Goal: Task Accomplishment & Management: Manage account settings

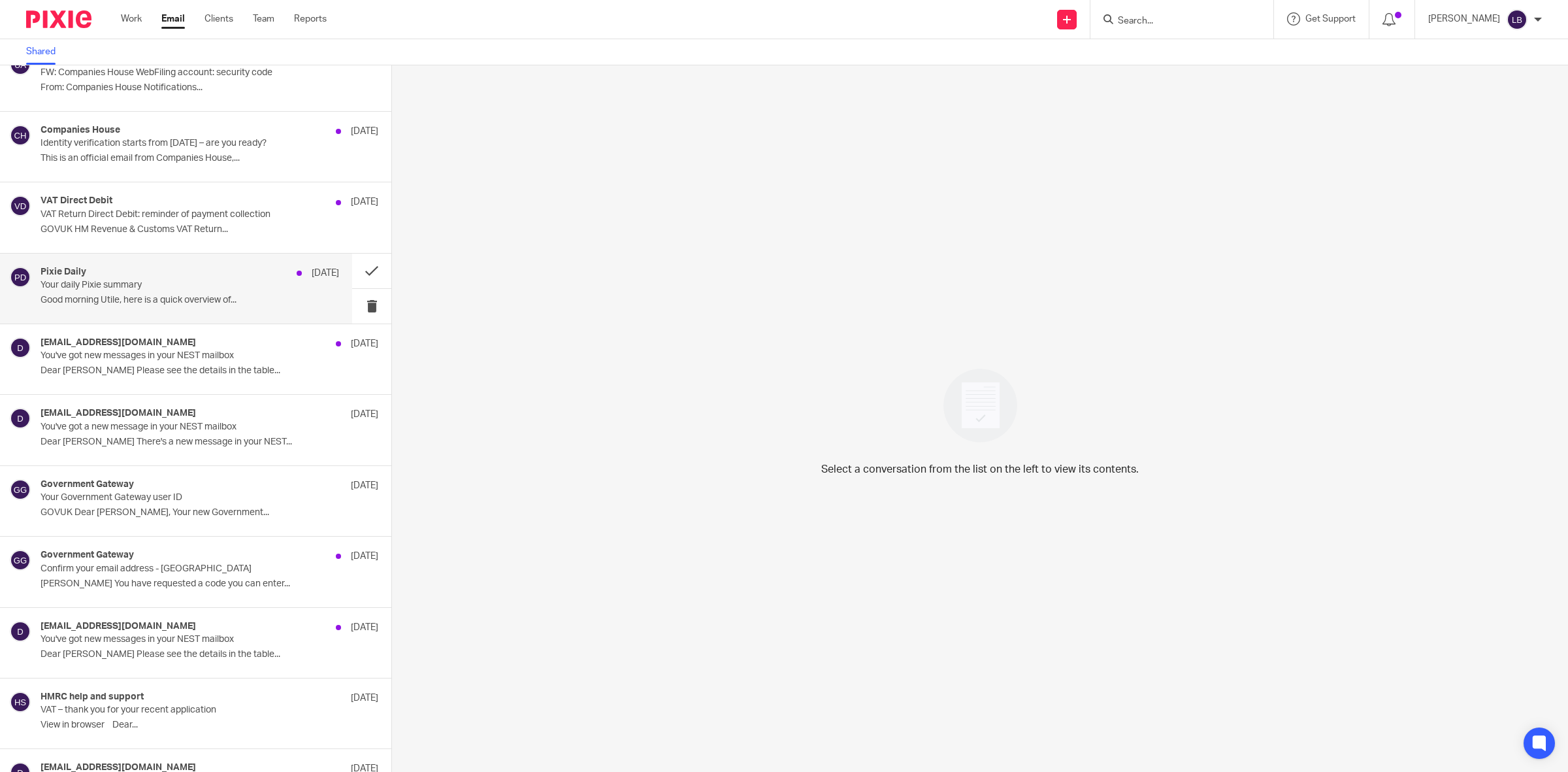
scroll to position [2215, 0]
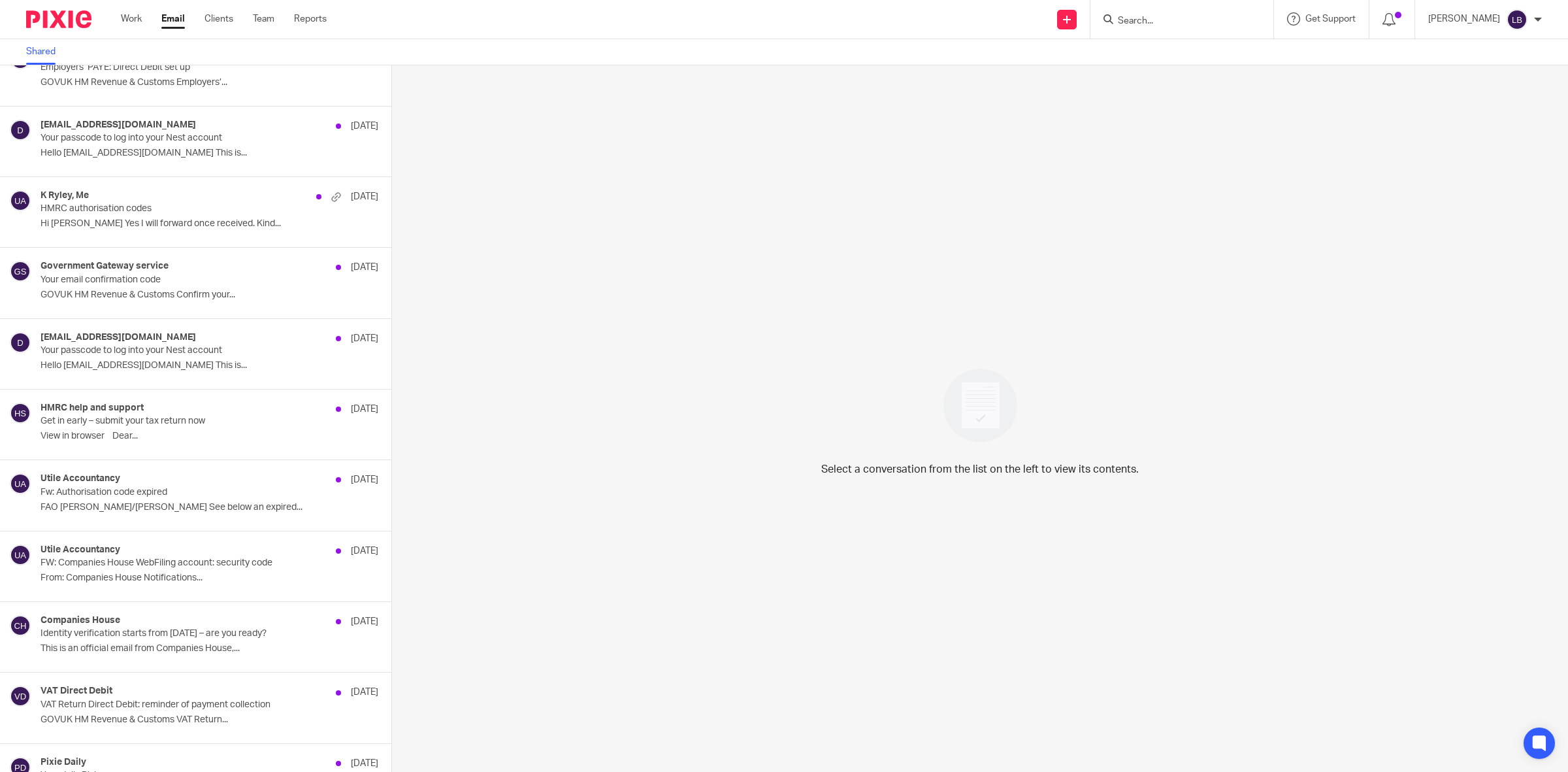
click at [1181, 14] on form at bounding box center [1187, 19] width 140 height 16
click at [1181, 20] on input "Search" at bounding box center [1176, 22] width 118 height 11
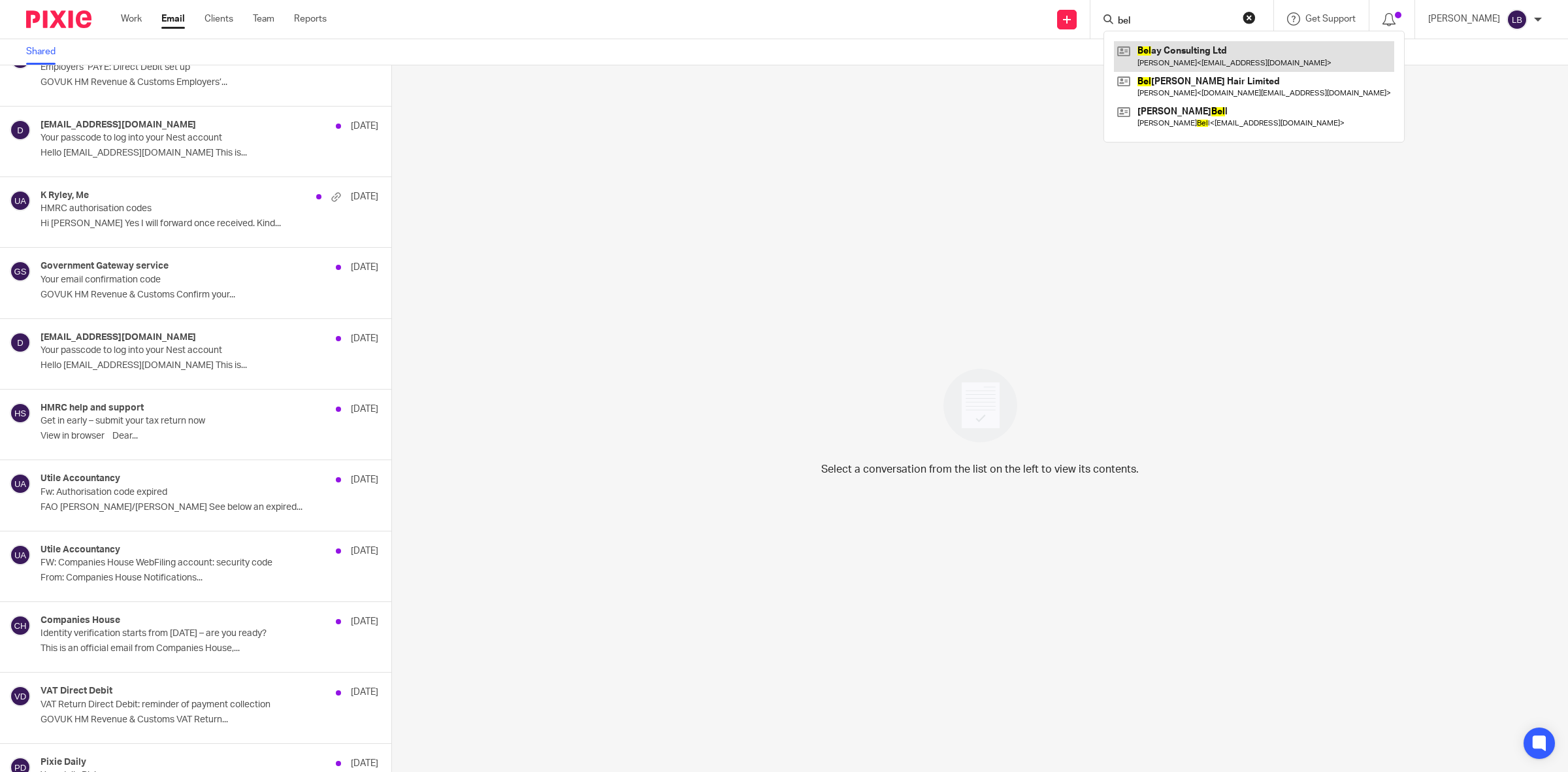
type input "bel"
click at [1212, 57] on link at bounding box center [1254, 57] width 280 height 30
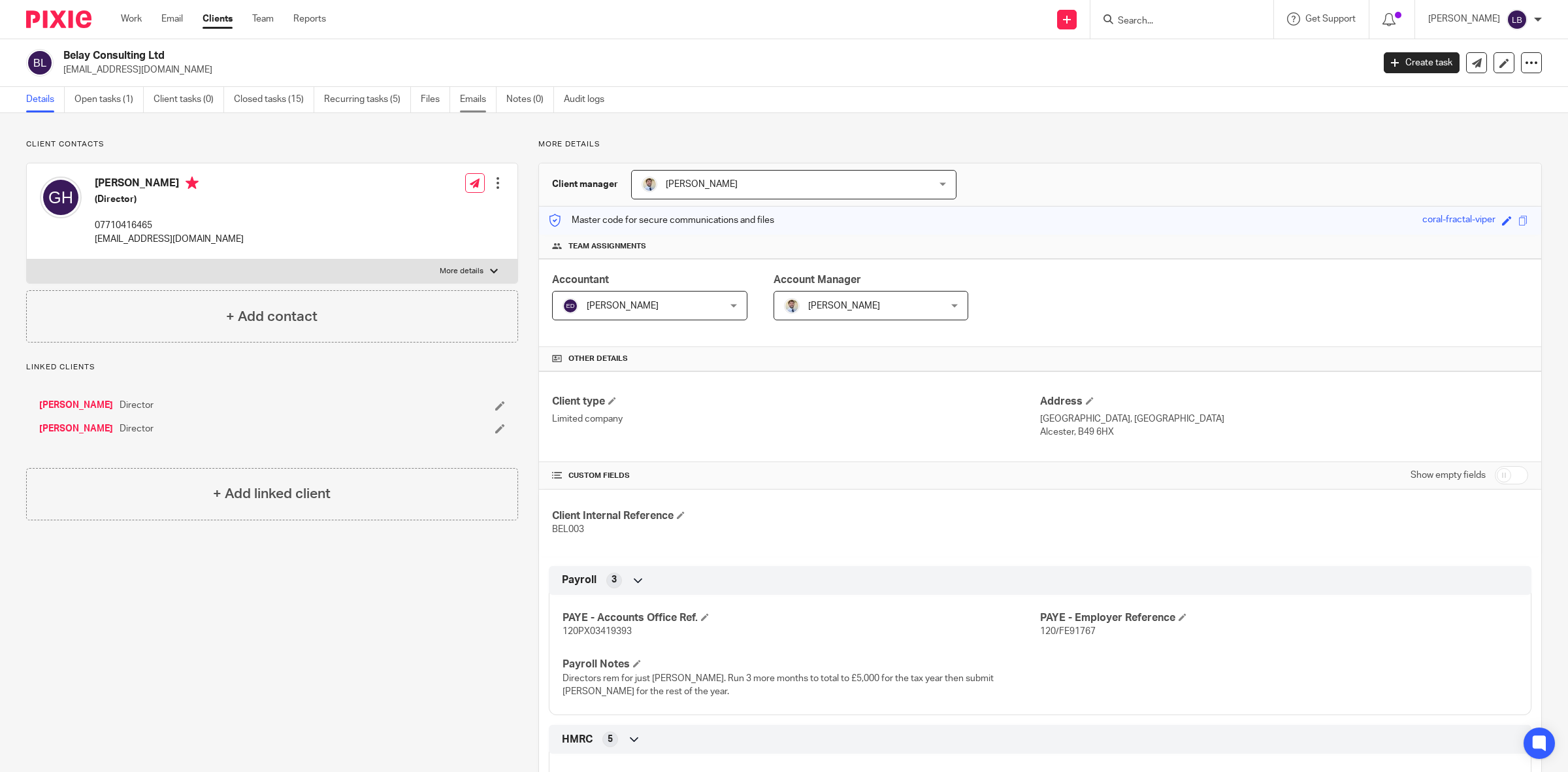
click at [471, 98] on link "Emails" at bounding box center [478, 99] width 37 height 25
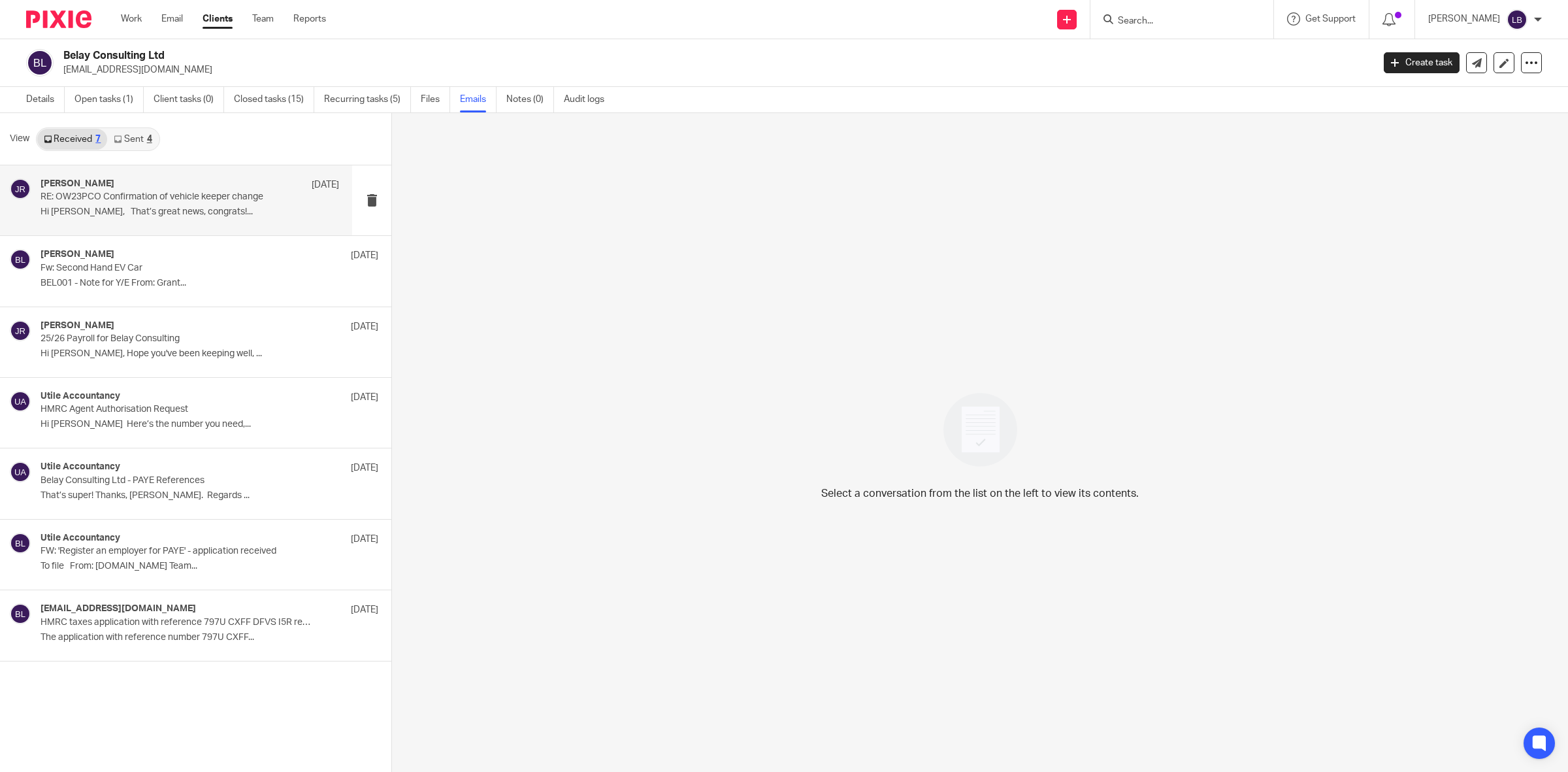
drag, startPoint x: 155, startPoint y: 197, endPoint x: 256, endPoint y: 270, distance: 124.6
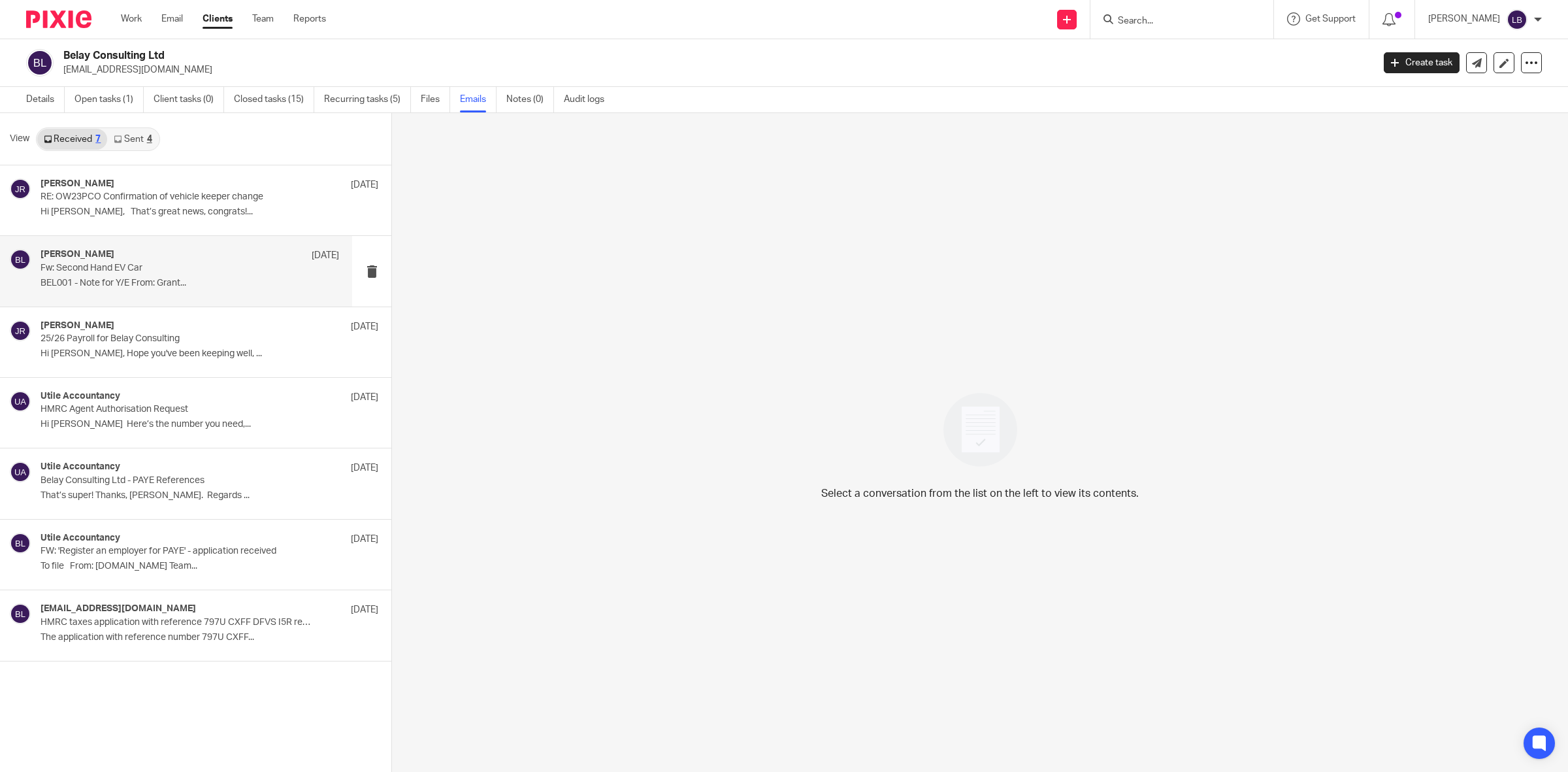
click at [156, 197] on p "RE: OW23PCO Confirmation of vehicle keeper change" at bounding box center [175, 197] width 271 height 11
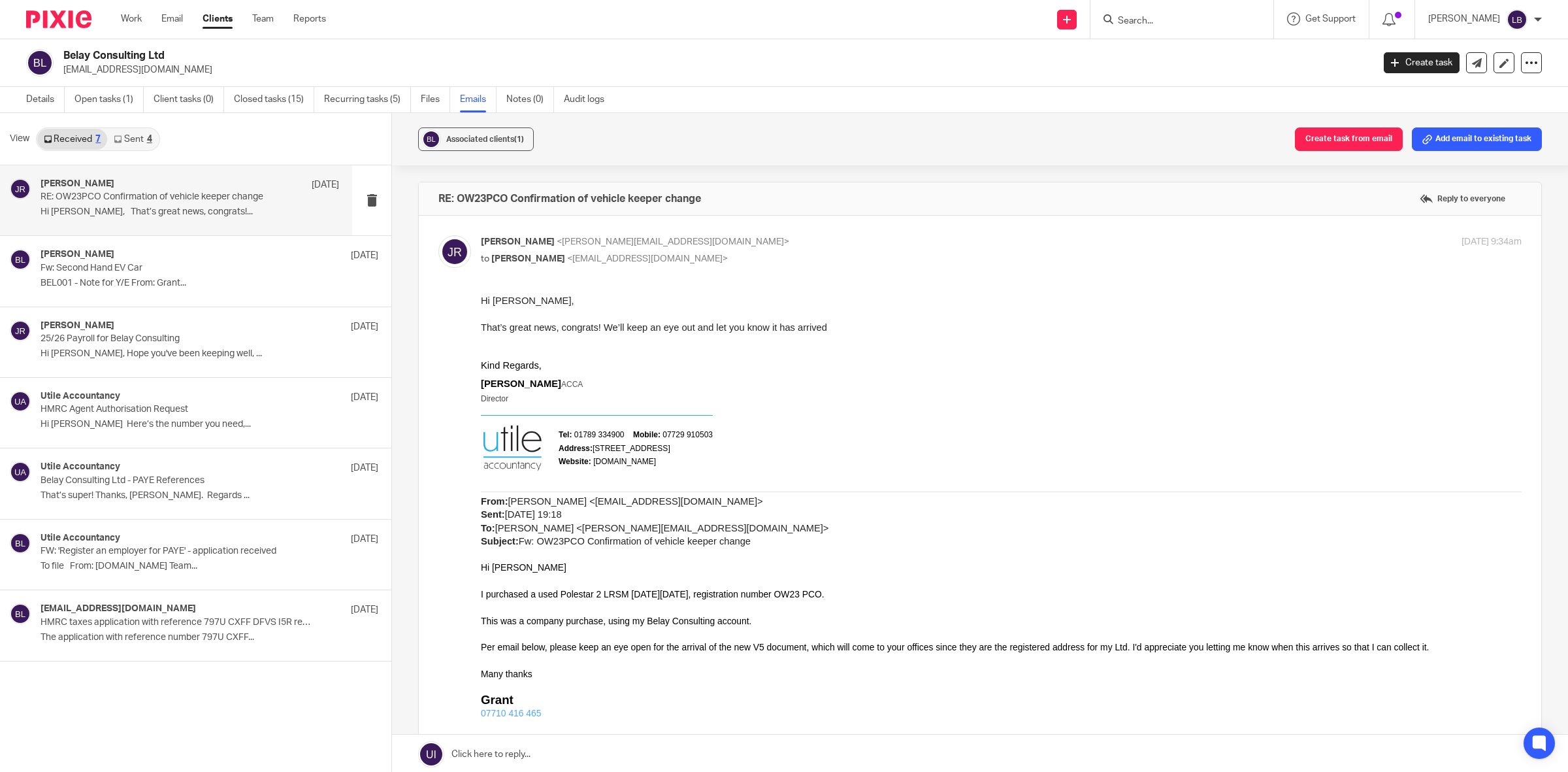
click at [142, 142] on link "Sent 4" at bounding box center [133, 139] width 51 height 21
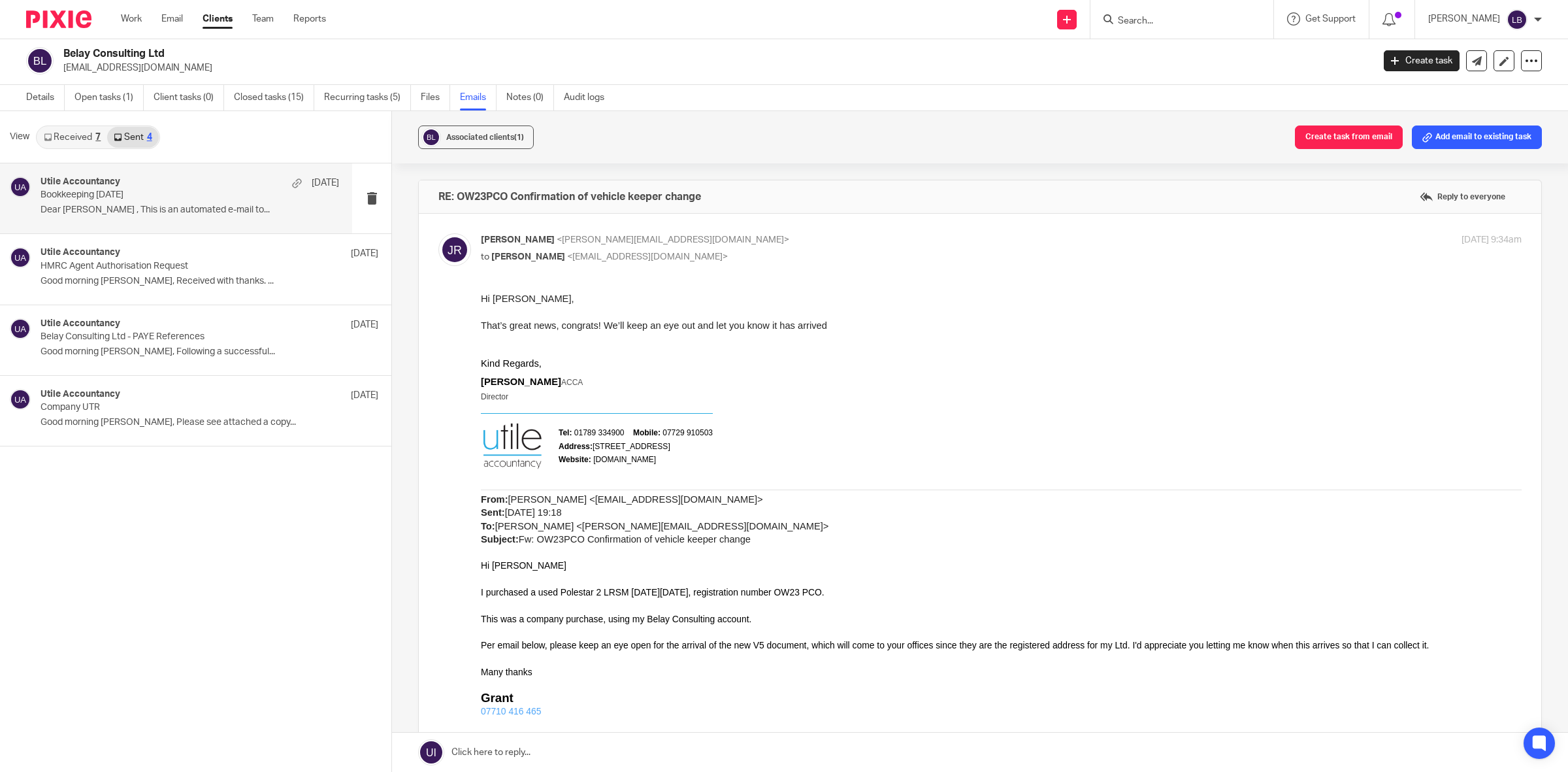
click at [143, 203] on div "Utile Accountancy 4 Mar Bookkeeping February 2025 Dear Grant , This is an autom…" at bounding box center [190, 198] width 299 height 43
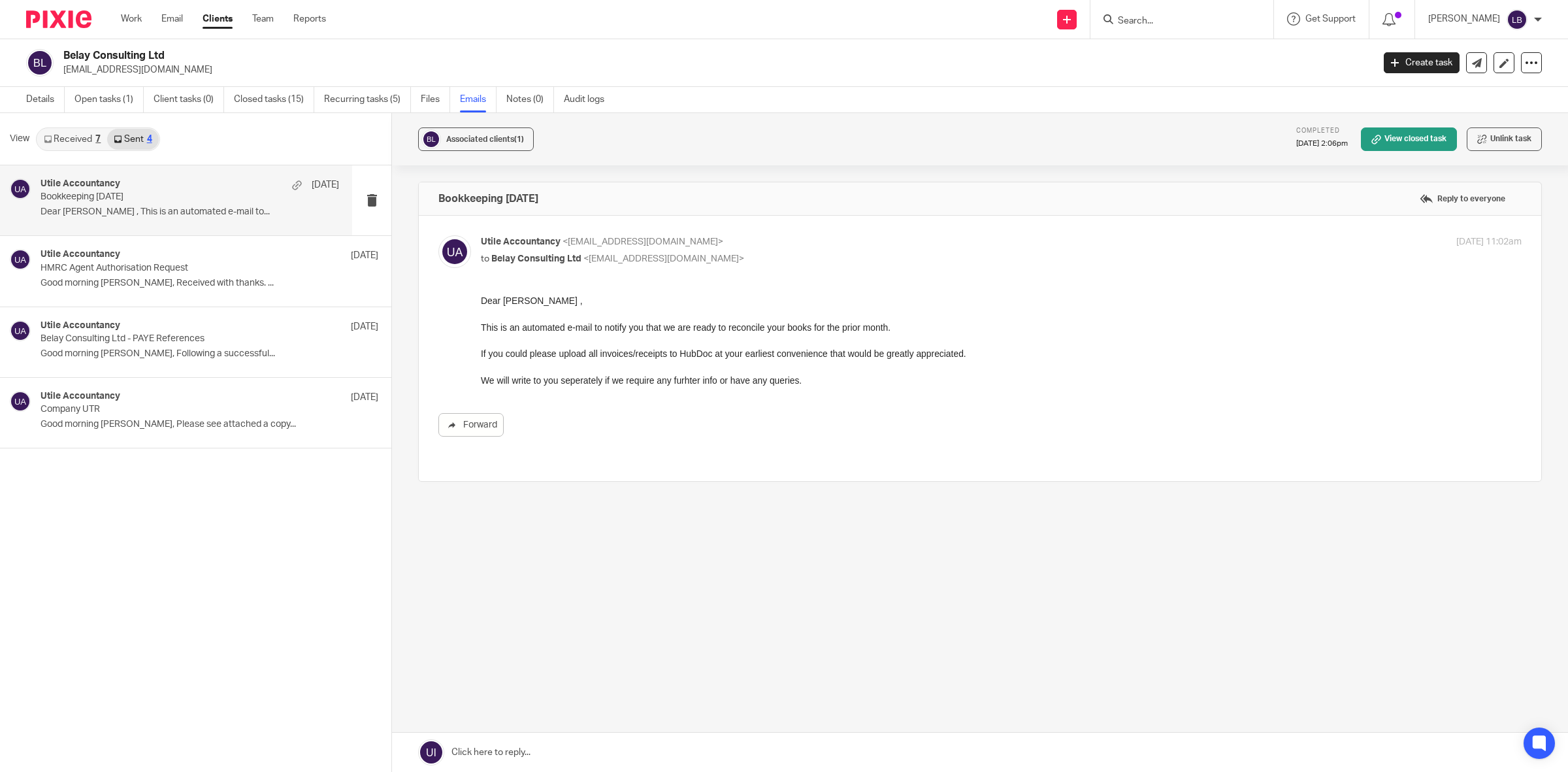
scroll to position [0, 0]
click at [76, 135] on link "Received 7" at bounding box center [72, 139] width 70 height 21
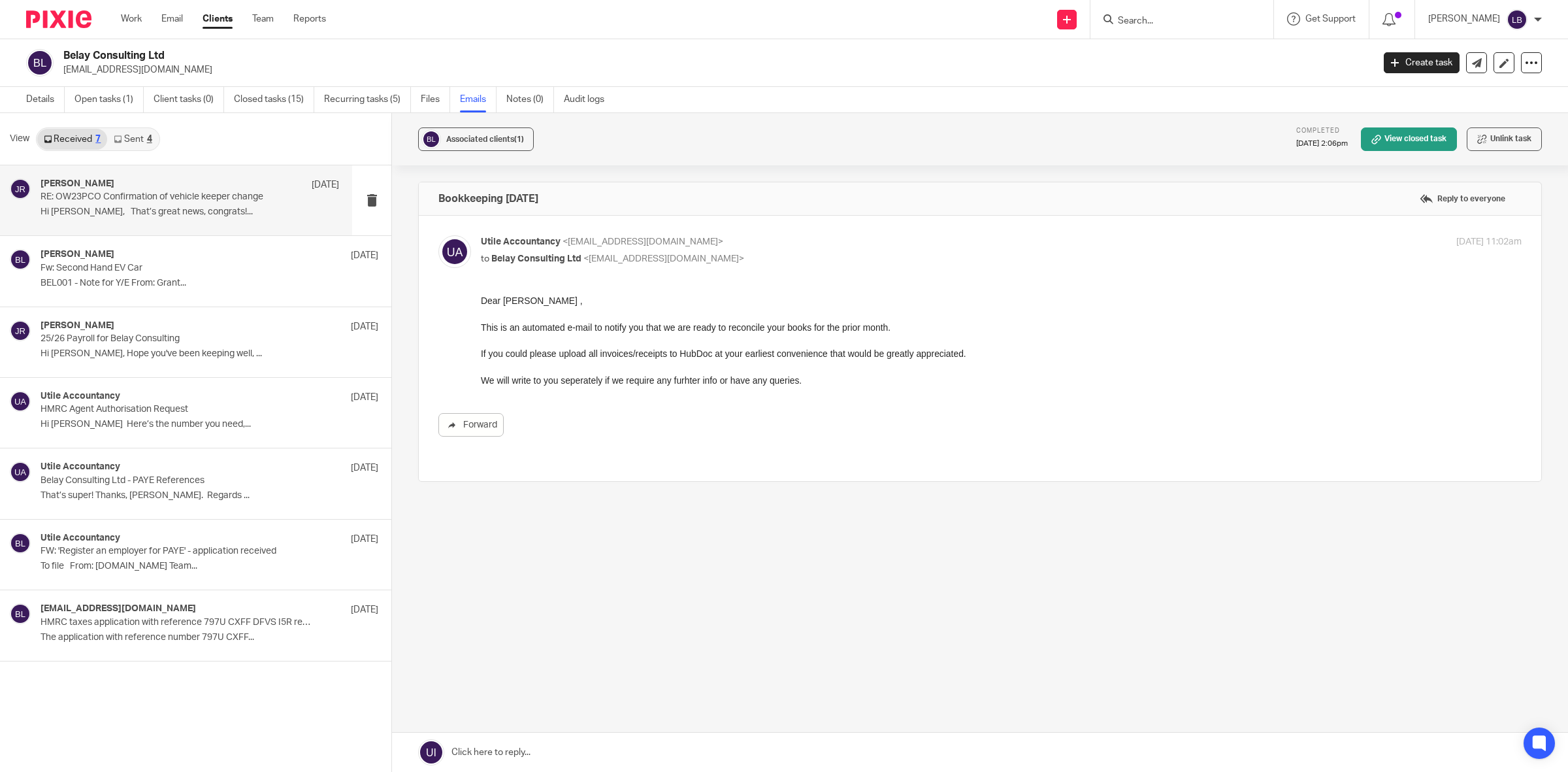
click at [135, 192] on p "RE: OW23PCO Confirmation of vehicle keeper change" at bounding box center [159, 197] width 239 height 11
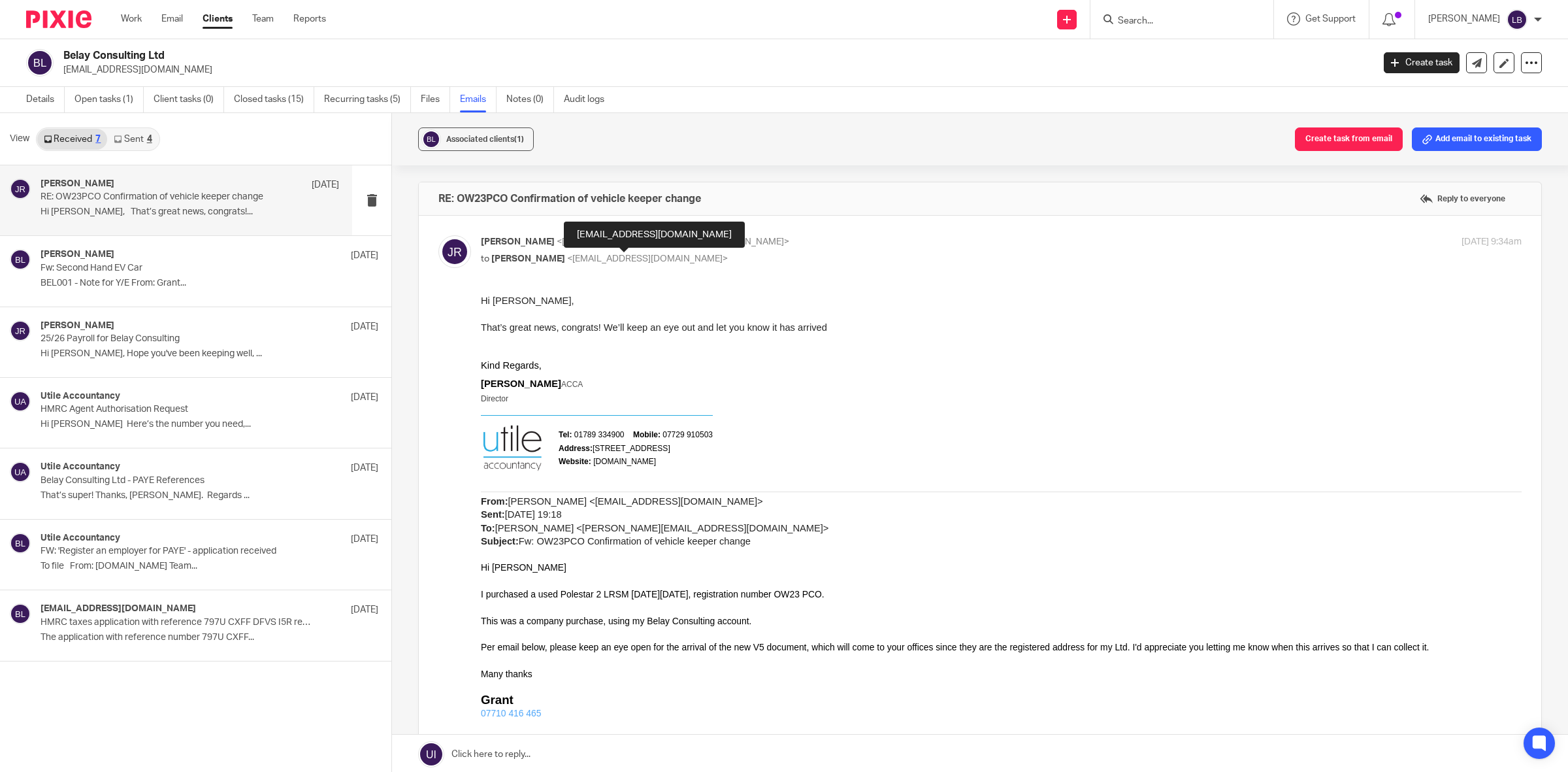
drag, startPoint x: 586, startPoint y: 256, endPoint x: 584, endPoint y: 274, distance: 18.1
click at [669, 259] on span "<[EMAIL_ADDRESS][DOMAIN_NAME]>" at bounding box center [647, 259] width 160 height 9
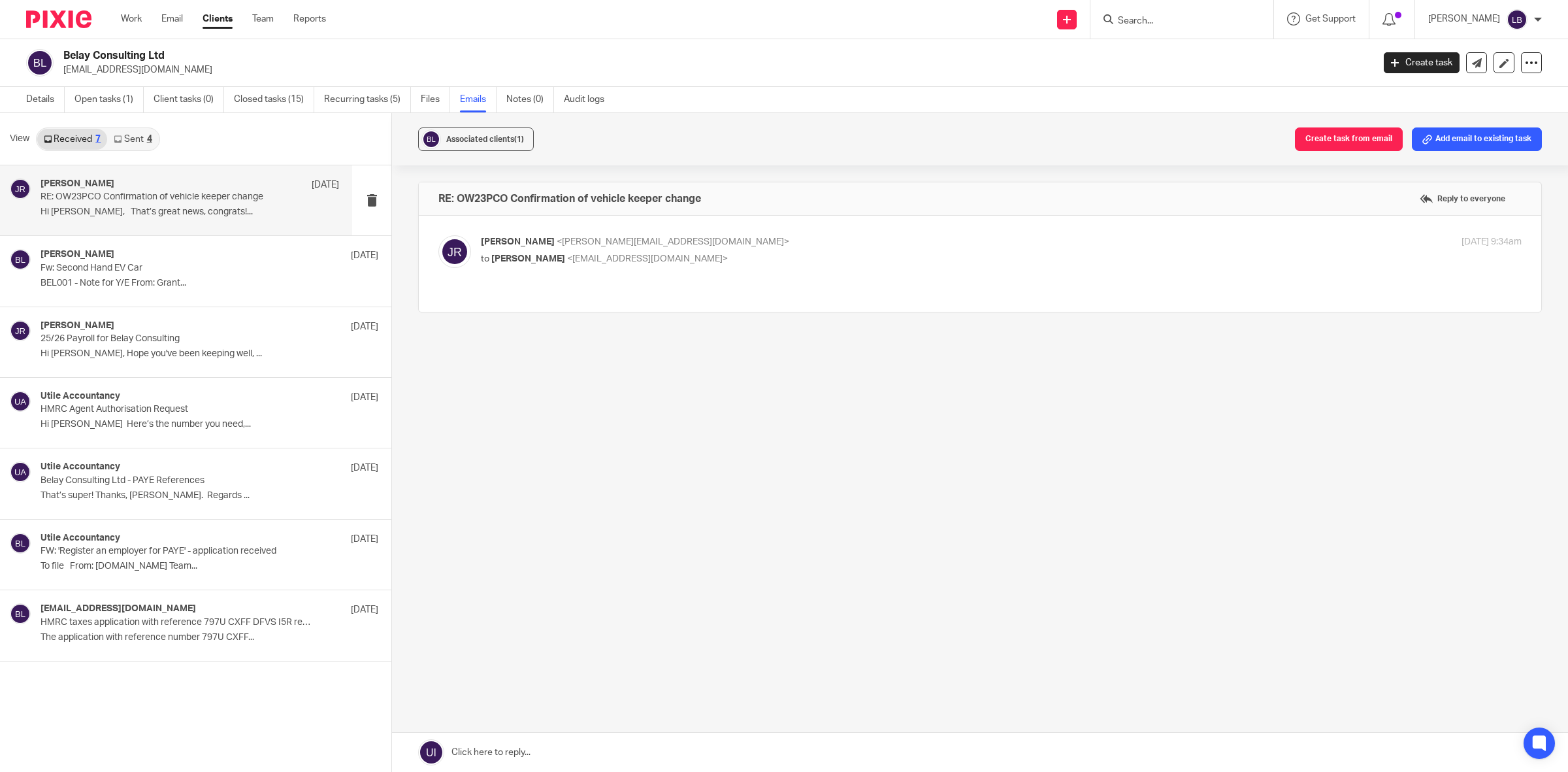
drag, startPoint x: 171, startPoint y: 70, endPoint x: 60, endPoint y: 73, distance: 111.0
click at [60, 73] on div "Belay Consulting Ltd ghartwright@hotmail.com" at bounding box center [695, 62] width 1338 height 27
copy p "[EMAIL_ADDRESS][DOMAIN_NAME]"
click at [190, 210] on p "Hi [PERSON_NAME], That’s great news, congrats!..." at bounding box center [190, 212] width 299 height 11
click at [213, 196] on p "RE: OW23PCO Confirmation of vehicle keeper change" at bounding box center [159, 197] width 239 height 11
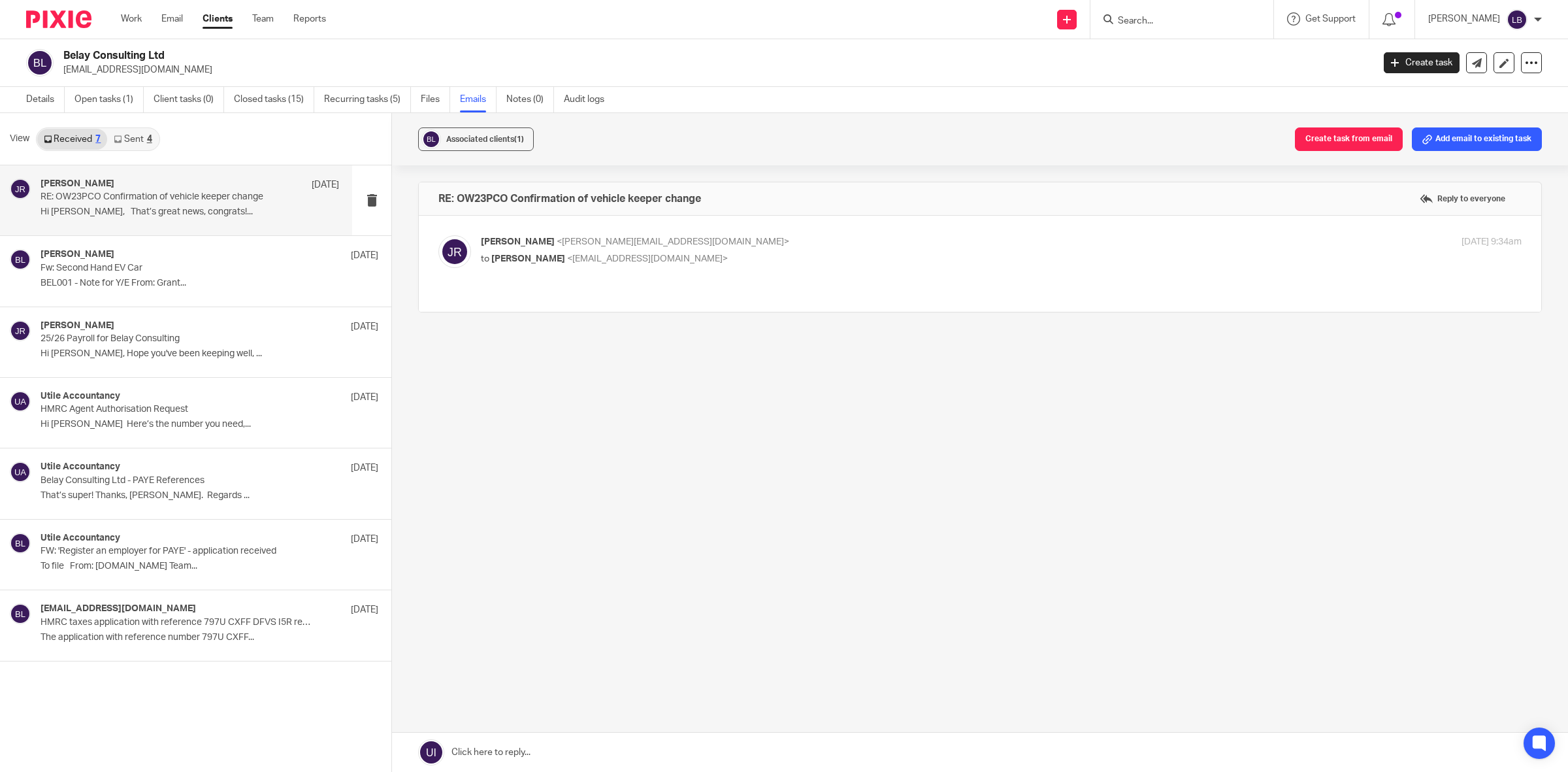
click at [1115, 242] on p "James Read <james@utileaccountancy.co.uk>" at bounding box center [828, 242] width 694 height 14
checkbox input "true"
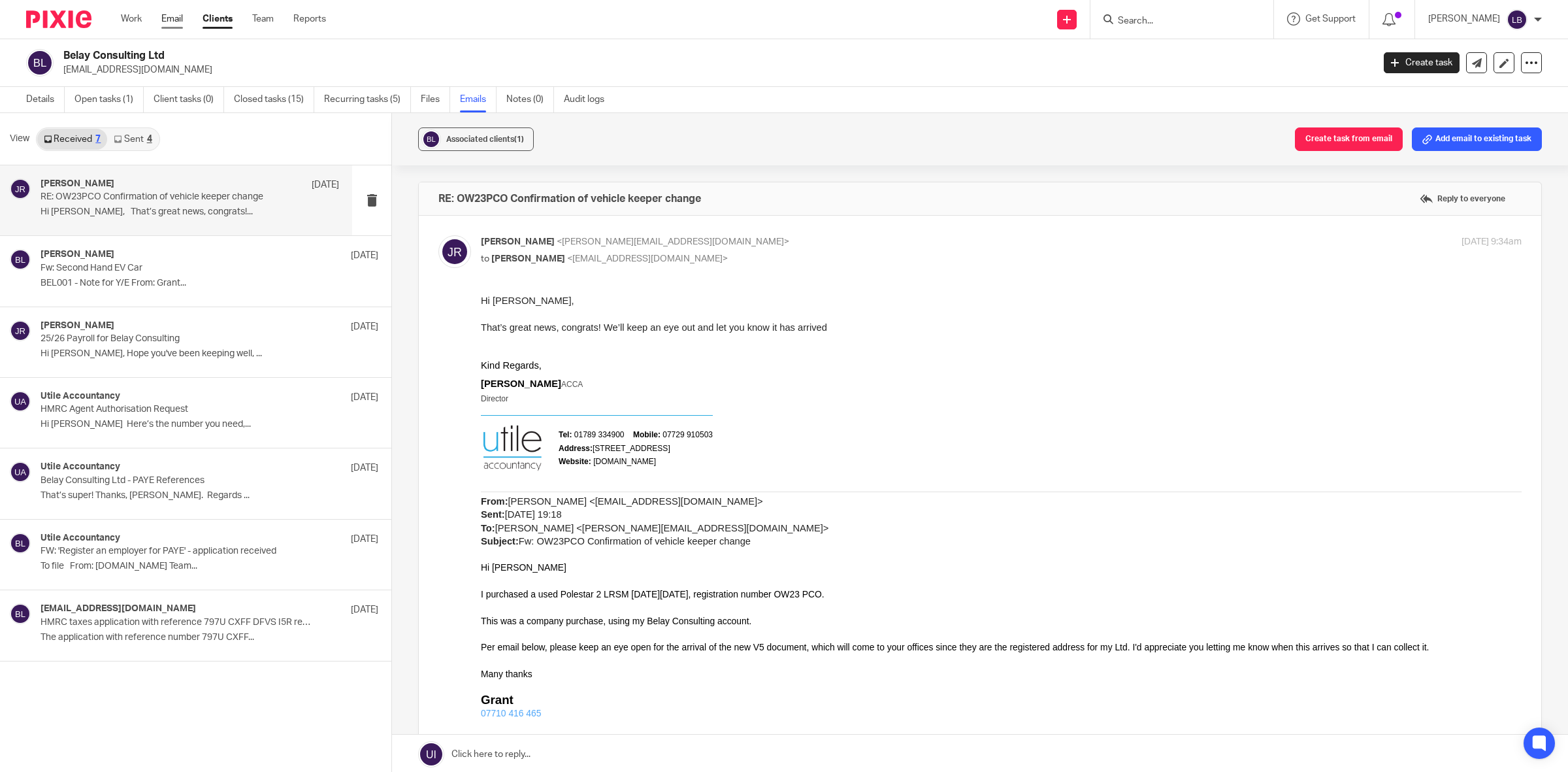
click at [182, 20] on link "Email" at bounding box center [172, 19] width 22 height 13
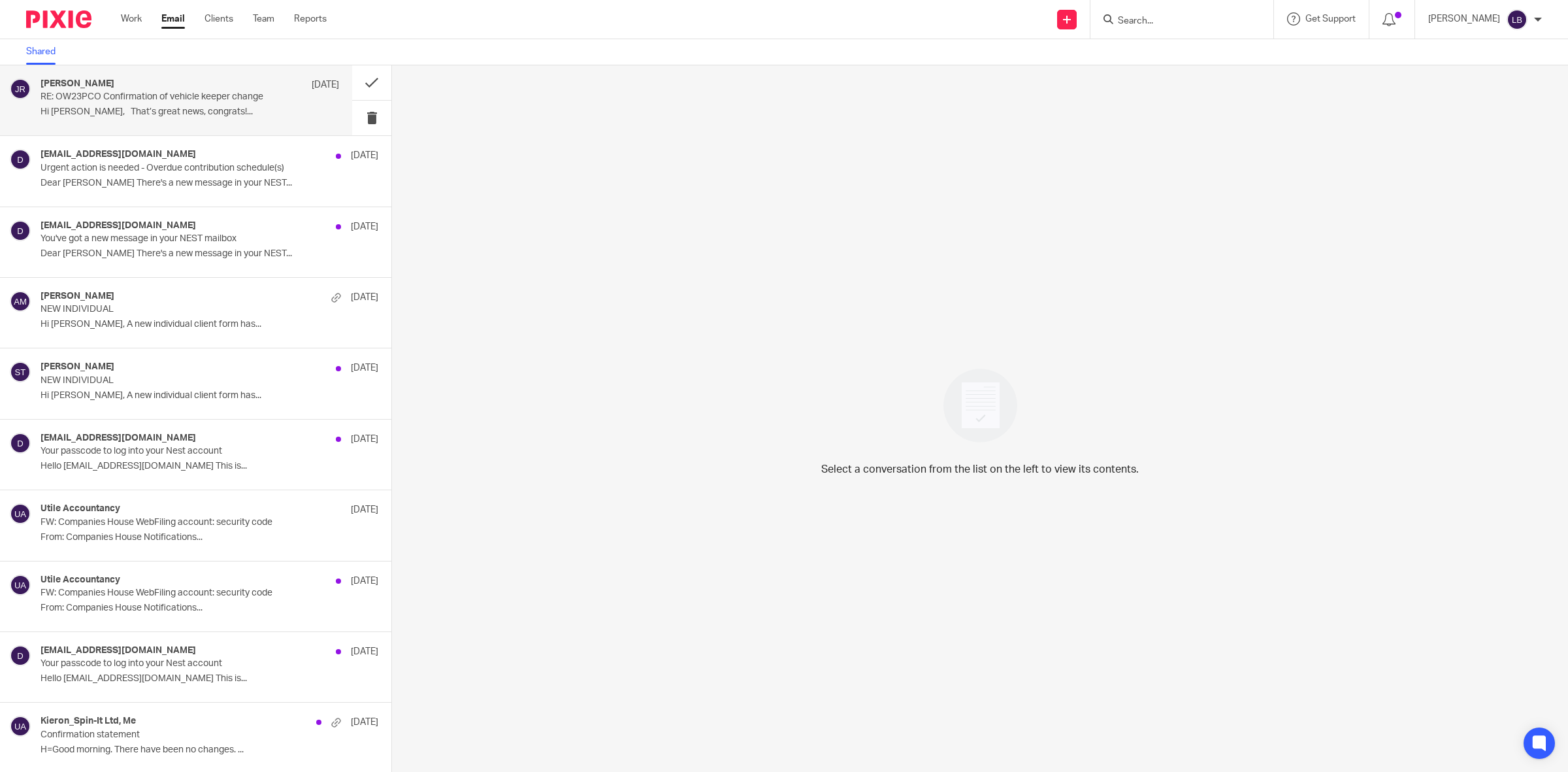
click at [154, 102] on p "RE: OW23PCO Confirmation of vehicle keeper change" at bounding box center [159, 97] width 239 height 11
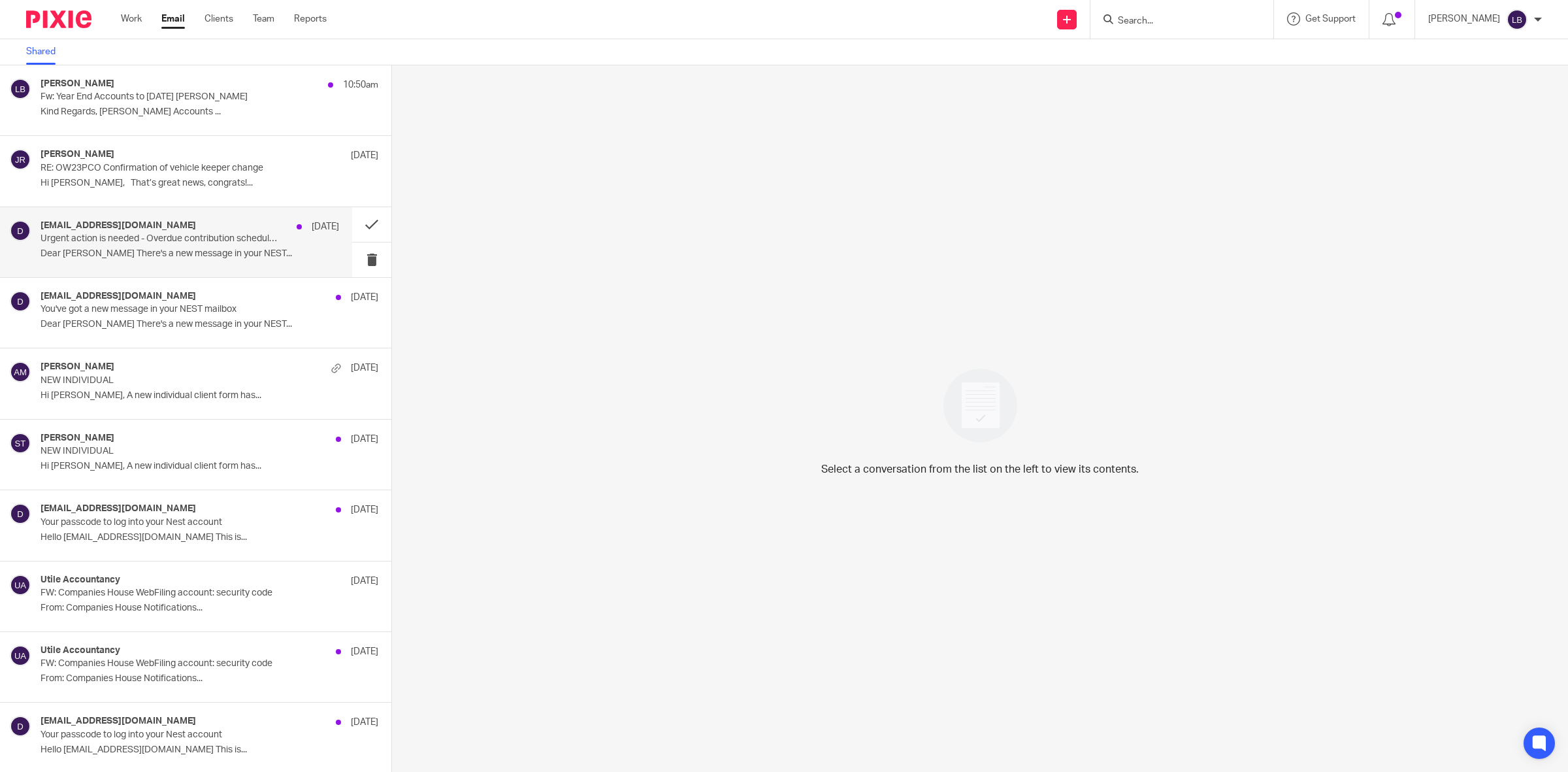
drag, startPoint x: 156, startPoint y: 103, endPoint x: 371, endPoint y: 230, distance: 249.7
click at [156, 102] on div "[PERSON_NAME] 10:50am Fw: Year End Accounts to [DATE] [PERSON_NAME] Kind Regard…" at bounding box center [209, 100] width 338 height 43
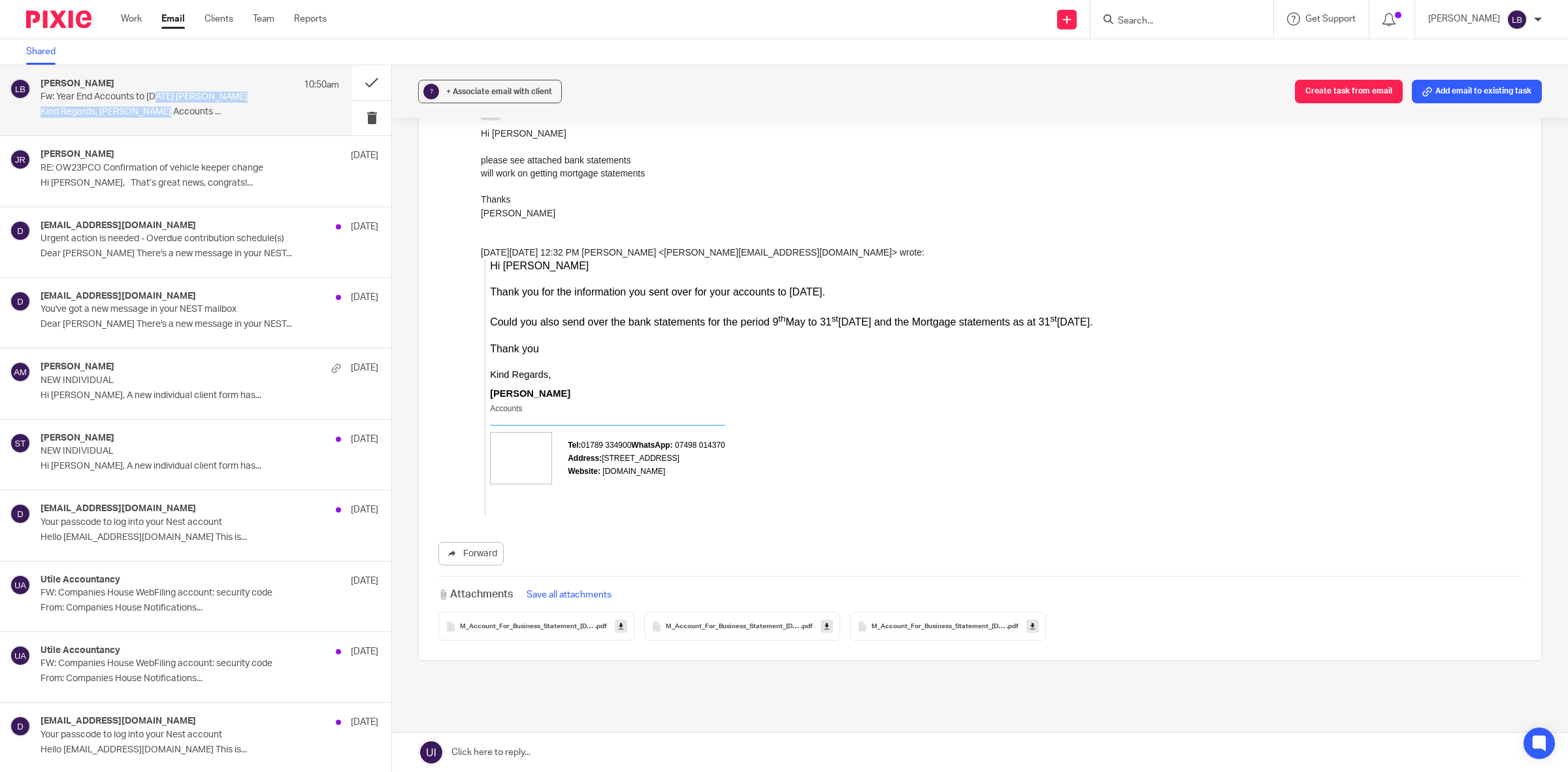
scroll to position [327, 0]
click at [585, 593] on button "Save all attachments" at bounding box center [569, 591] width 92 height 14
click at [543, 92] on span "+ Associate email with client" at bounding box center [499, 92] width 106 height 8
click at [472, 168] on input "text" at bounding box center [569, 168] width 276 height 13
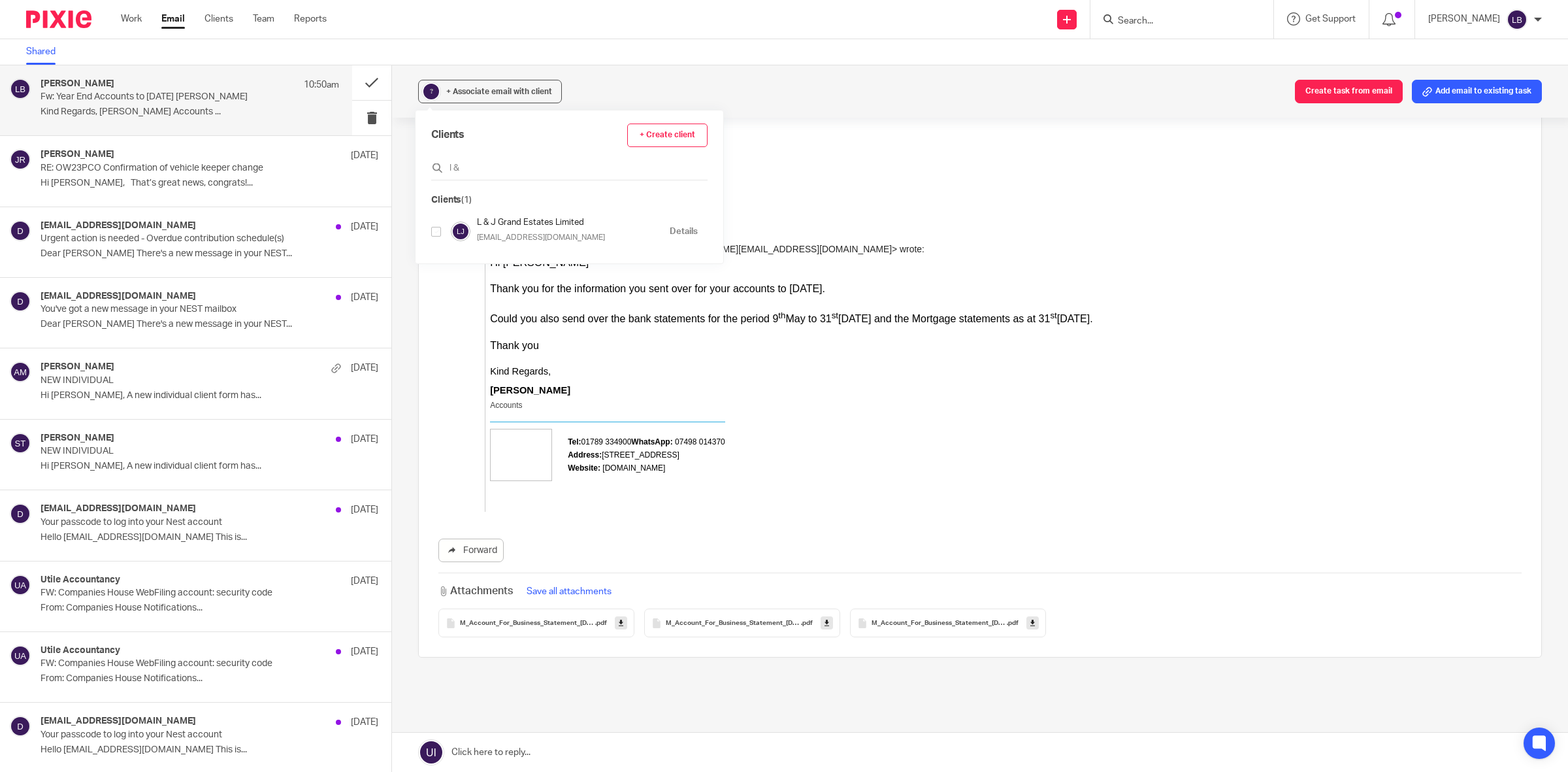
type input "l &"
click at [509, 227] on h4 "L & J Grand Estates Limited" at bounding box center [570, 222] width 186 height 12
click at [435, 233] on input "checkbox" at bounding box center [436, 231] width 9 height 9
checkbox input "true"
click at [890, 193] on div "Thanks" at bounding box center [1001, 196] width 1041 height 13
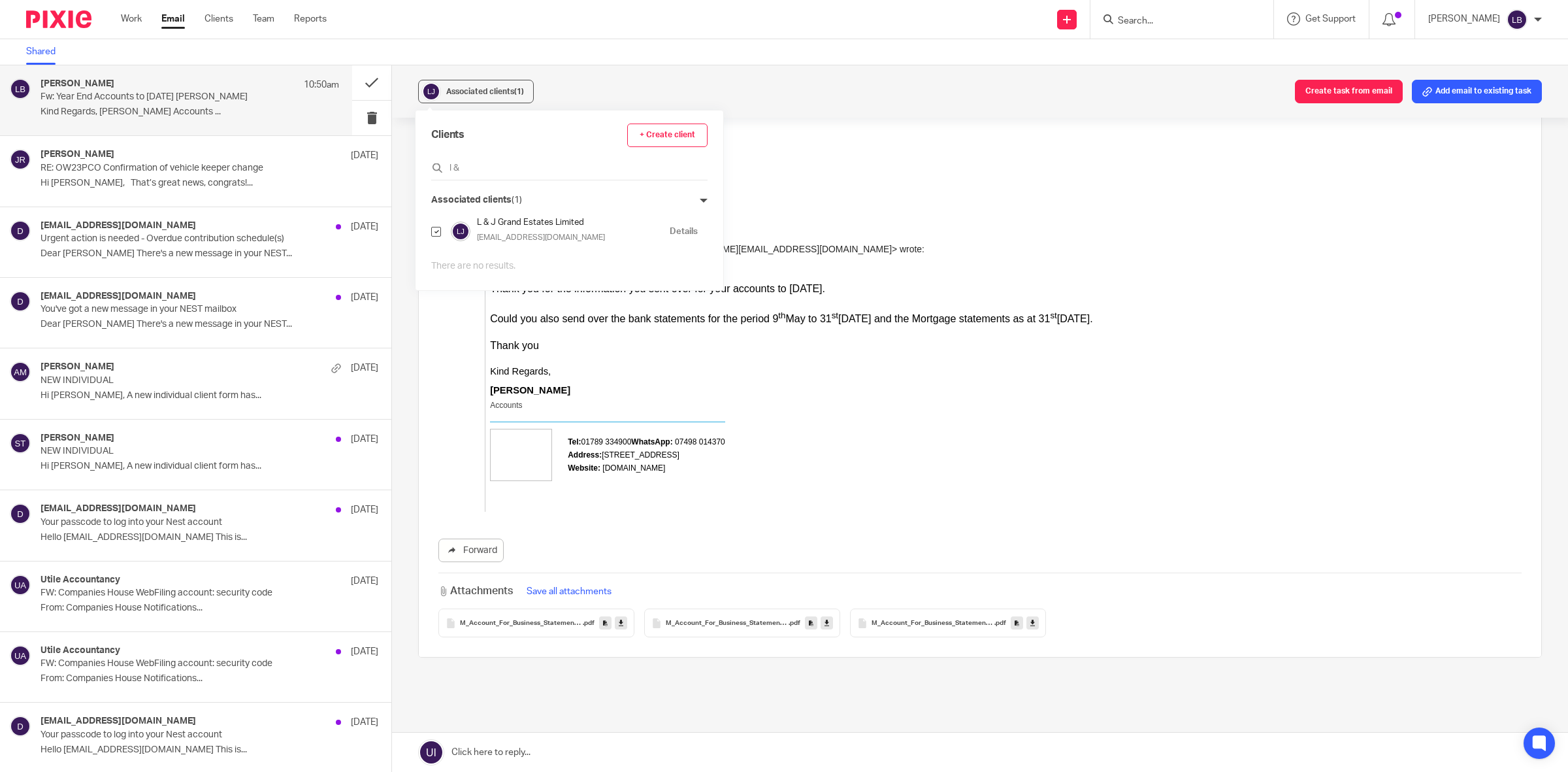
click at [1035, 466] on div "Kind Regards, [PERSON_NAME] Accounts Tel: [PHONE_NUMBER] WhatsApp: [PHONE_NUMBE…" at bounding box center [1006, 431] width 1032 height 159
click at [1455, 91] on button "Add email to existing task" at bounding box center [1477, 91] width 130 height 24
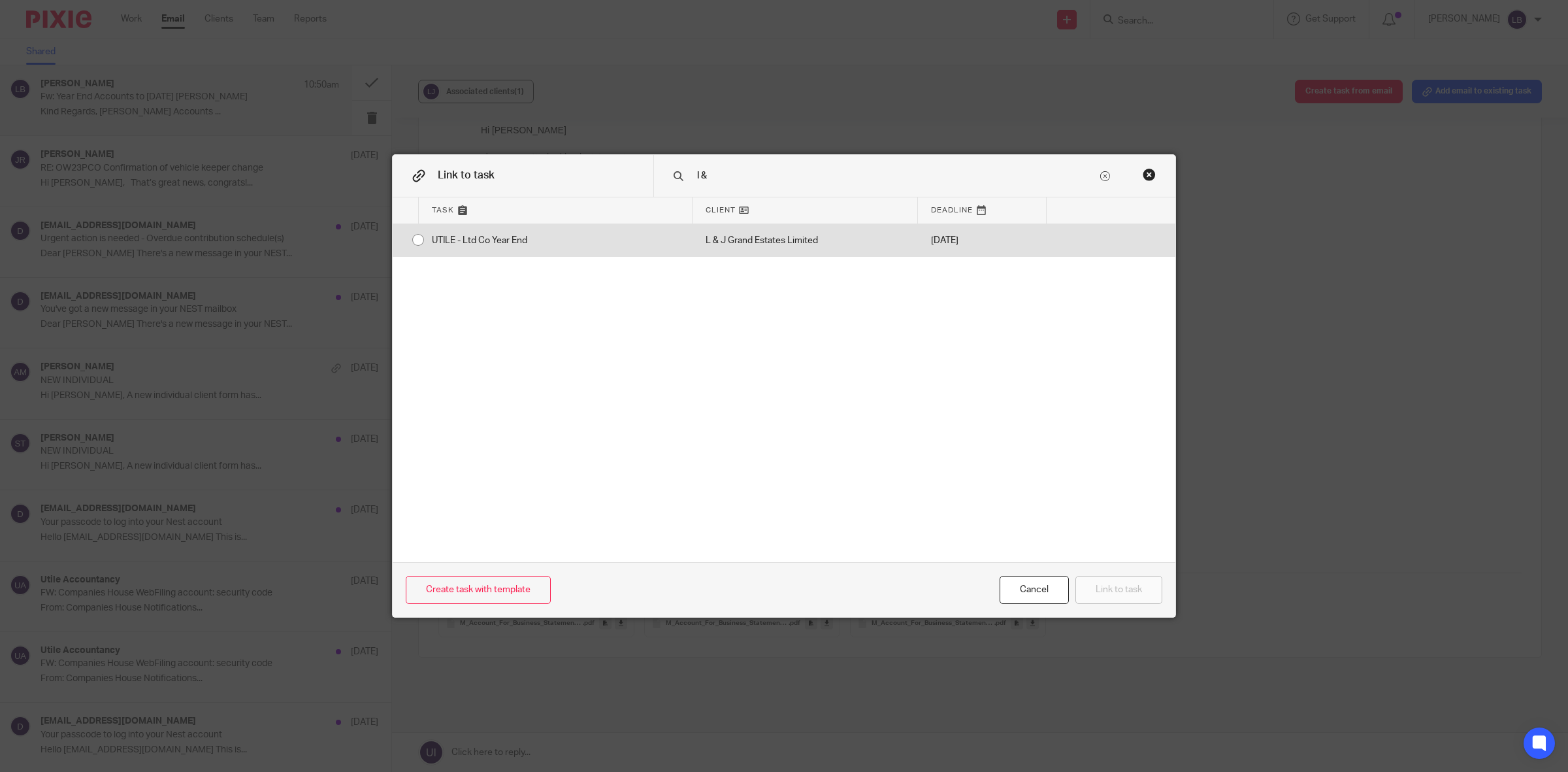
type input "l &"
click at [419, 242] on div "UTILE - Ltd Co Year End" at bounding box center [556, 241] width 274 height 33
radio input "true"
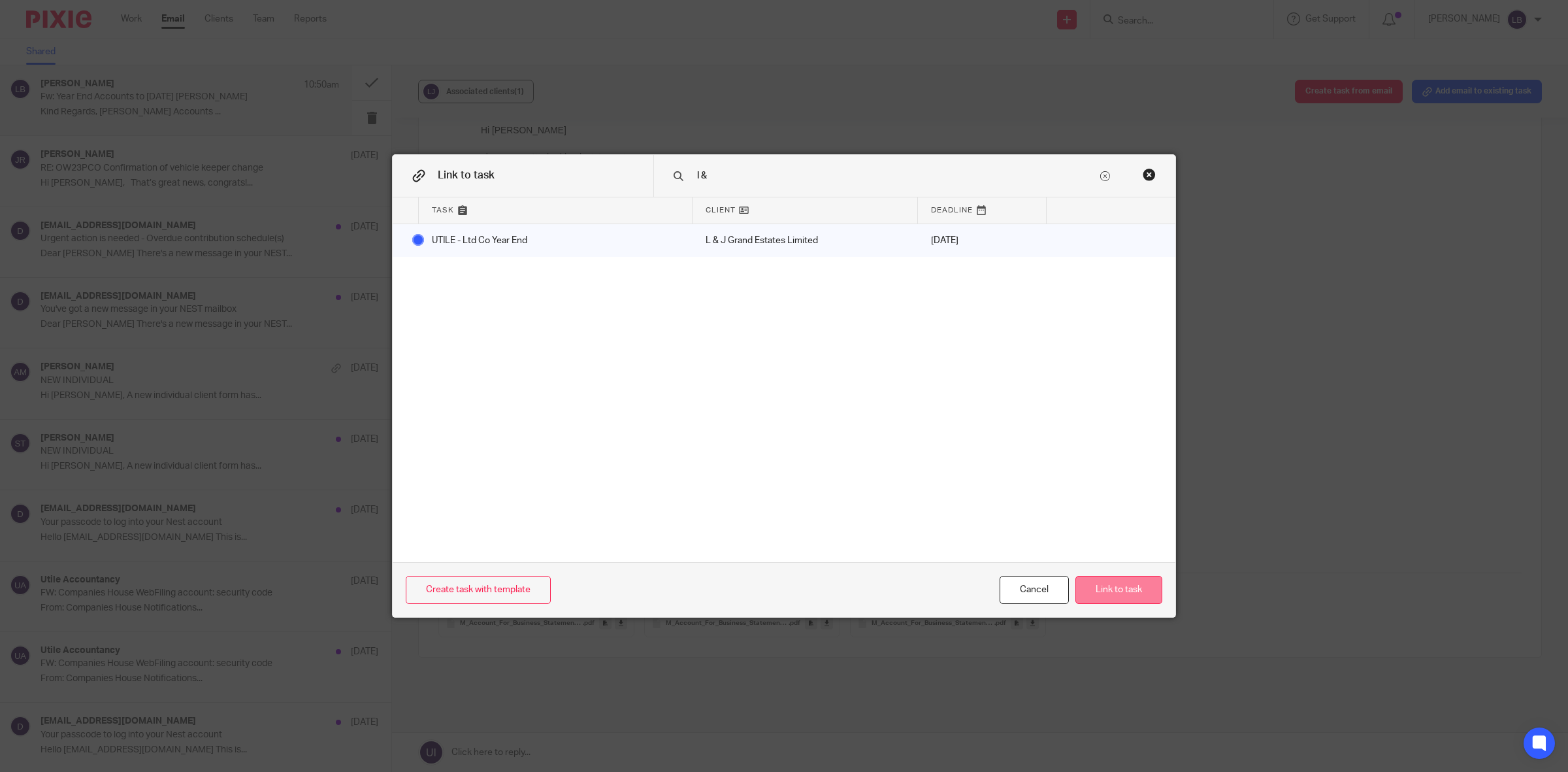
click at [1115, 589] on button "Link to task" at bounding box center [1119, 590] width 87 height 28
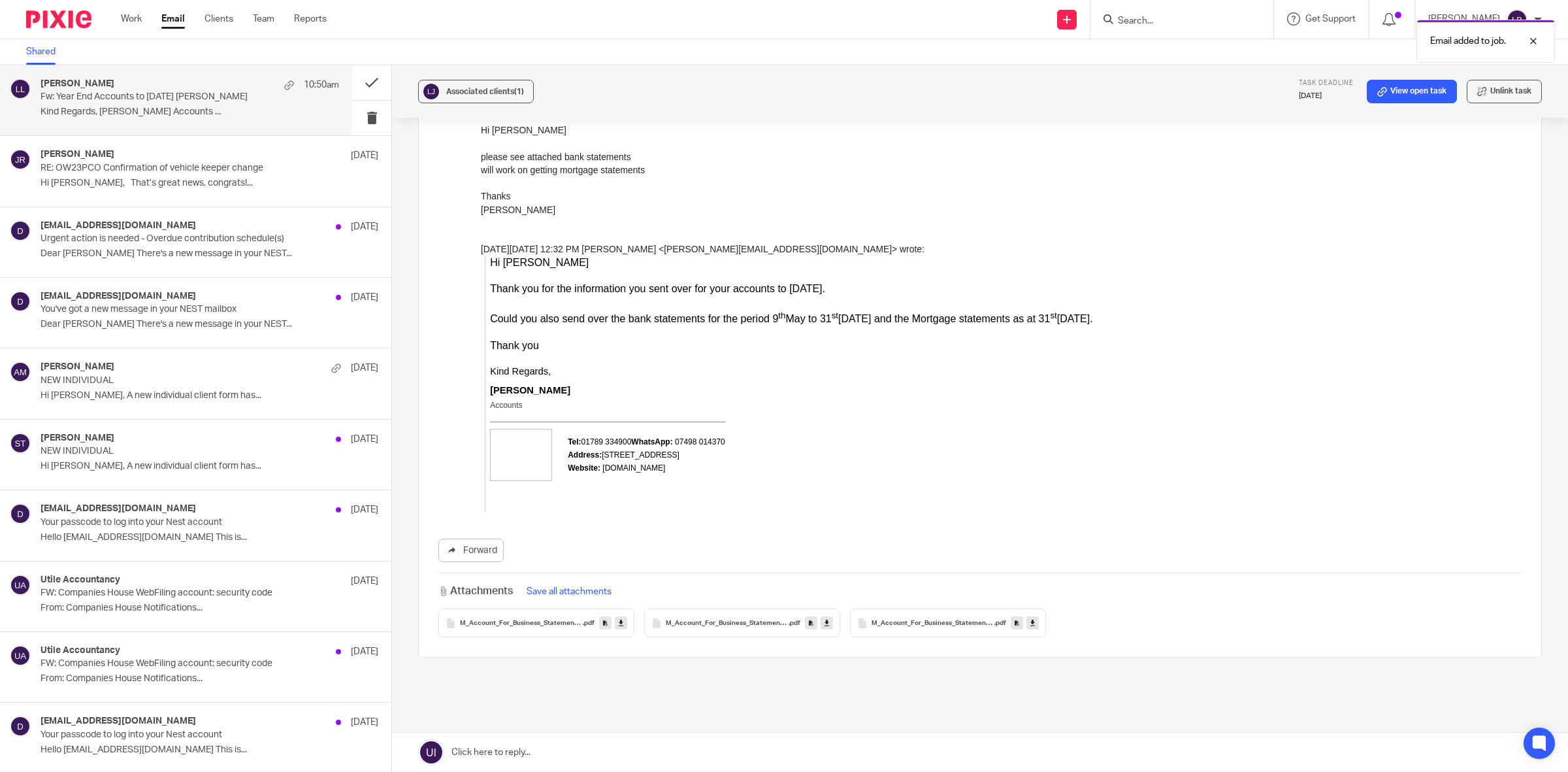
scroll to position [0, 0]
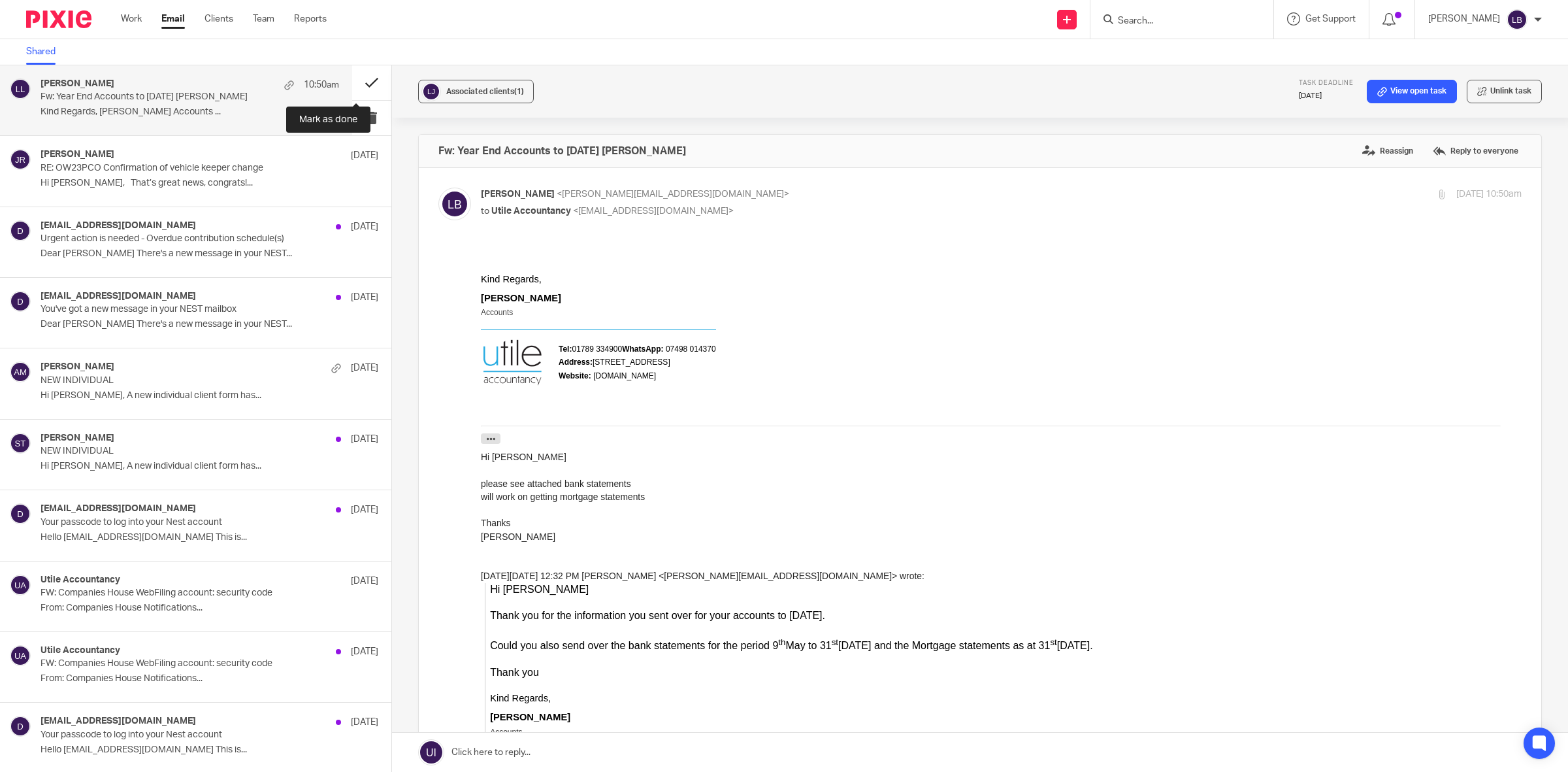
click at [354, 84] on button at bounding box center [372, 82] width 40 height 35
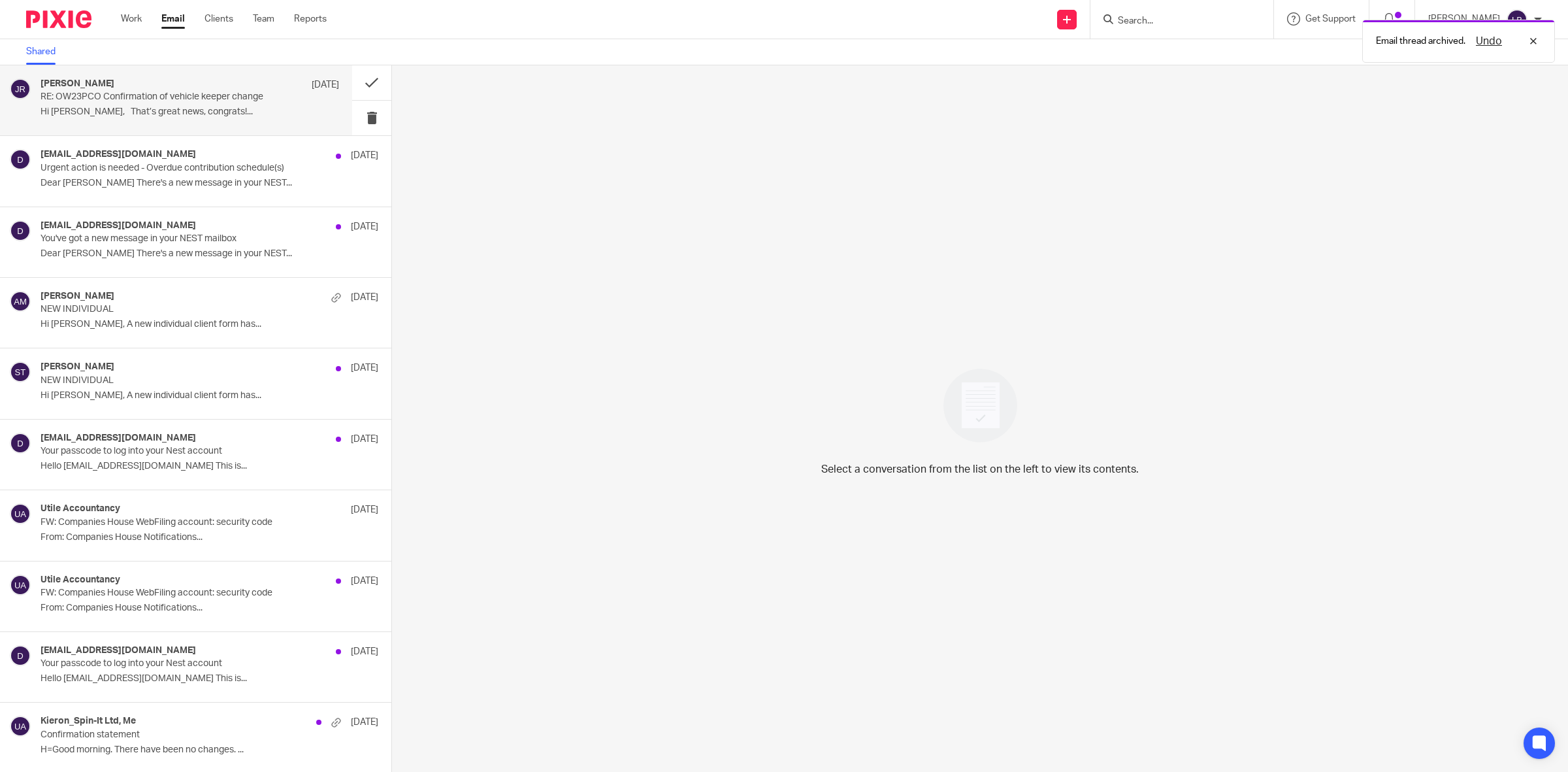
click at [243, 112] on p "Hi [PERSON_NAME], That’s great news, congrats!..." at bounding box center [190, 112] width 299 height 11
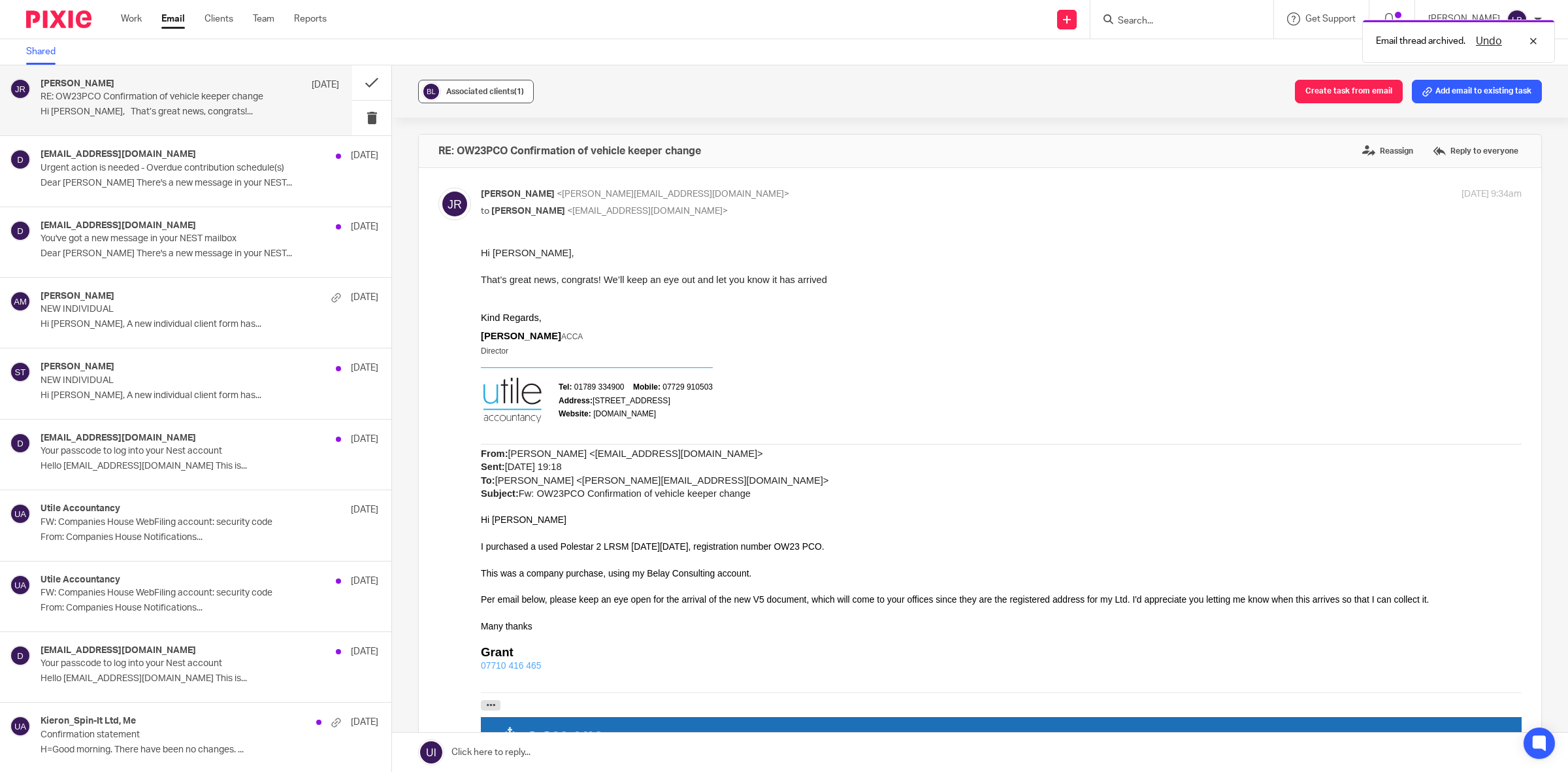
click at [518, 91] on span "(1)" at bounding box center [519, 92] width 9 height 8
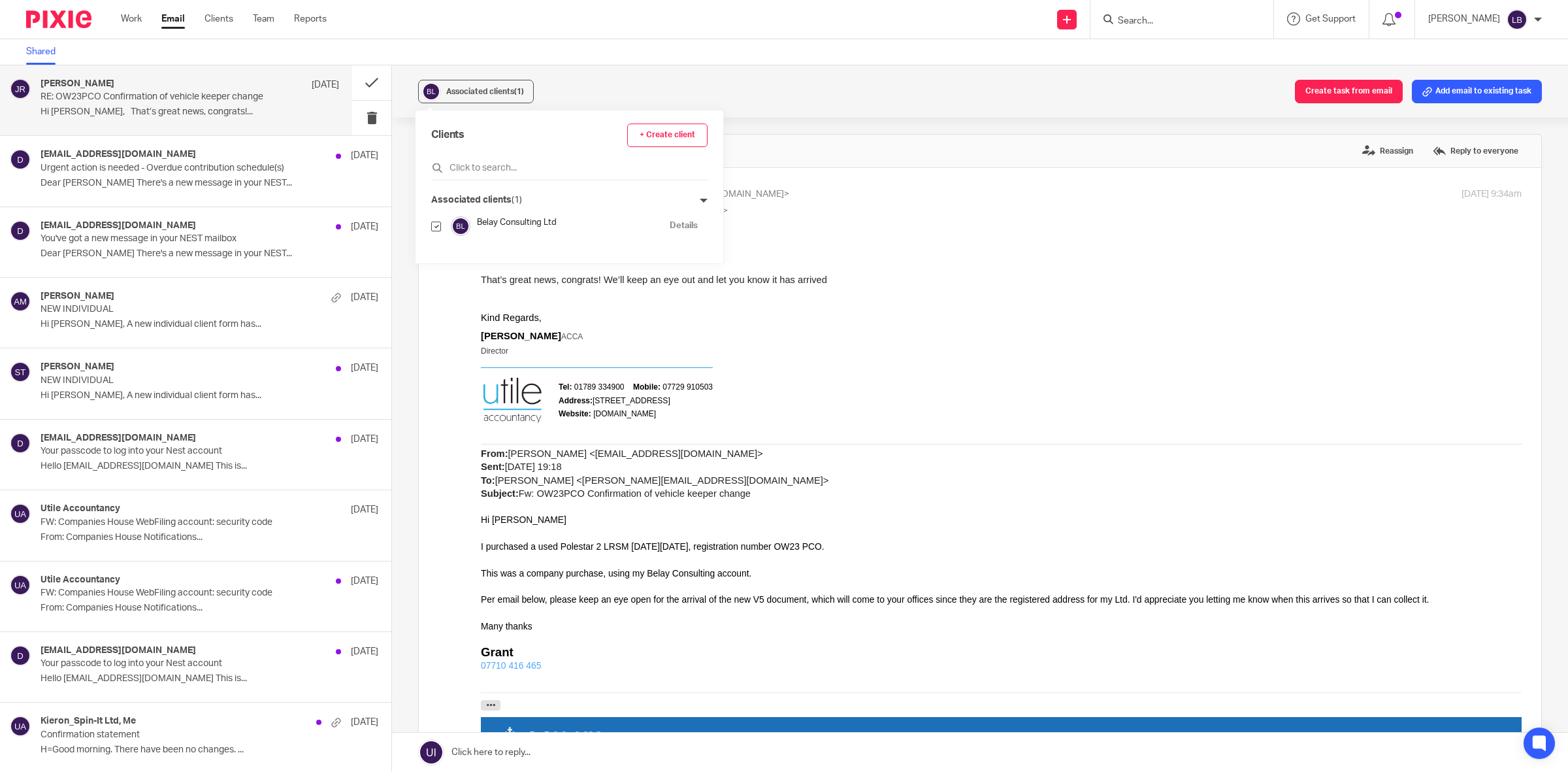
click at [984, 287] on p at bounding box center [1001, 293] width 1041 height 13
click at [357, 78] on button at bounding box center [372, 82] width 40 height 35
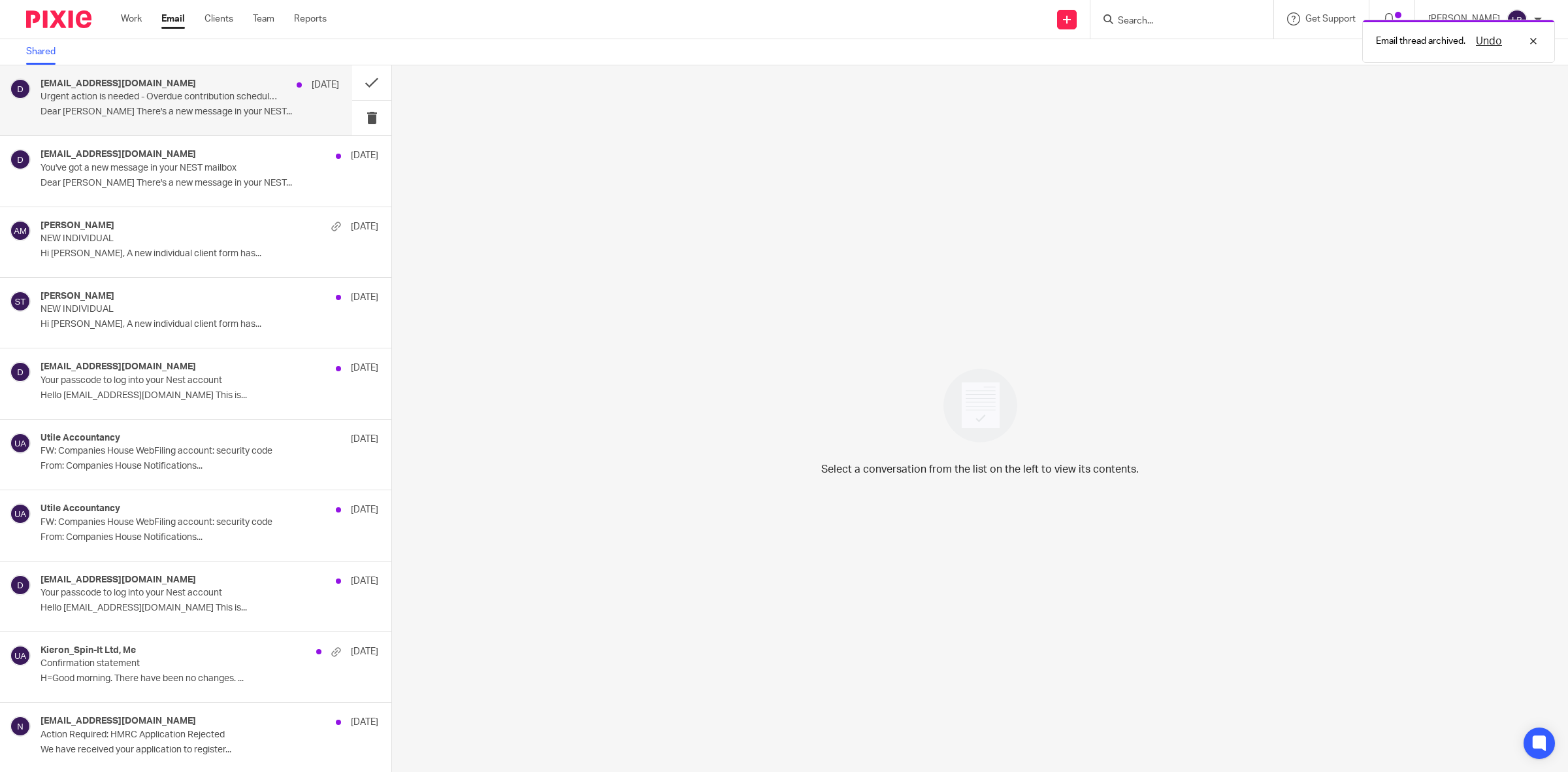
click at [246, 108] on p "Dear [PERSON_NAME] There's a new message in your NEST..." at bounding box center [190, 112] width 299 height 11
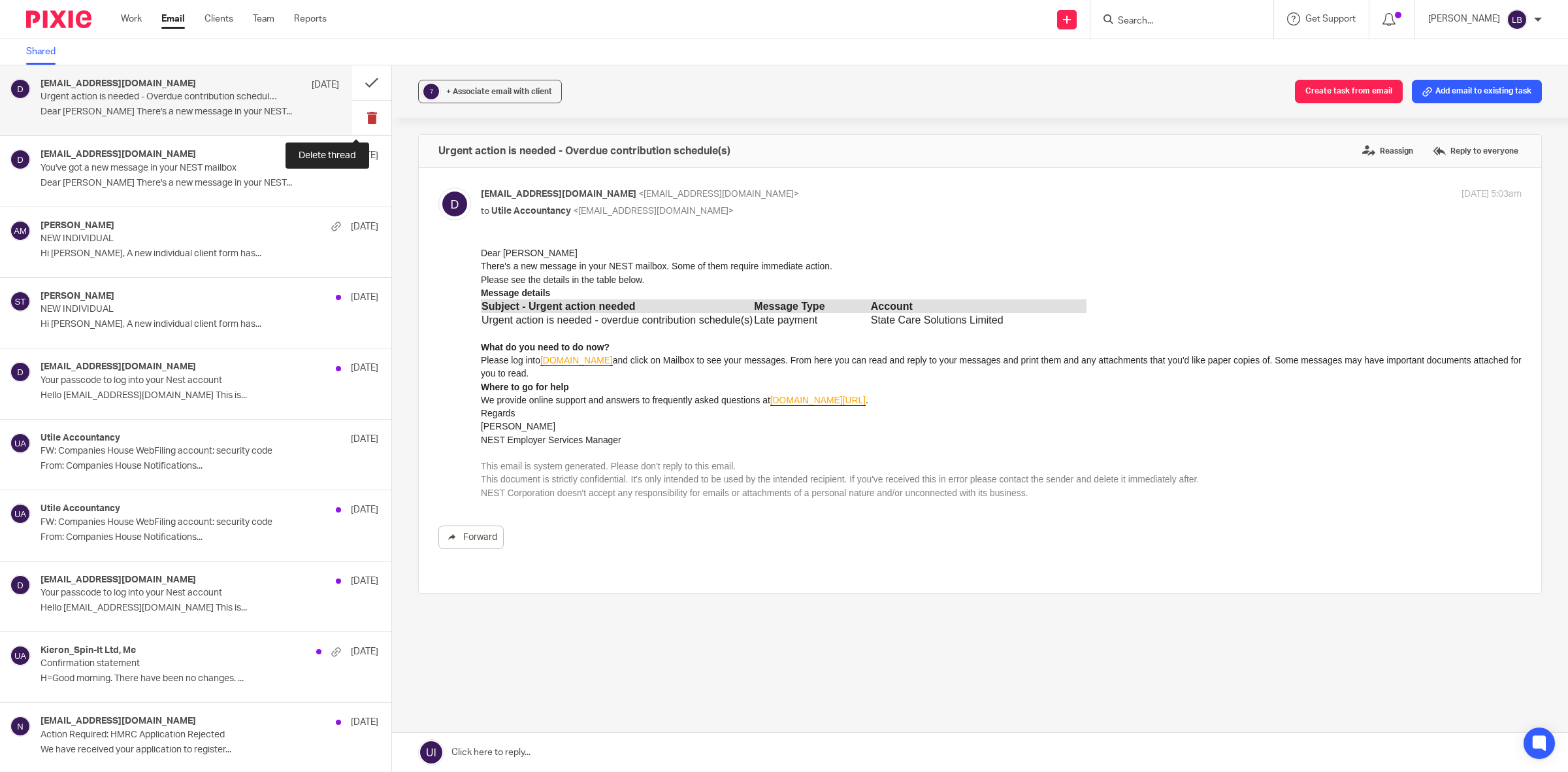
click at [357, 116] on button at bounding box center [372, 118] width 40 height 35
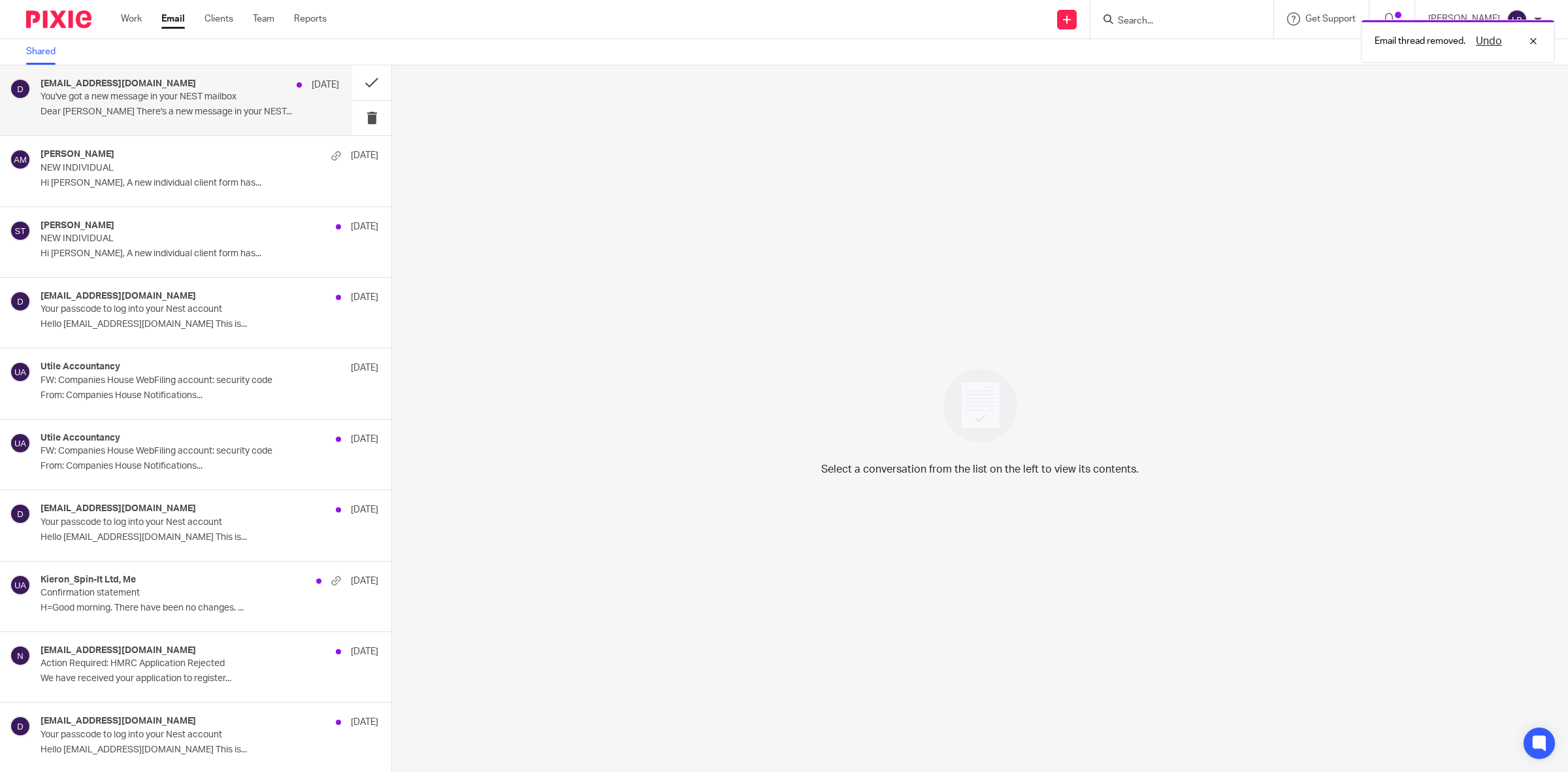
click at [283, 95] on div "[EMAIL_ADDRESS][DOMAIN_NAME] [DATE] You've got a new message in your NEST mailb…" at bounding box center [190, 100] width 299 height 43
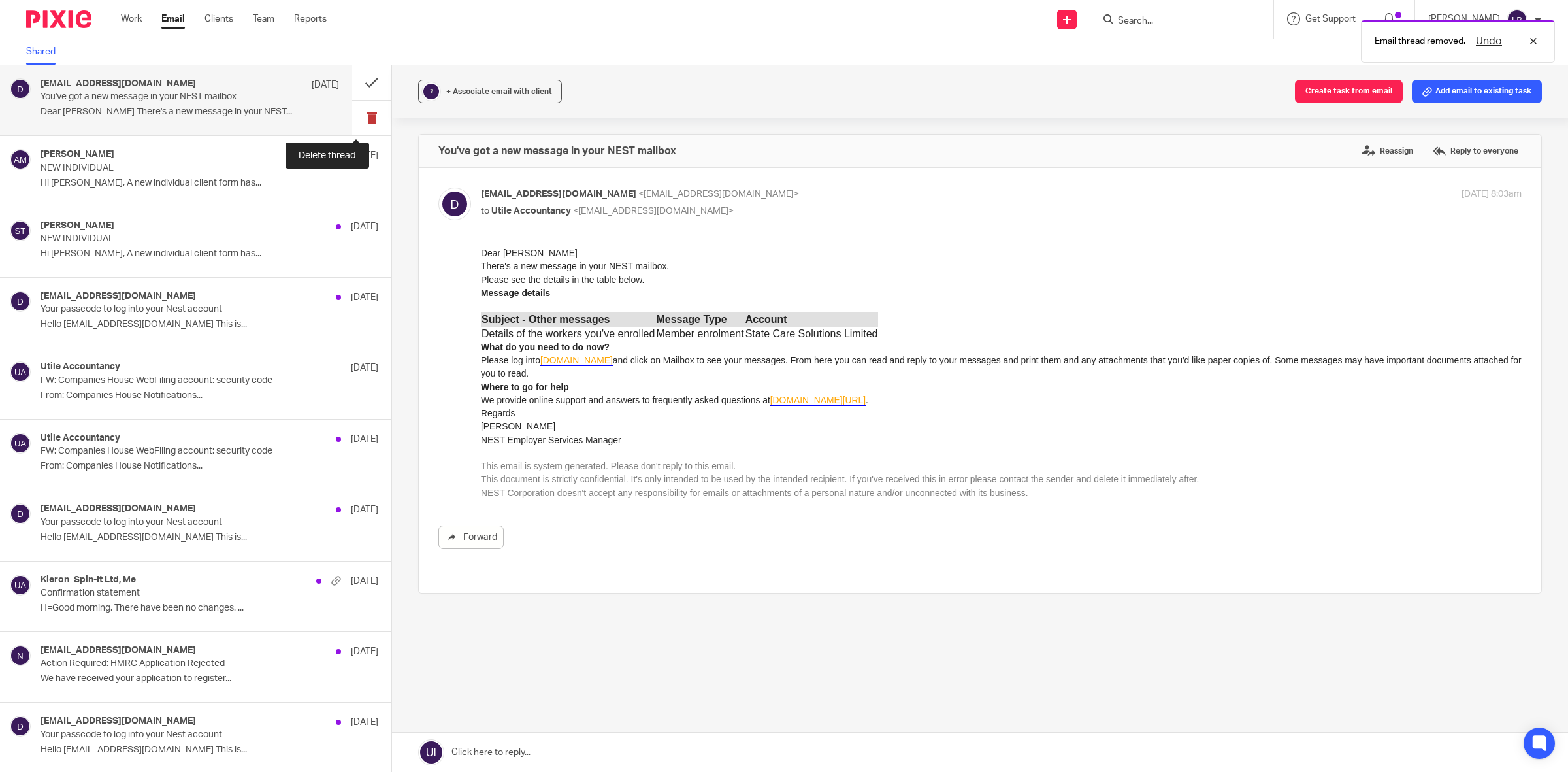
click at [354, 114] on button at bounding box center [372, 118] width 40 height 35
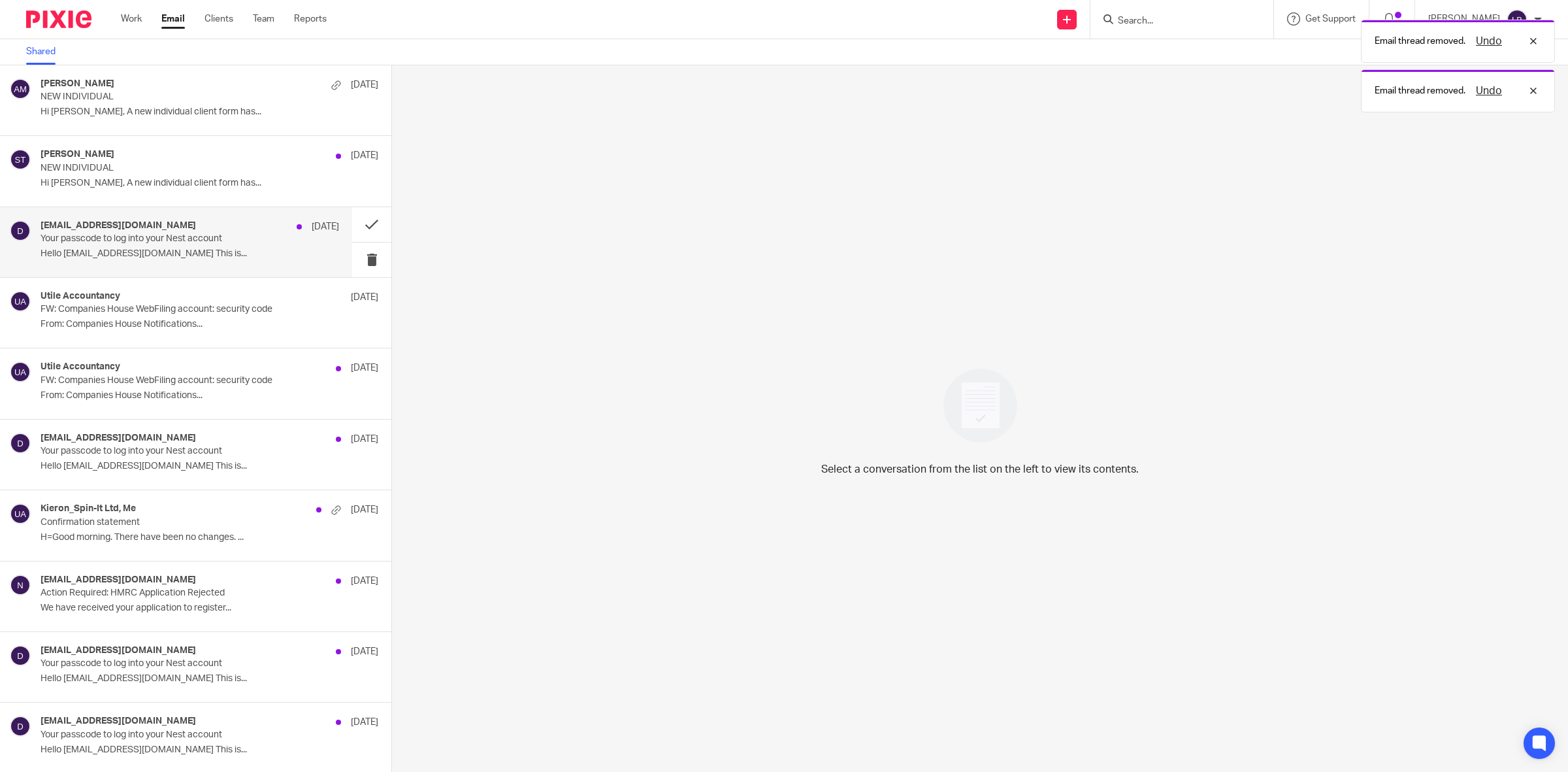
click at [257, 247] on div "[EMAIL_ADDRESS][DOMAIN_NAME] [DATE] Your passcode to log into your Nest account…" at bounding box center [190, 242] width 299 height 43
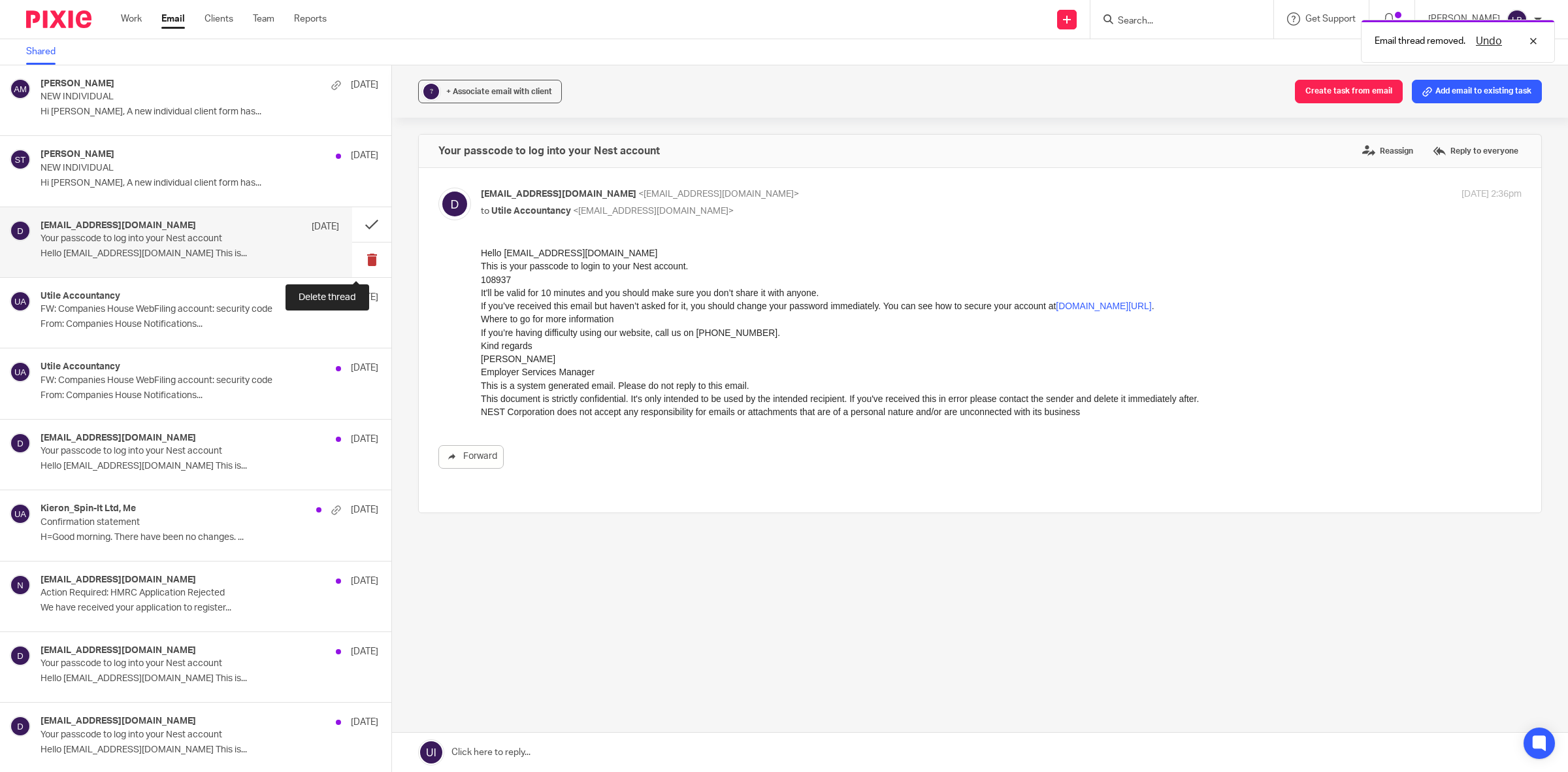
click at [355, 260] on button at bounding box center [372, 260] width 40 height 35
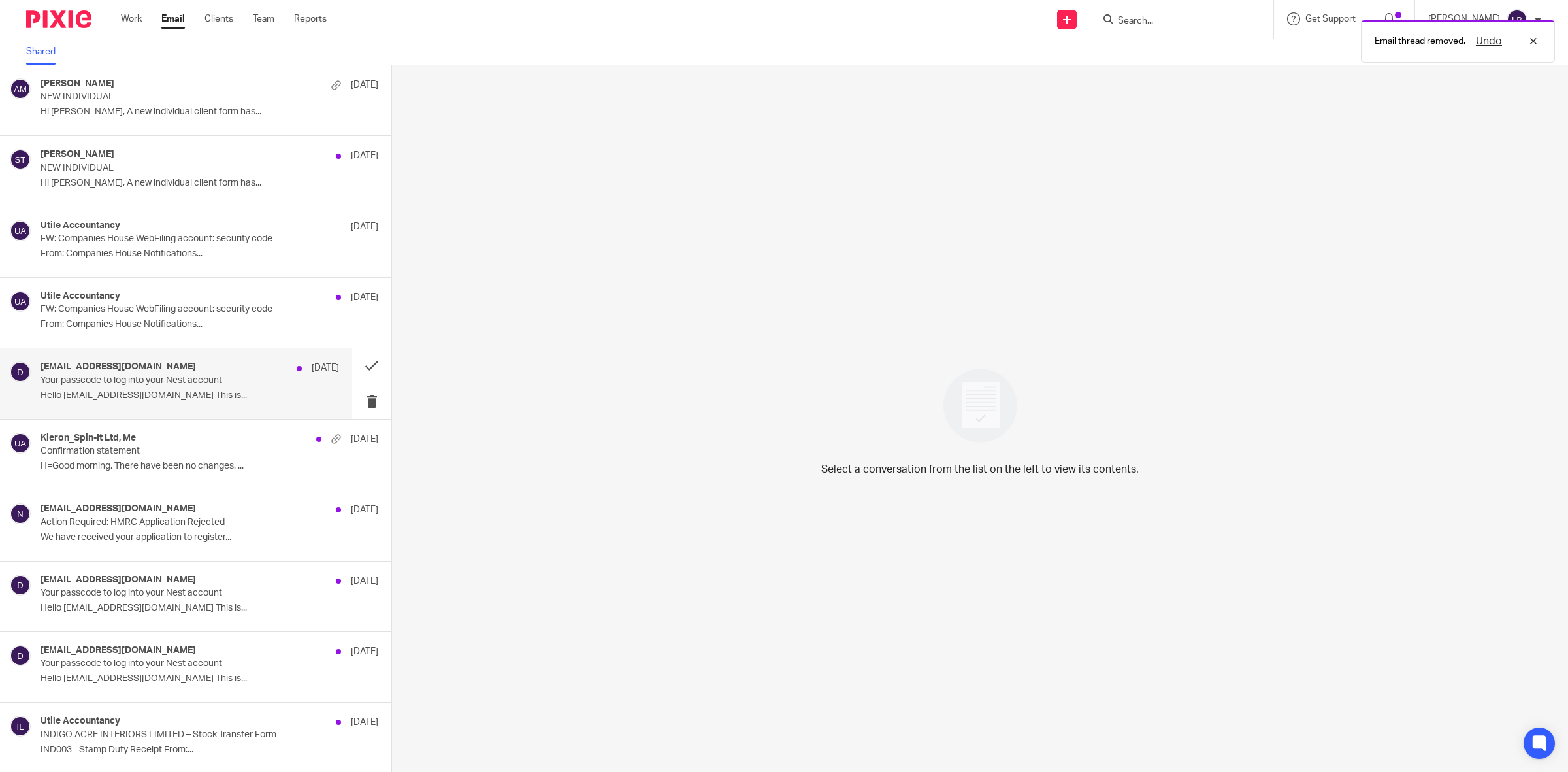
click at [273, 397] on p "Hello [EMAIL_ADDRESS][DOMAIN_NAME] This is..." at bounding box center [190, 395] width 299 height 11
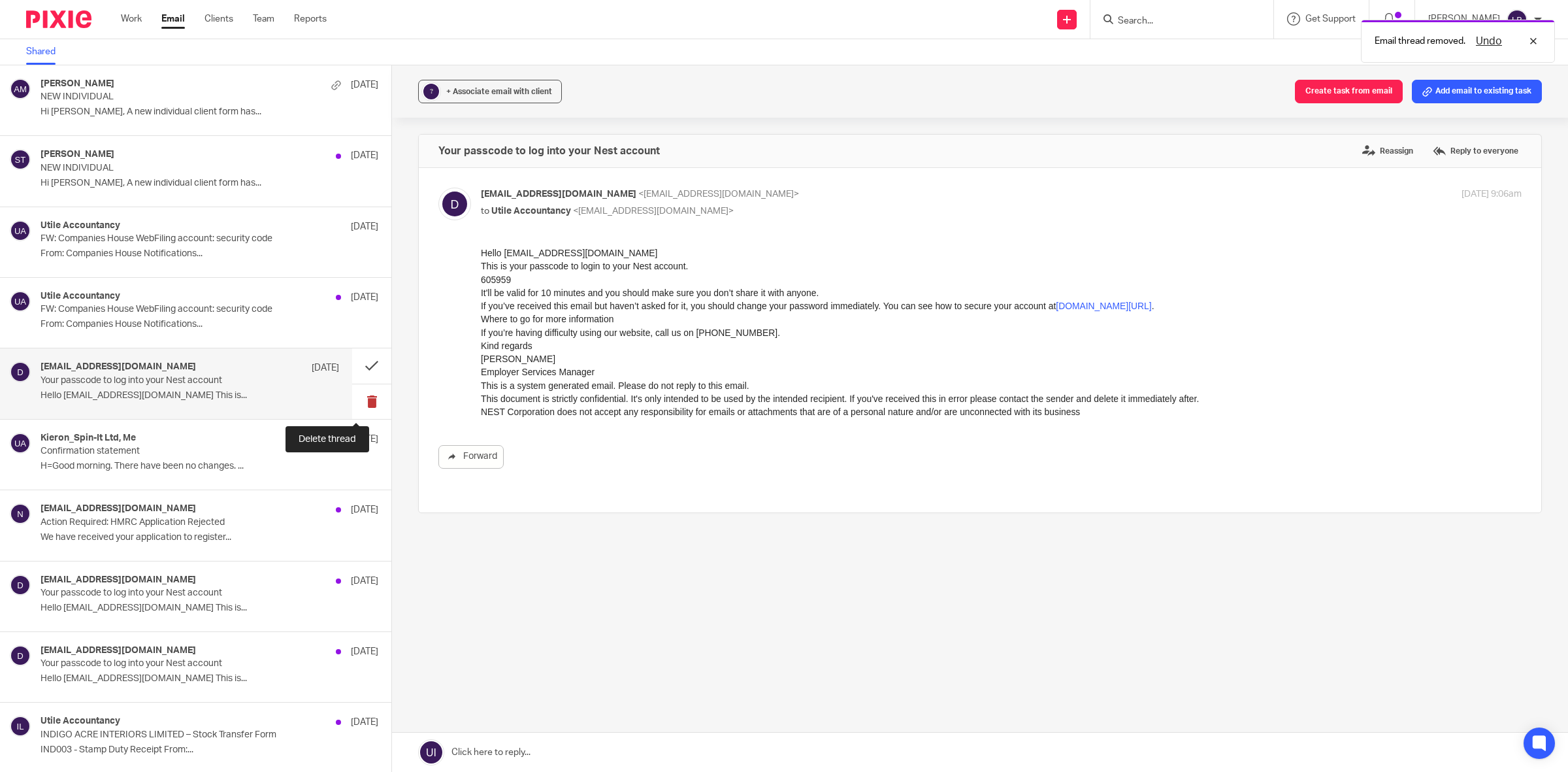
click at [355, 399] on button at bounding box center [372, 401] width 40 height 35
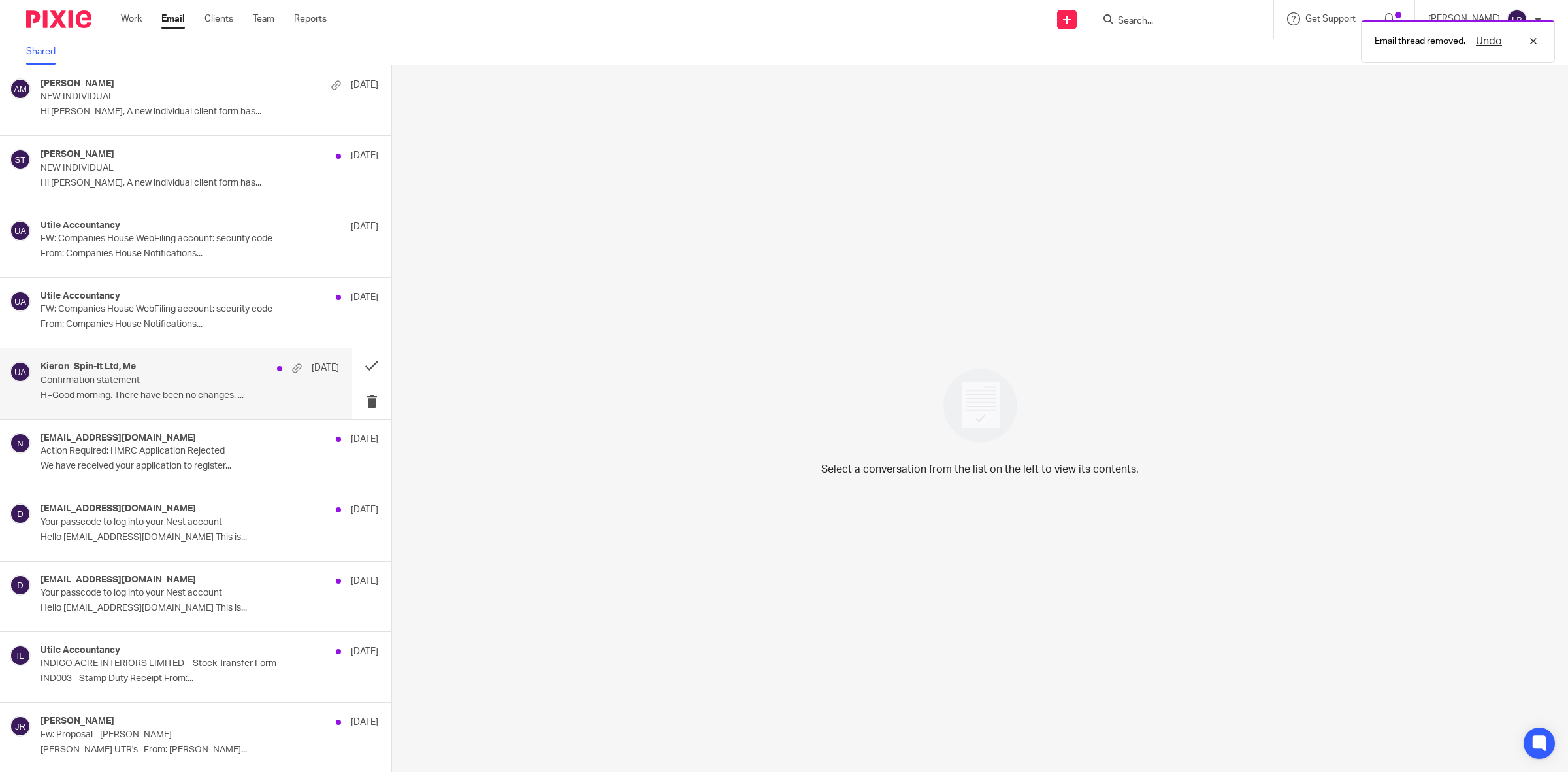
click at [254, 390] on p "H=Good morning. There have been no changes. ..." at bounding box center [190, 395] width 299 height 11
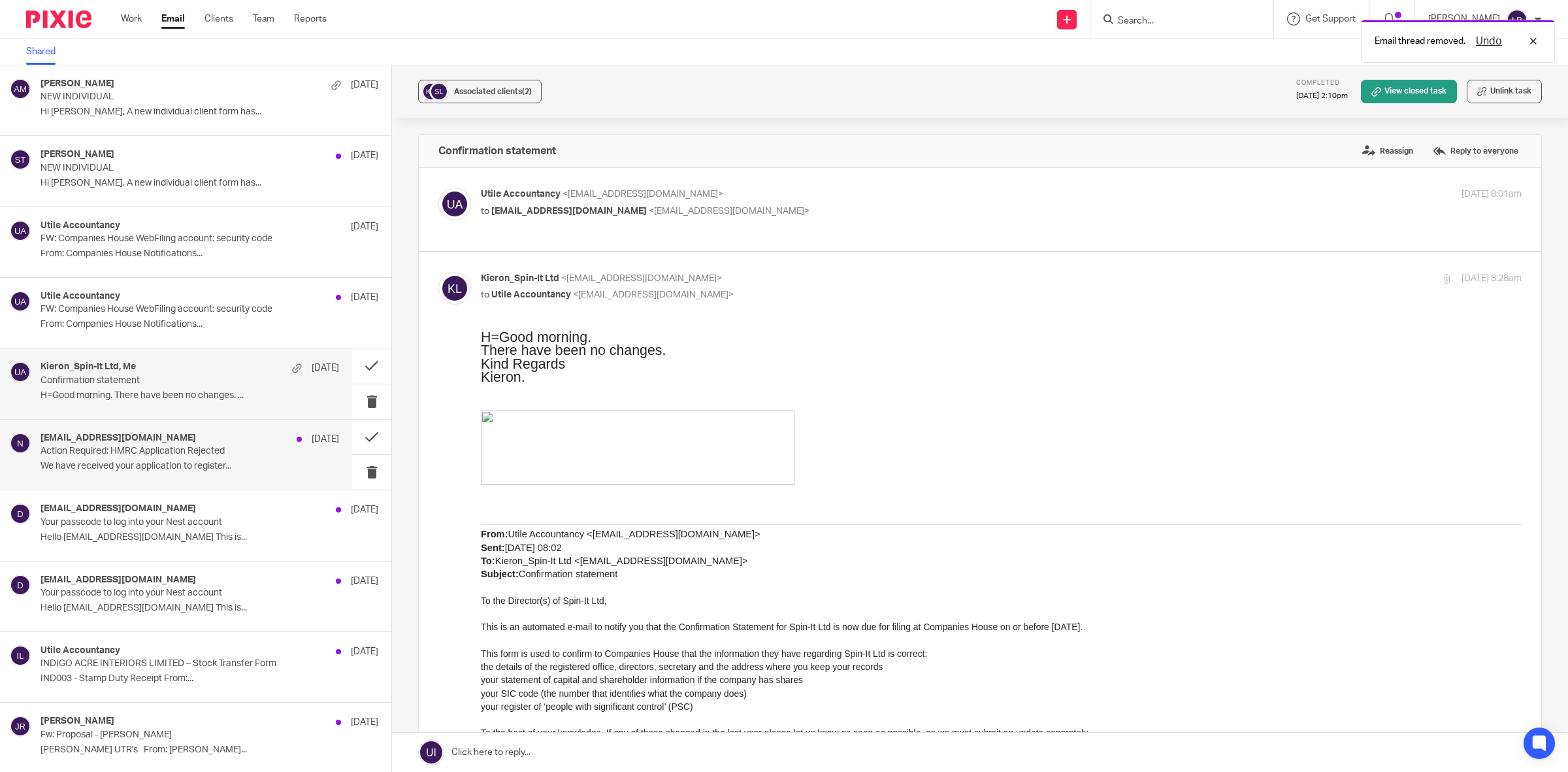
click at [239, 466] on p "We have received your application to register..." at bounding box center [190, 466] width 299 height 11
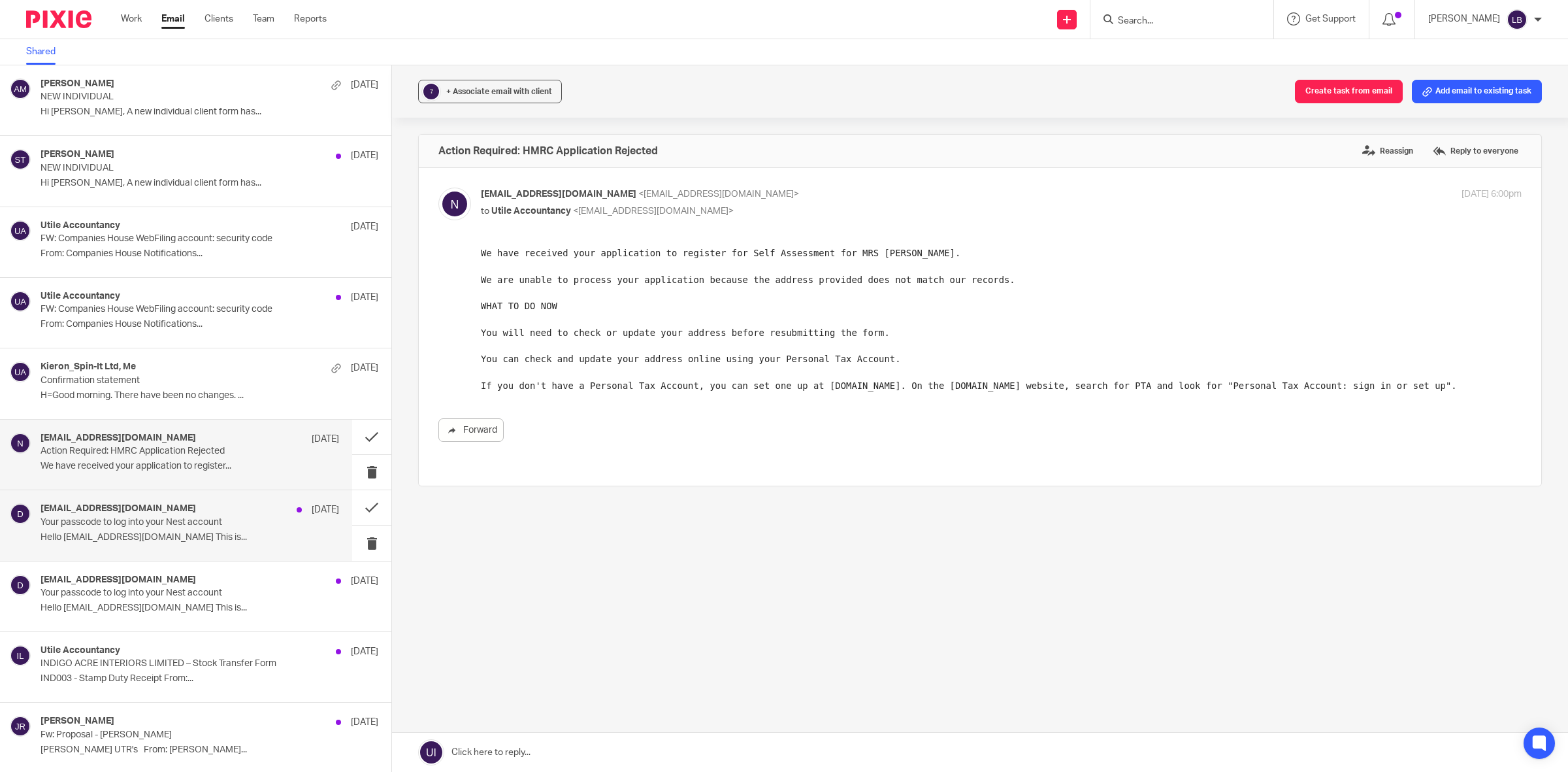
click at [230, 529] on div "[EMAIL_ADDRESS][DOMAIN_NAME] [DATE] Your passcode to log into your Nest account…" at bounding box center [190, 525] width 299 height 43
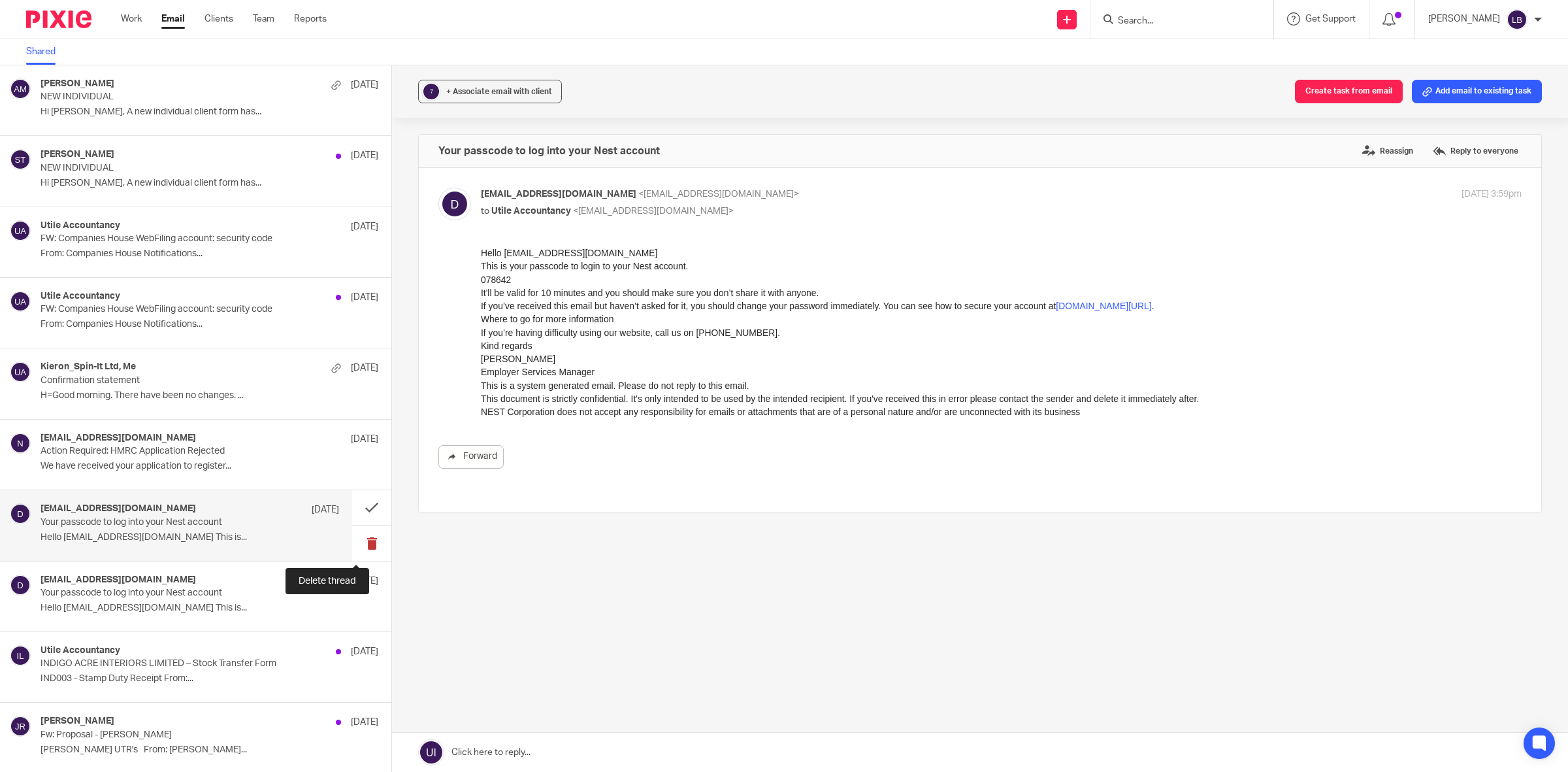
click at [363, 544] on button at bounding box center [372, 543] width 40 height 35
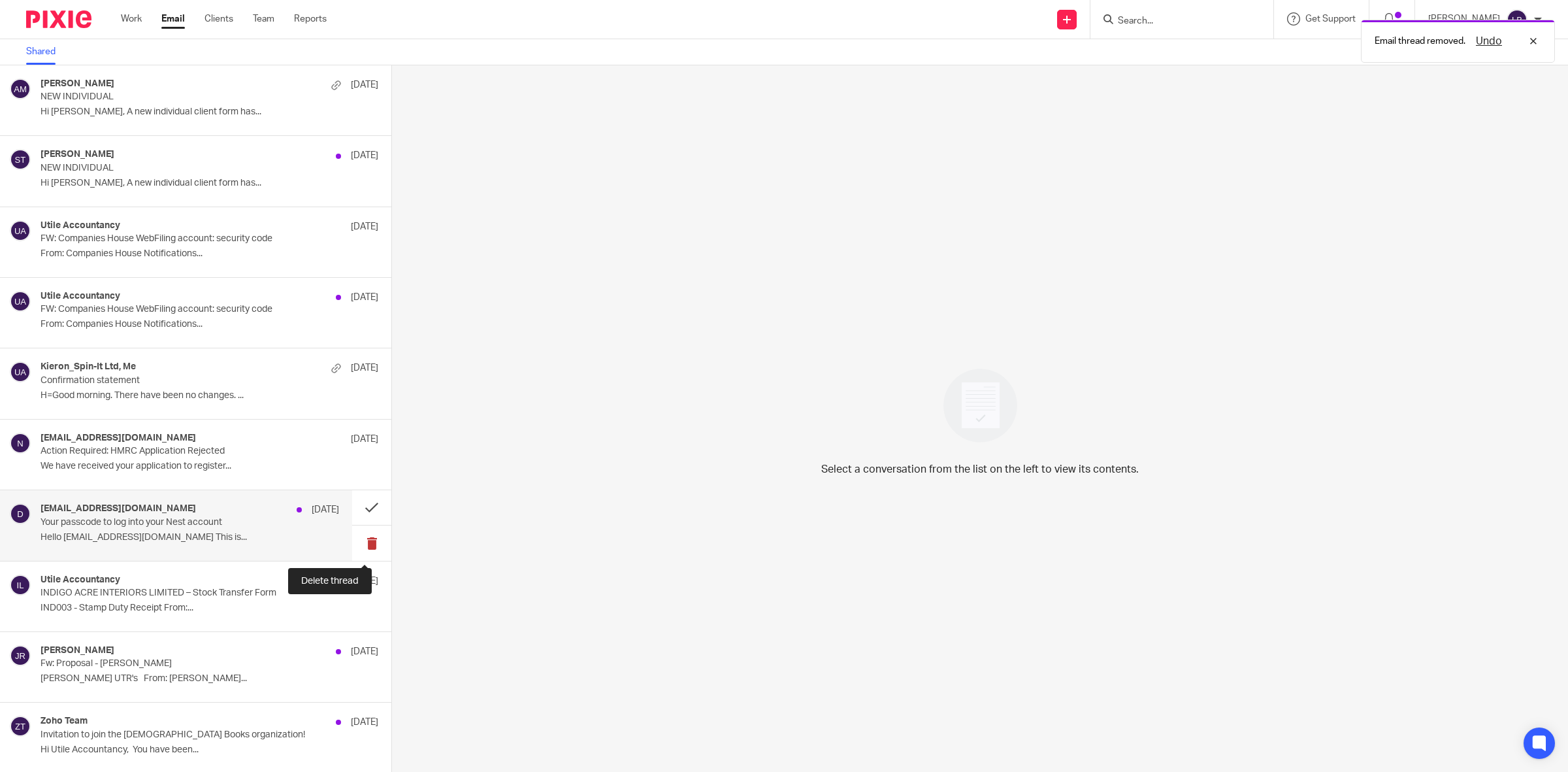
click at [355, 541] on button at bounding box center [372, 543] width 40 height 35
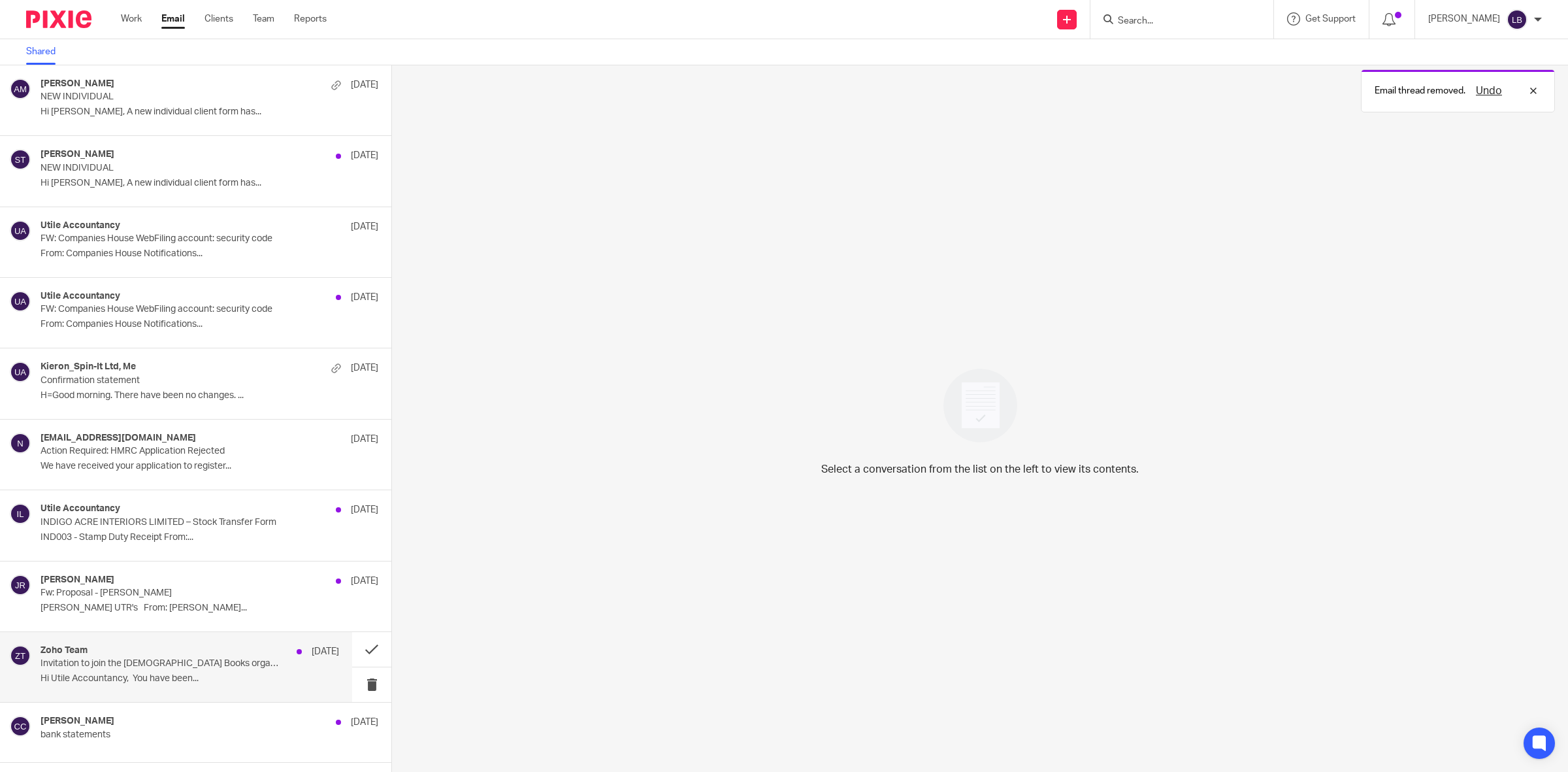
click at [242, 669] on p "Invitation to join the [DEMOGRAPHIC_DATA] Books organization!" at bounding box center [159, 663] width 239 height 11
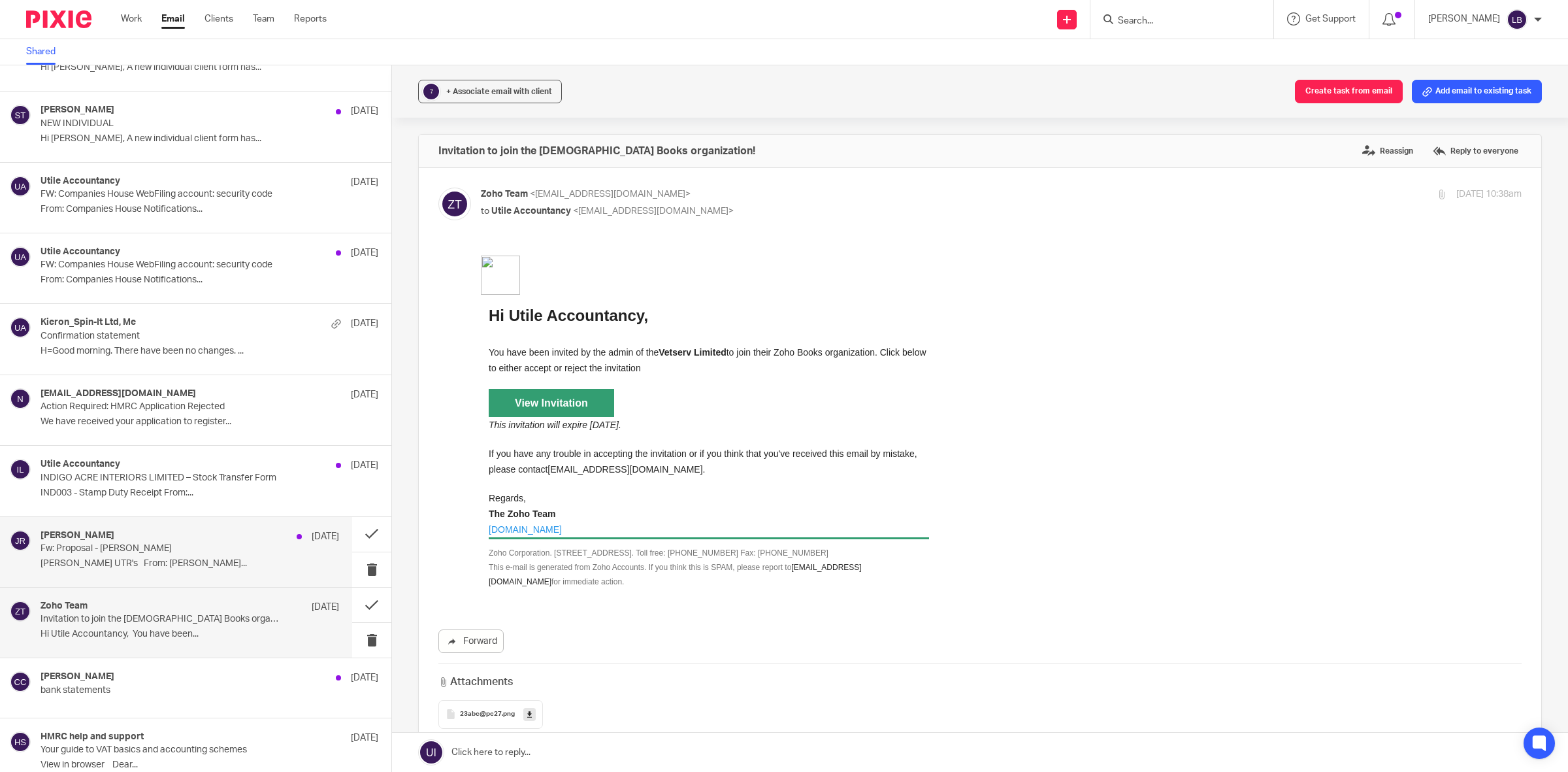
scroll to position [176, 0]
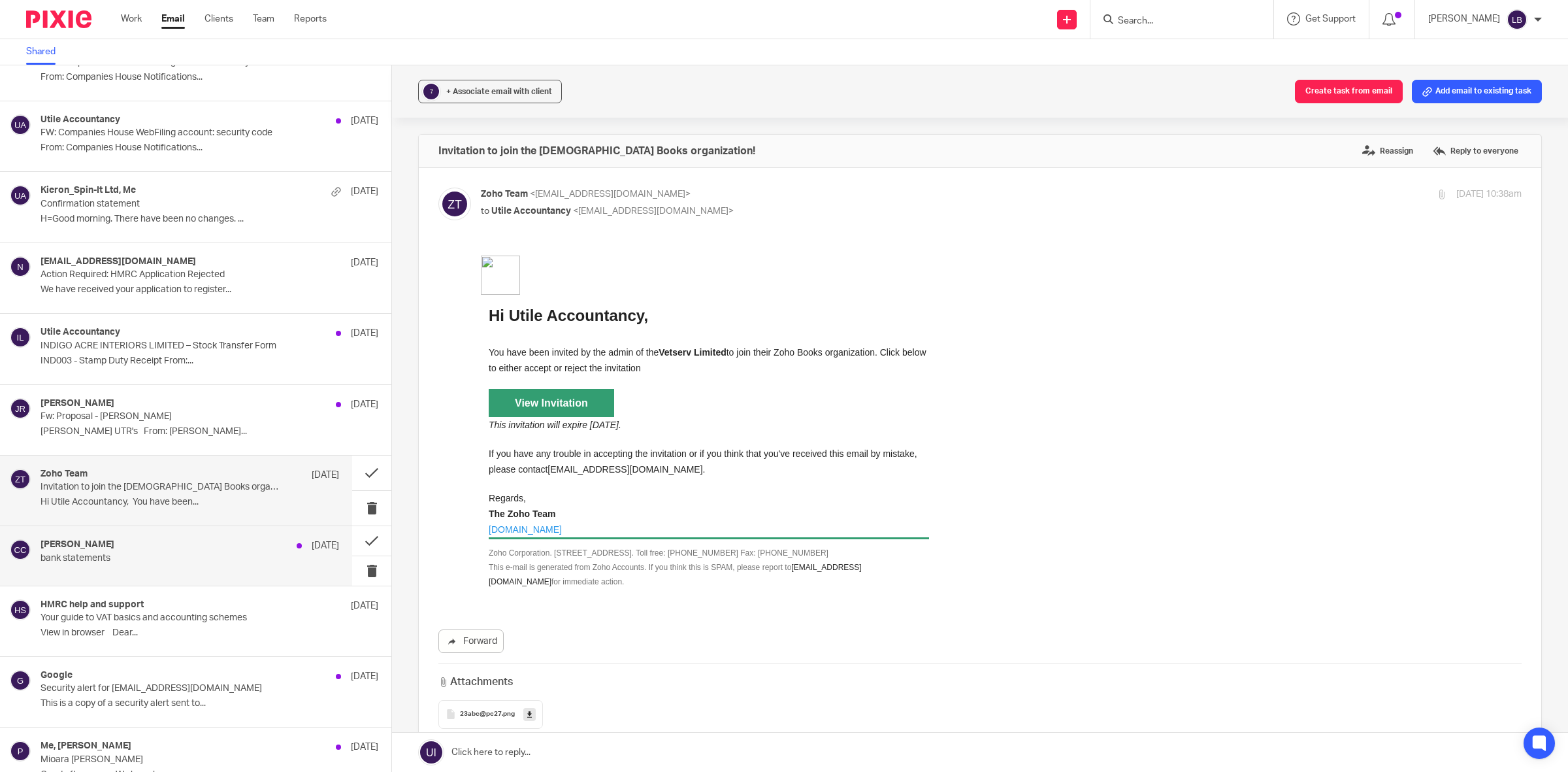
click at [263, 562] on p "bank statements" at bounding box center [159, 559] width 239 height 11
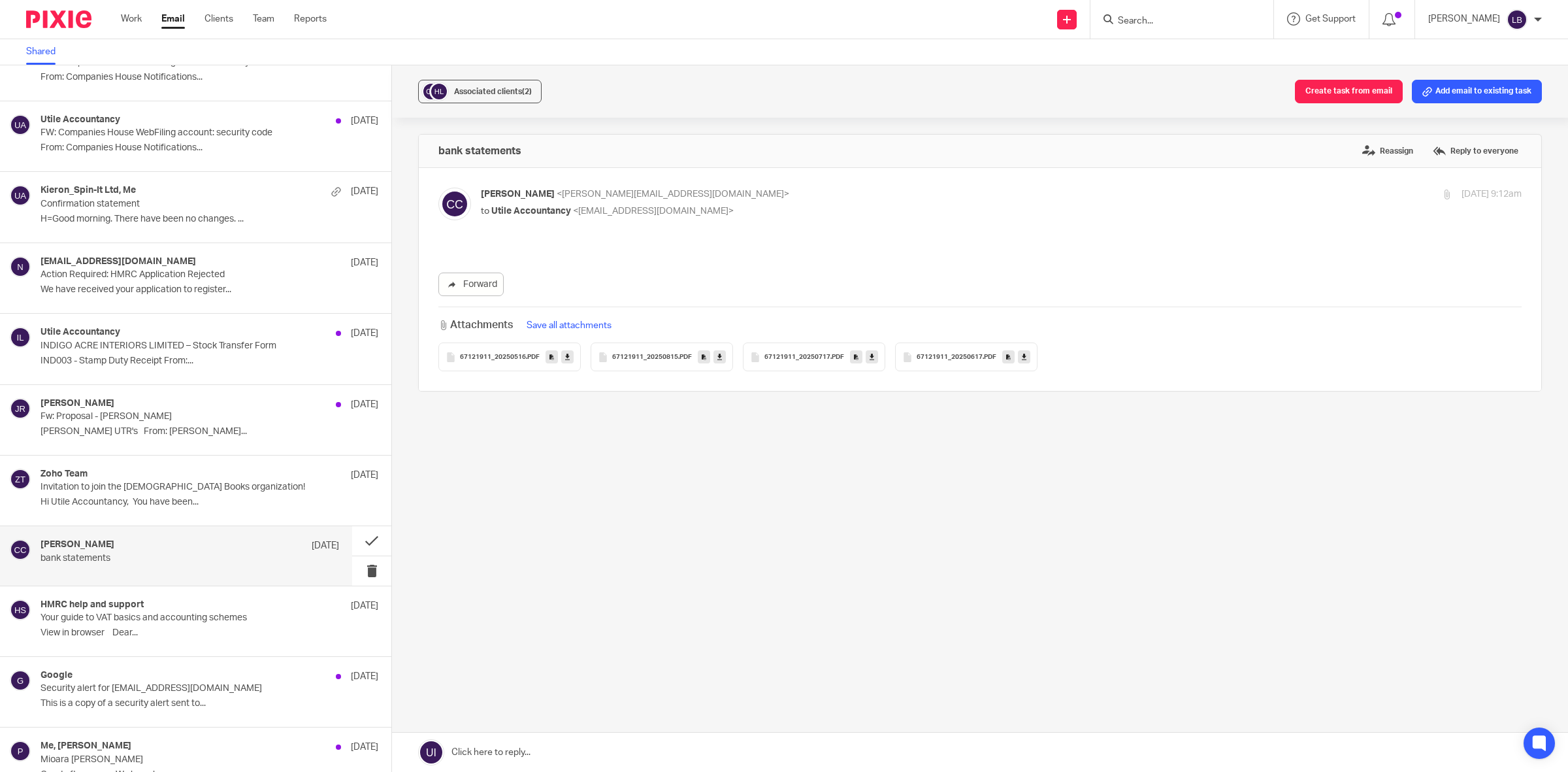
scroll to position [0, 0]
click at [505, 88] on span "Associated clients (2)" at bounding box center [492, 92] width 77 height 8
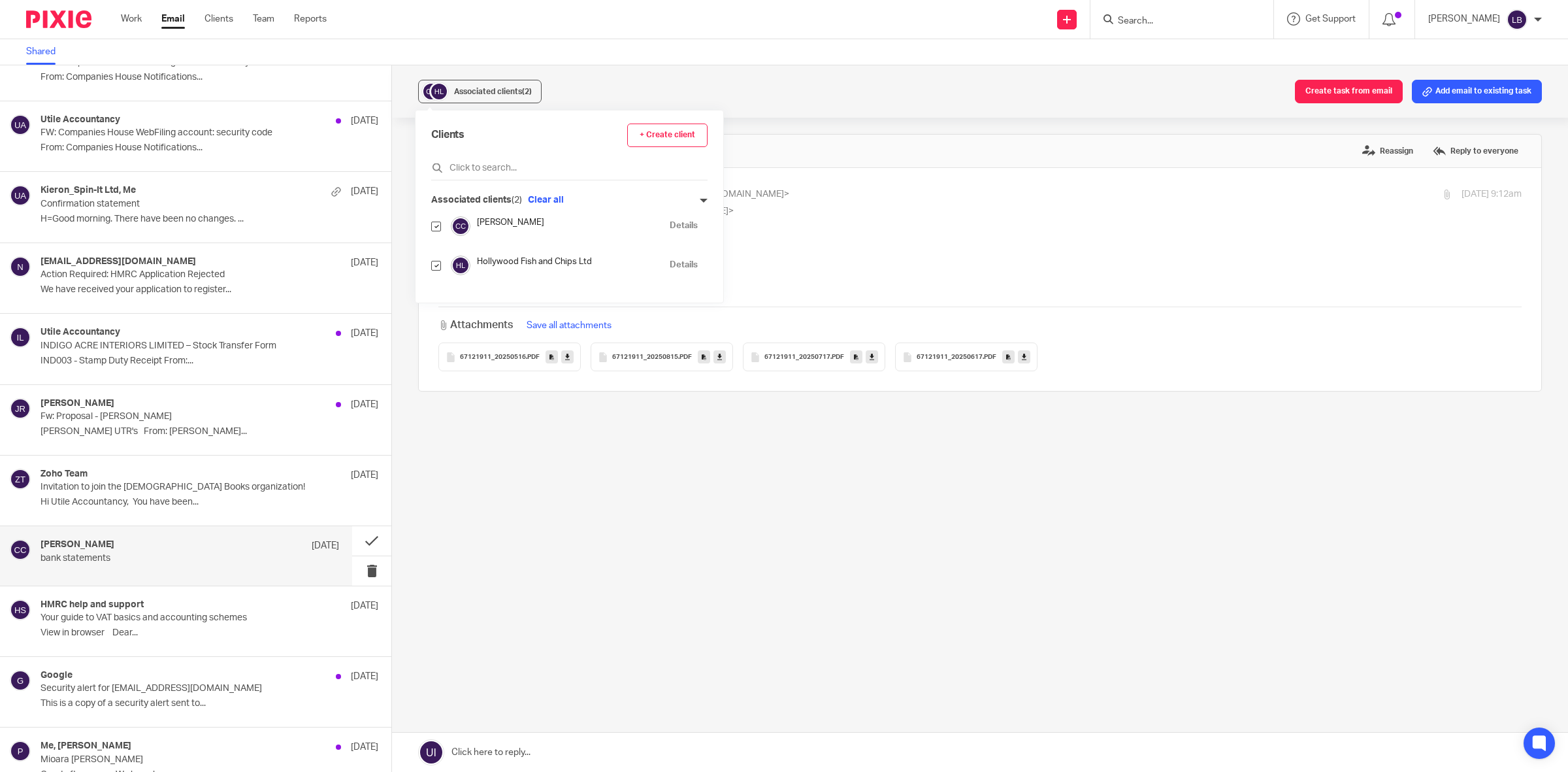
click at [435, 227] on input "checkbox" at bounding box center [436, 227] width 9 height 9
checkbox input "false"
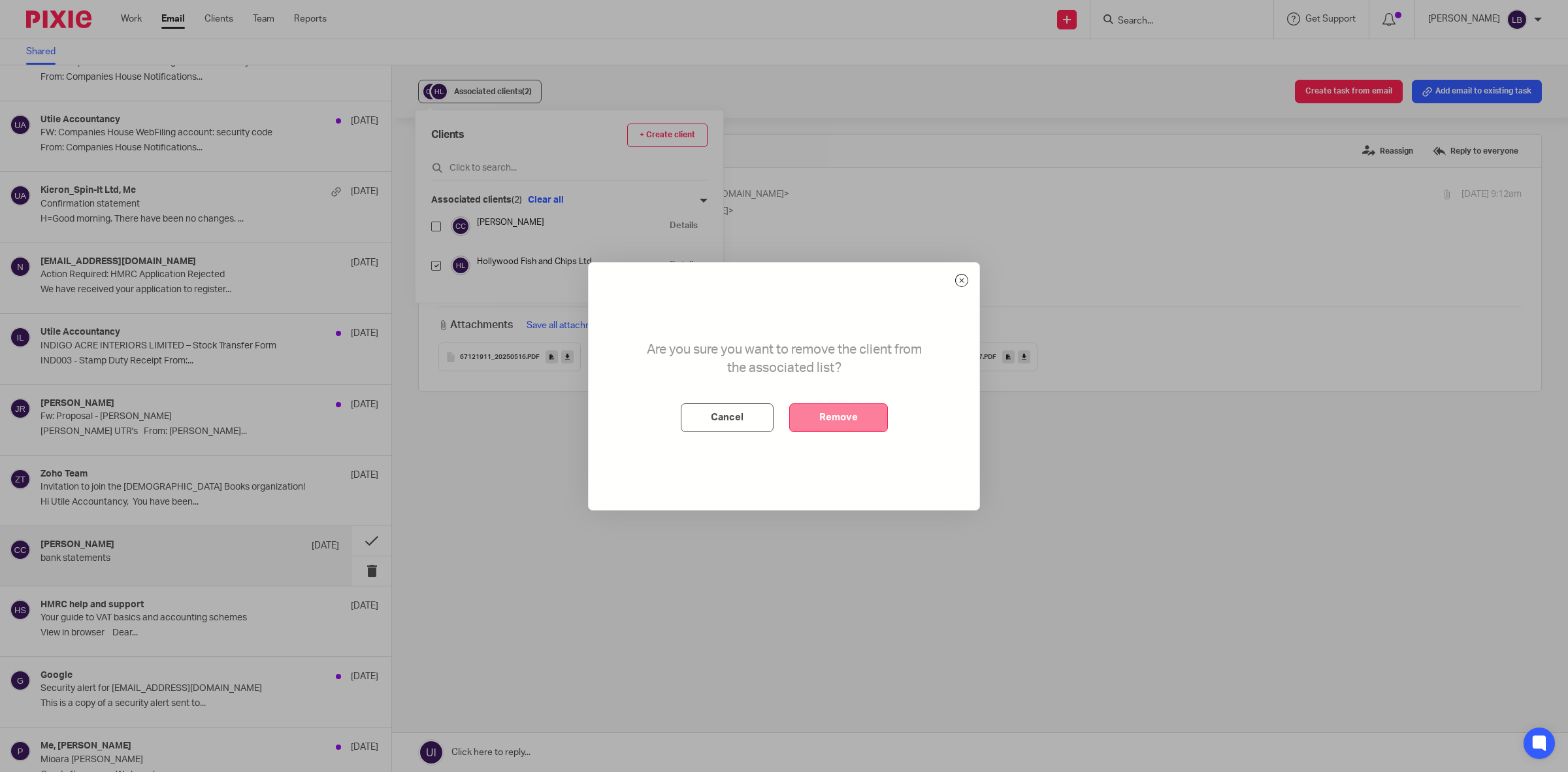
click at [839, 422] on button "Remove" at bounding box center [839, 417] width 99 height 28
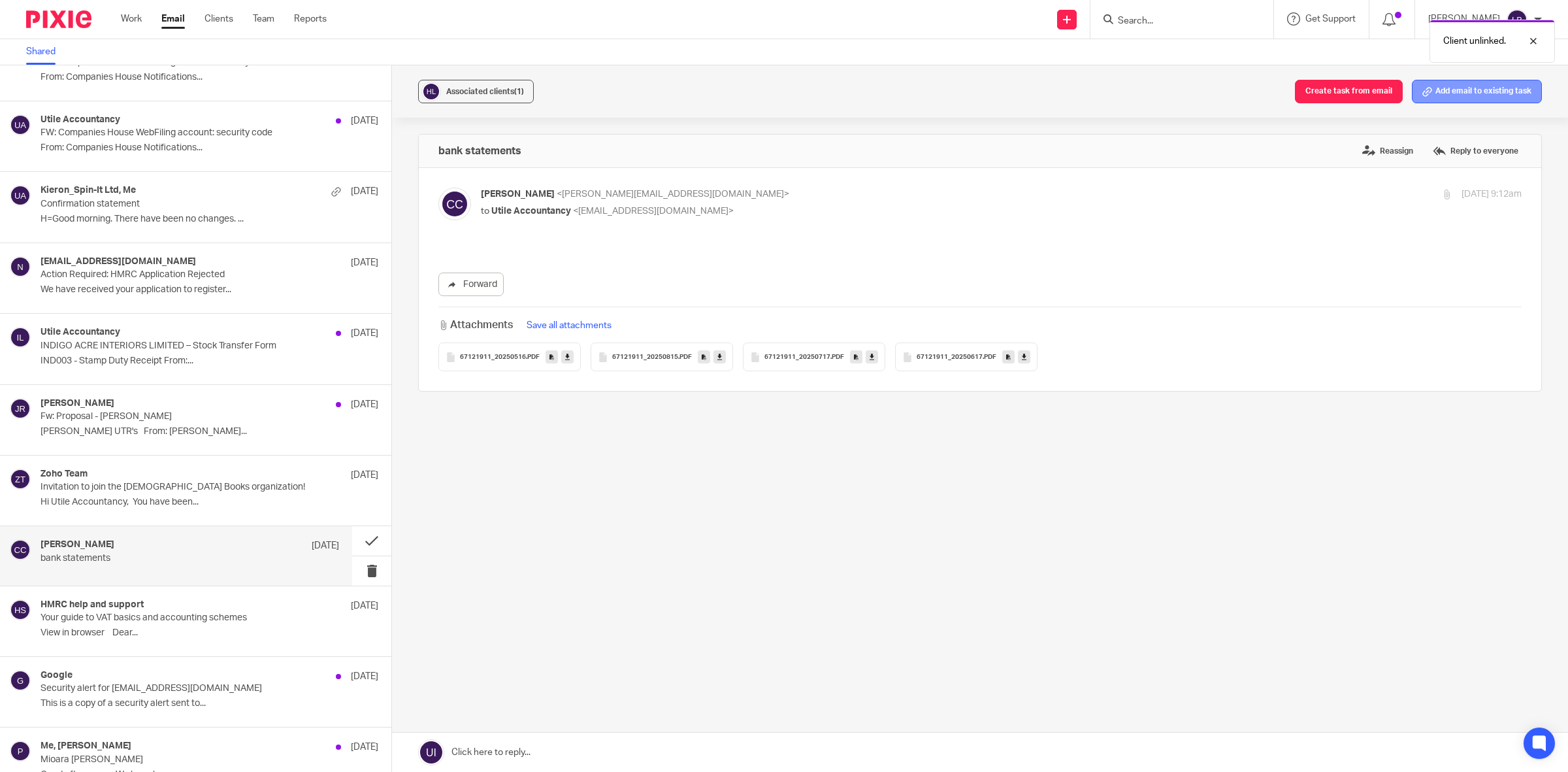
click at [1452, 91] on button "Add email to existing task" at bounding box center [1477, 91] width 130 height 24
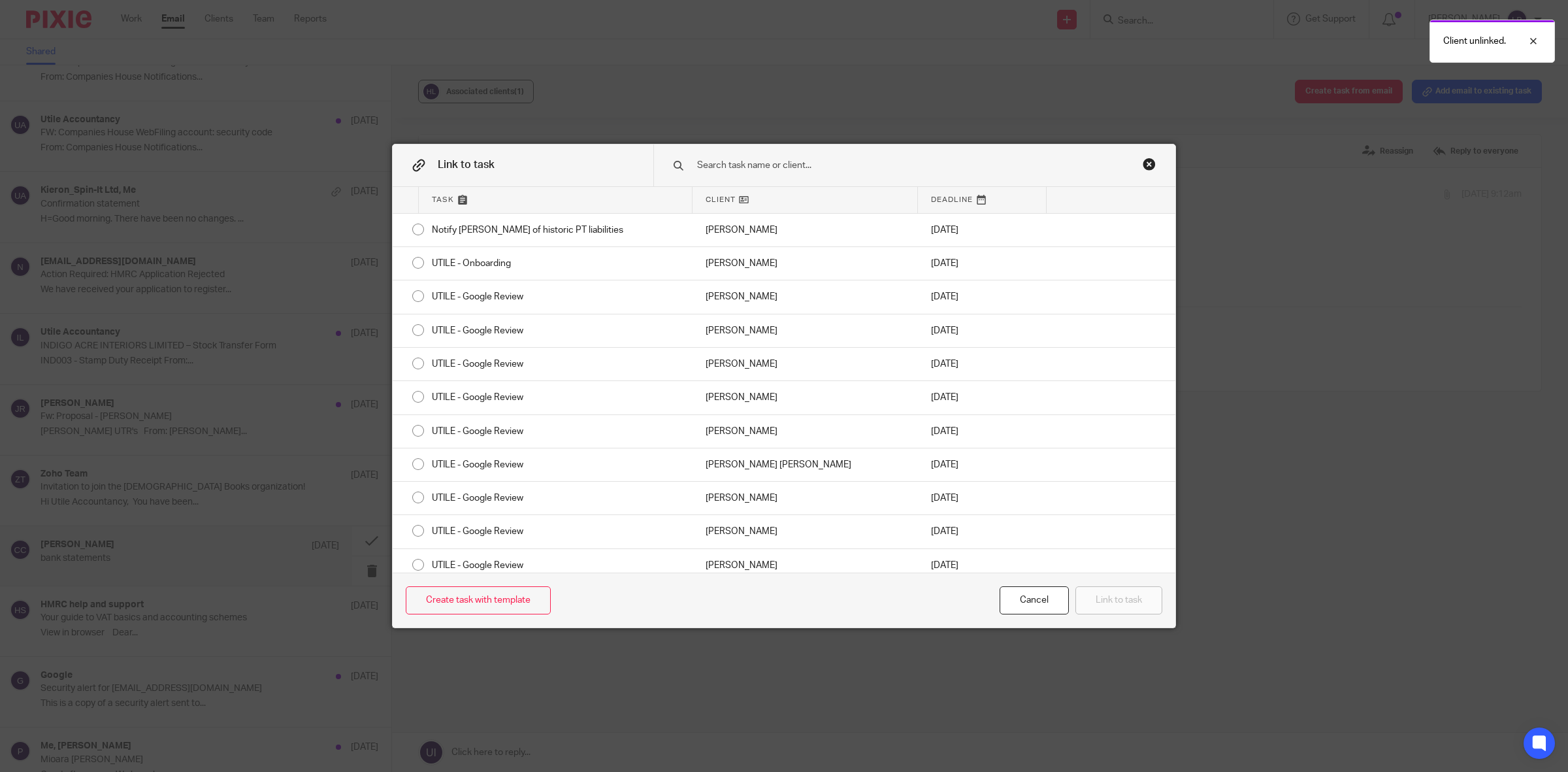
click at [741, 163] on input "text" at bounding box center [897, 165] width 402 height 14
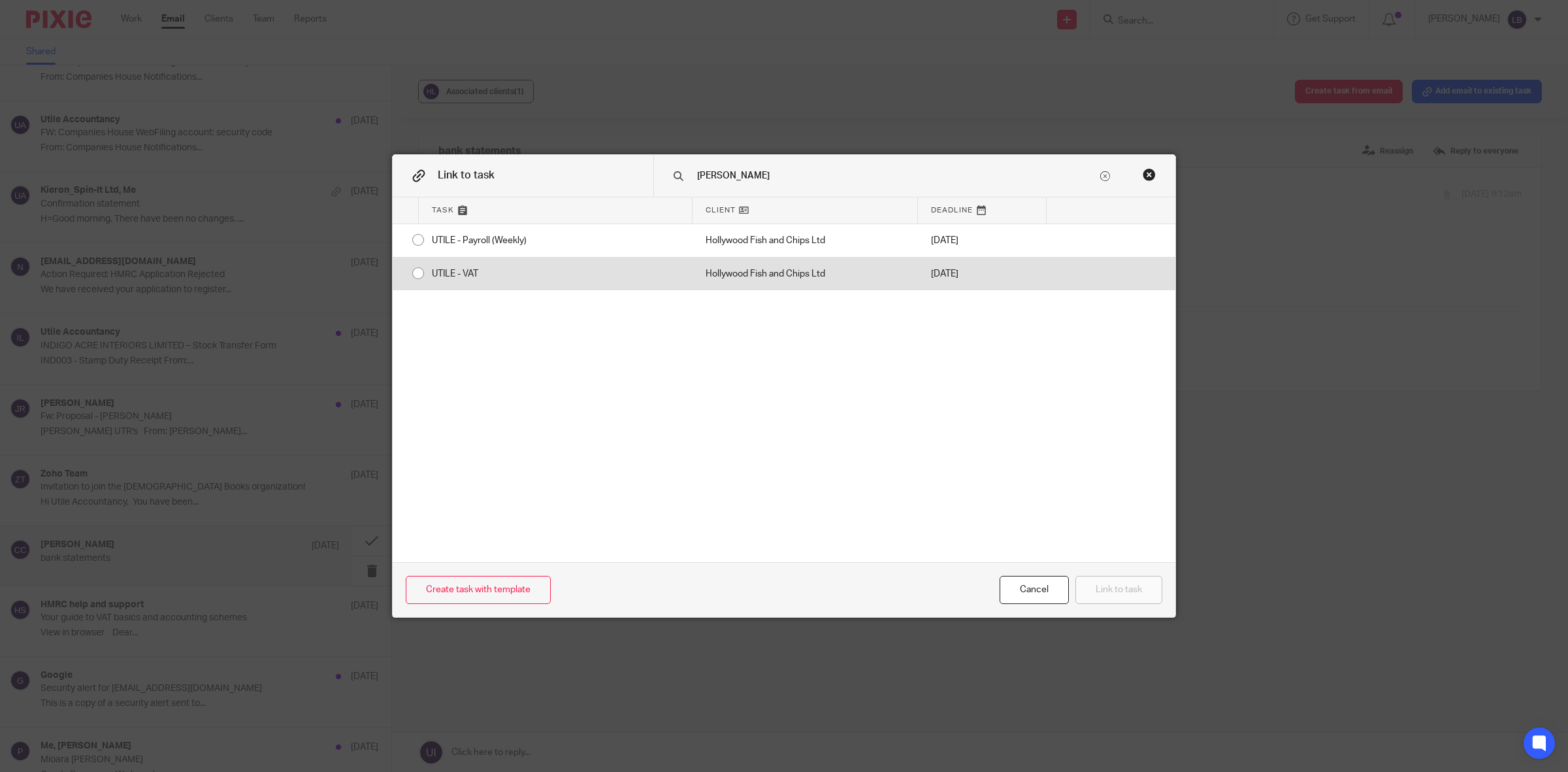
type input "[PERSON_NAME]"
click at [419, 275] on div "UTILE - VAT" at bounding box center [556, 274] width 274 height 33
radio input "true"
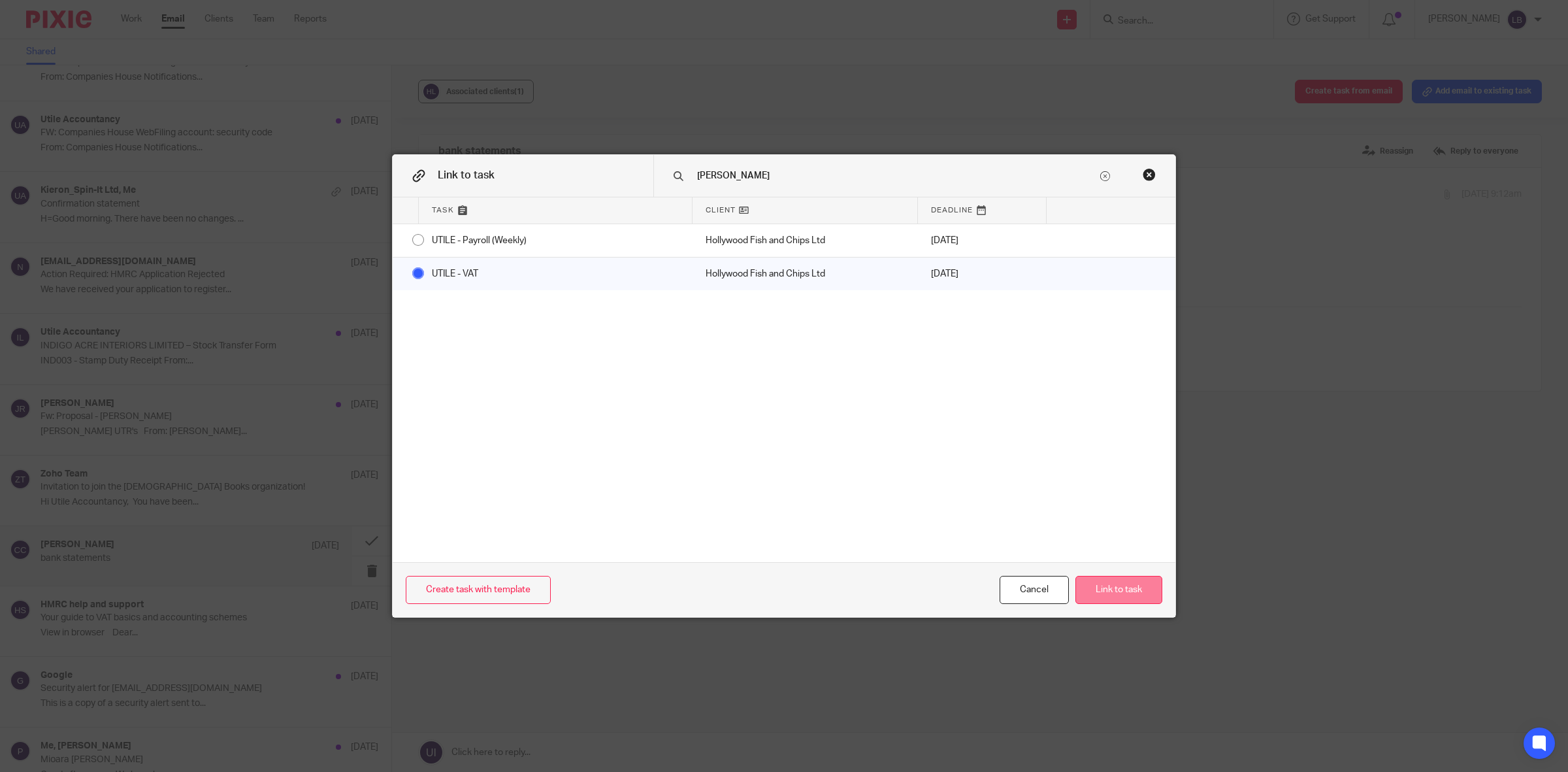
click at [1116, 593] on button "Link to task" at bounding box center [1119, 590] width 87 height 28
click at [1106, 589] on button "Link to task" at bounding box center [1119, 590] width 87 height 28
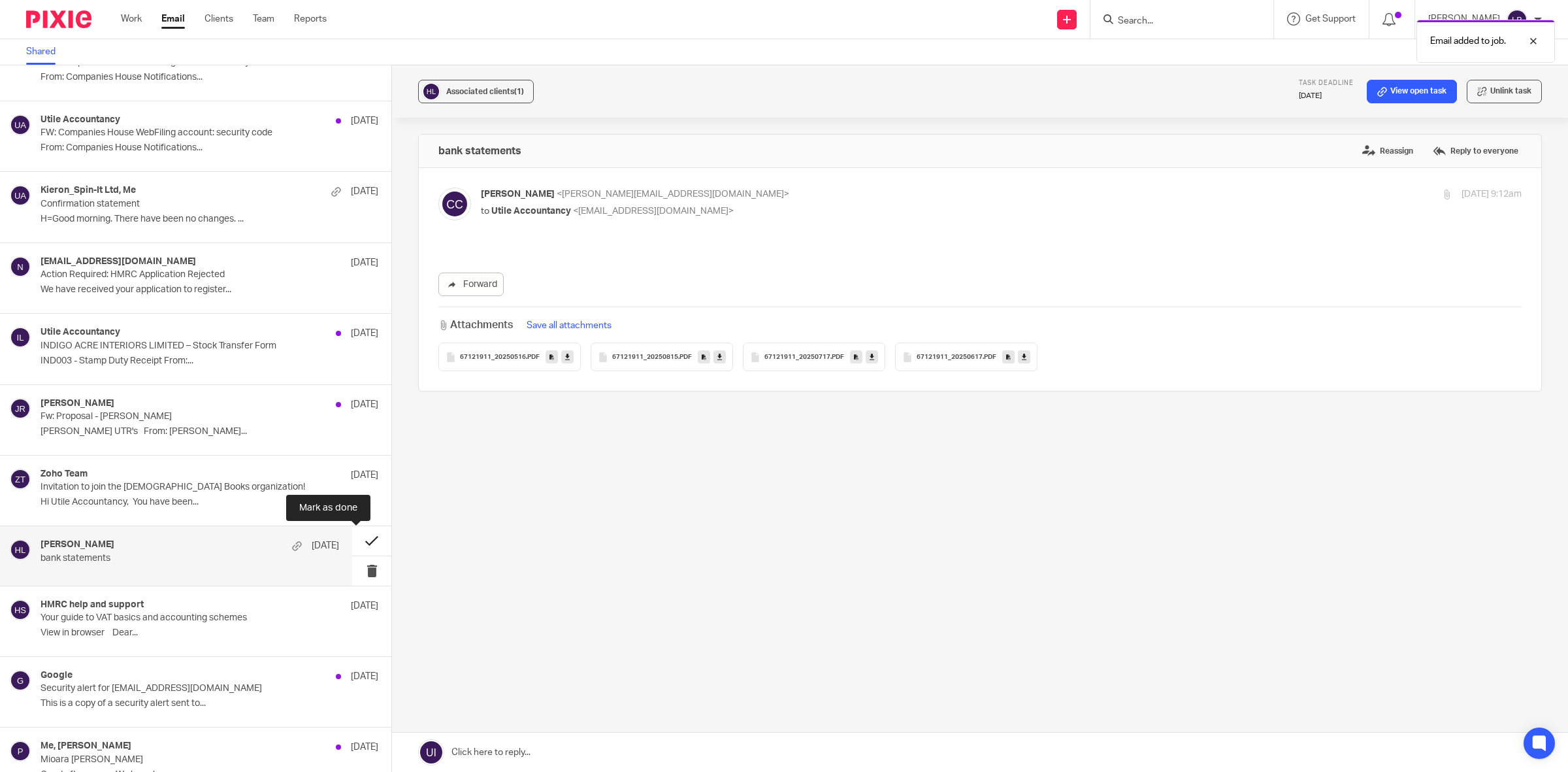
click at [352, 541] on button at bounding box center [372, 541] width 40 height 29
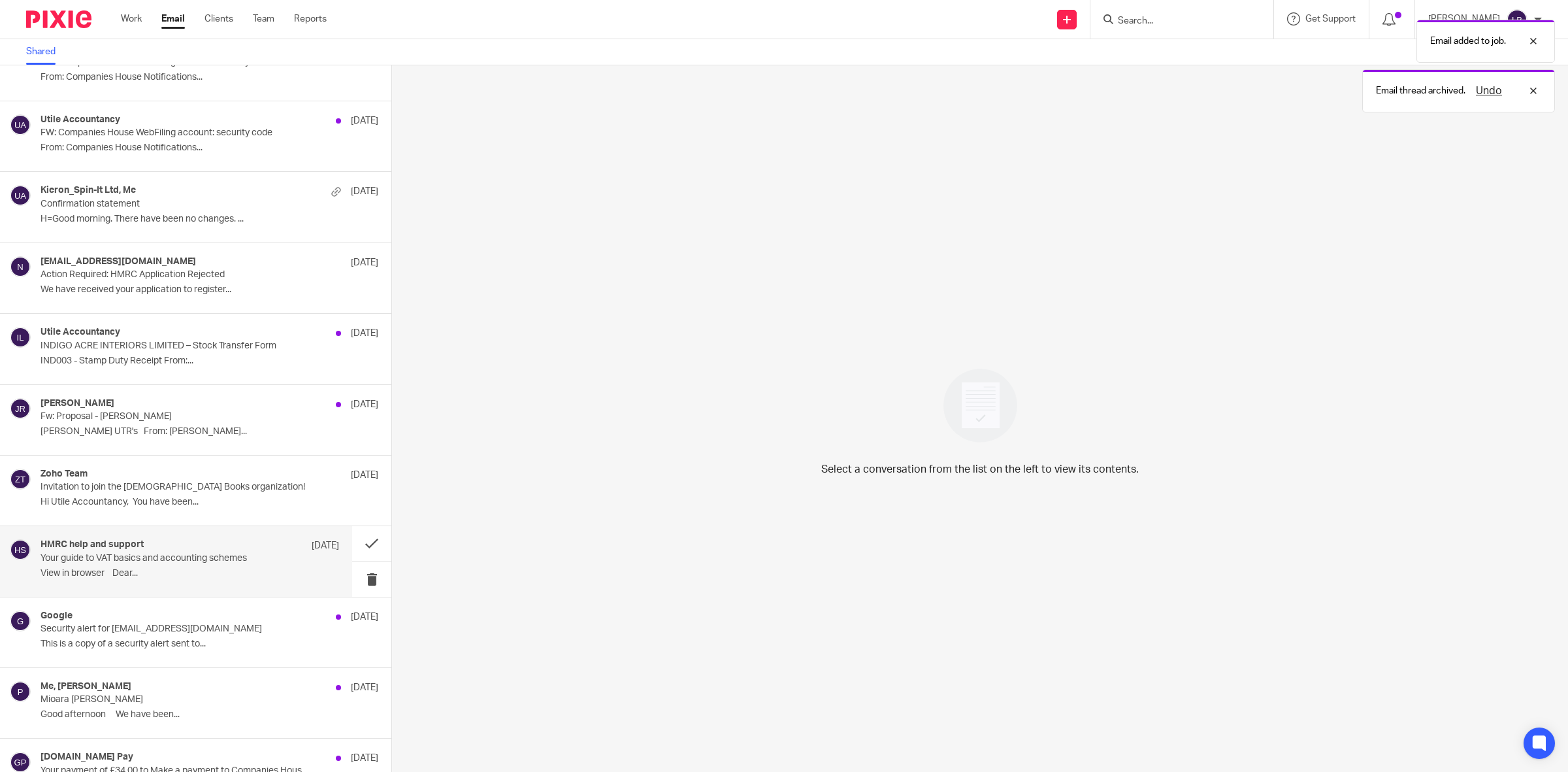
click at [259, 567] on div "HMRC help and support [DATE] Your guide to VAT basics and accounting schemes ﻿V…" at bounding box center [190, 561] width 299 height 43
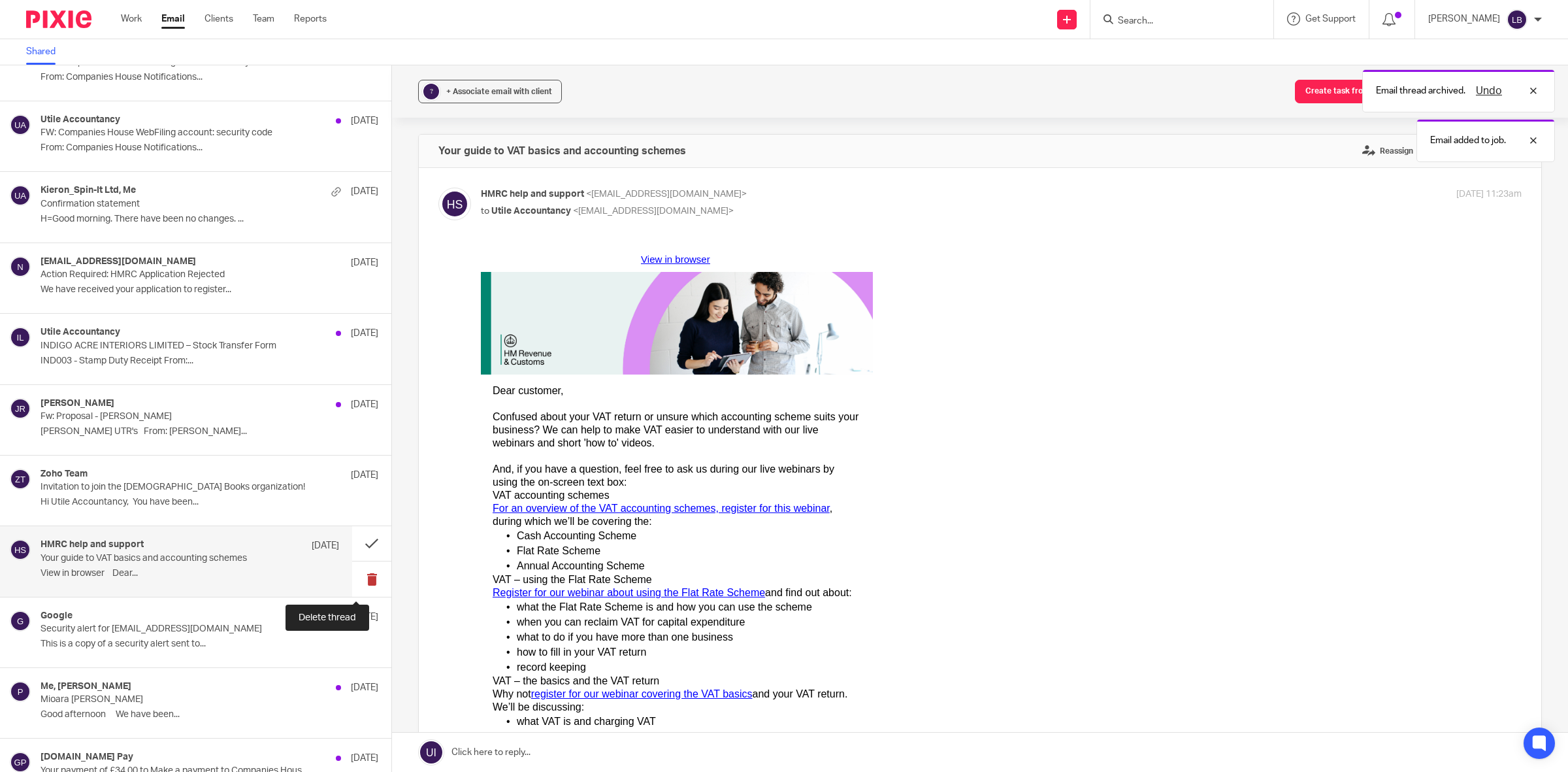
click at [355, 578] on button at bounding box center [372, 579] width 40 height 35
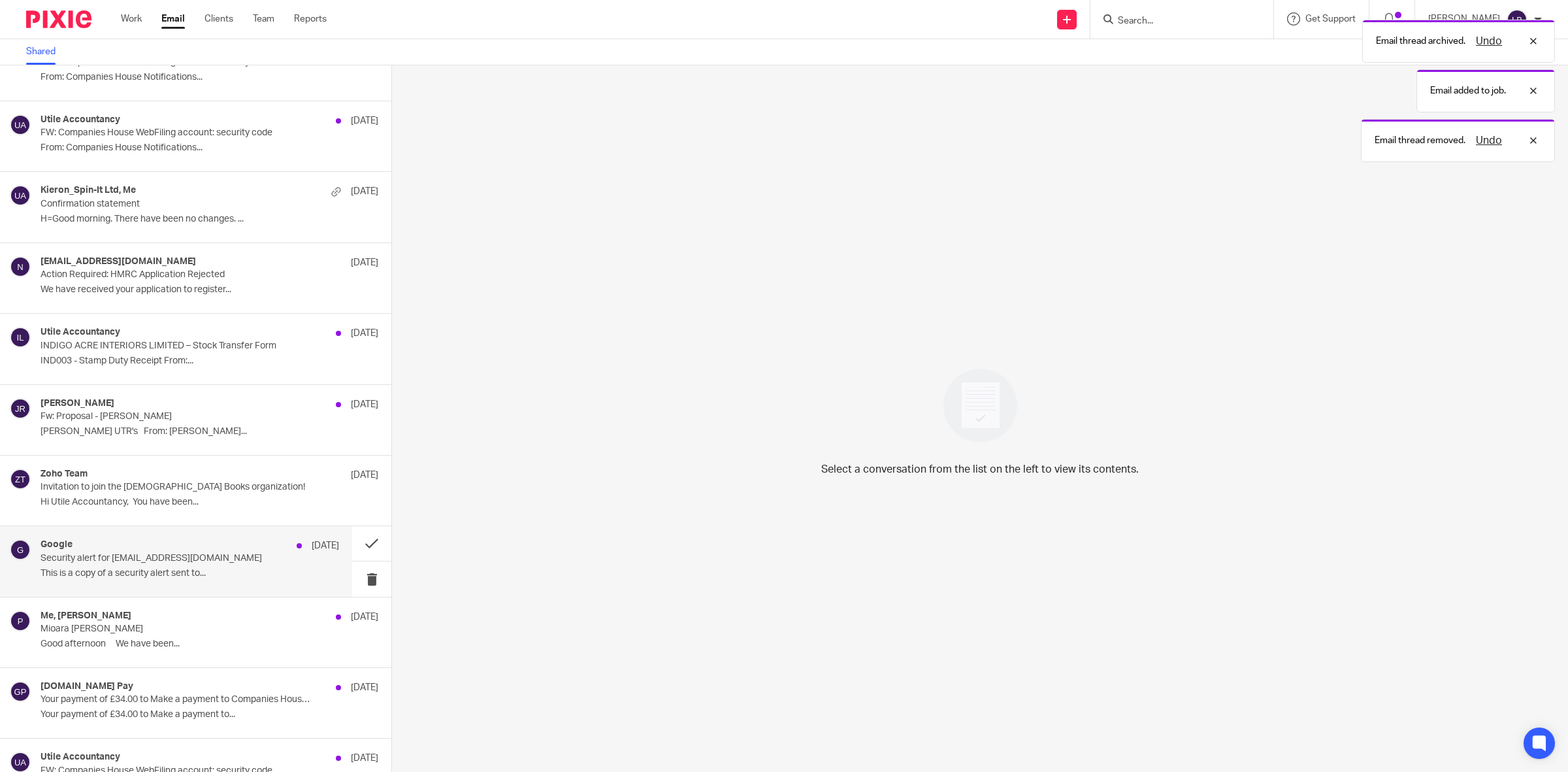
click at [267, 562] on div "Google [DATE] Security alert for [EMAIL_ADDRESS][DOMAIN_NAME] This is a copy of…" at bounding box center [190, 561] width 299 height 43
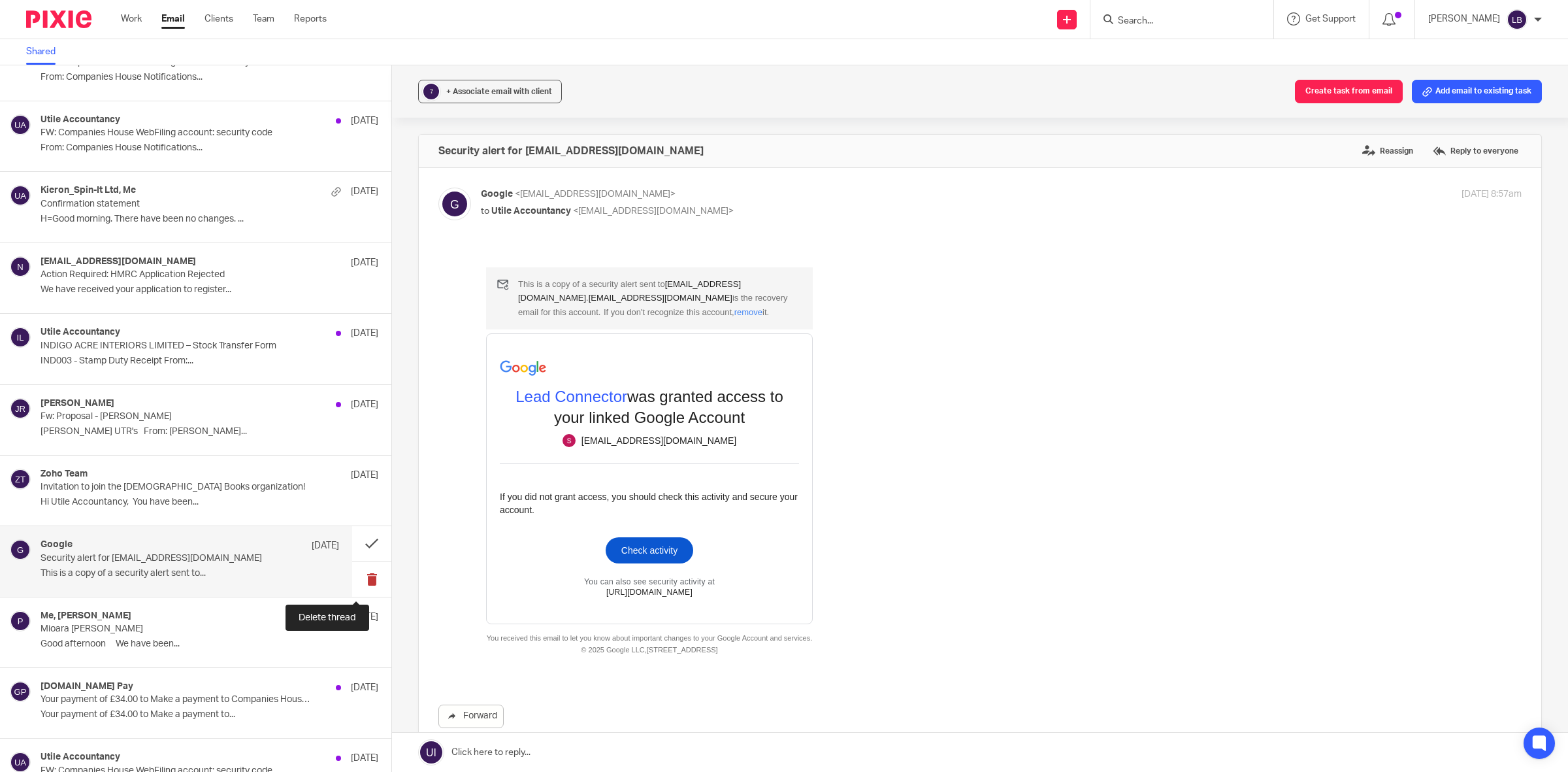
click at [356, 576] on button at bounding box center [372, 579] width 40 height 35
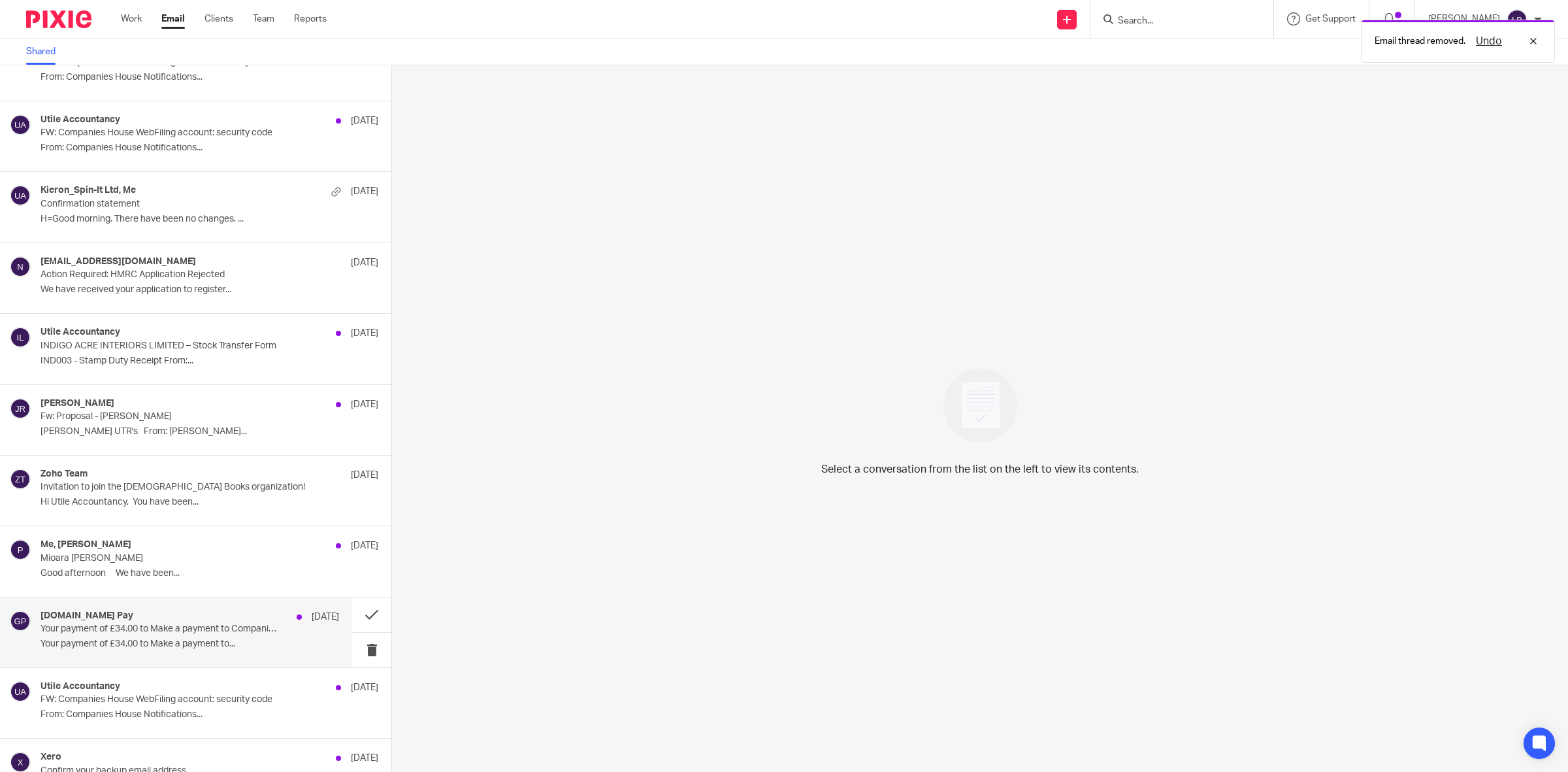
click at [203, 632] on p "Your payment of £34.00 to Make a payment to Companies House was successful" at bounding box center [159, 629] width 239 height 11
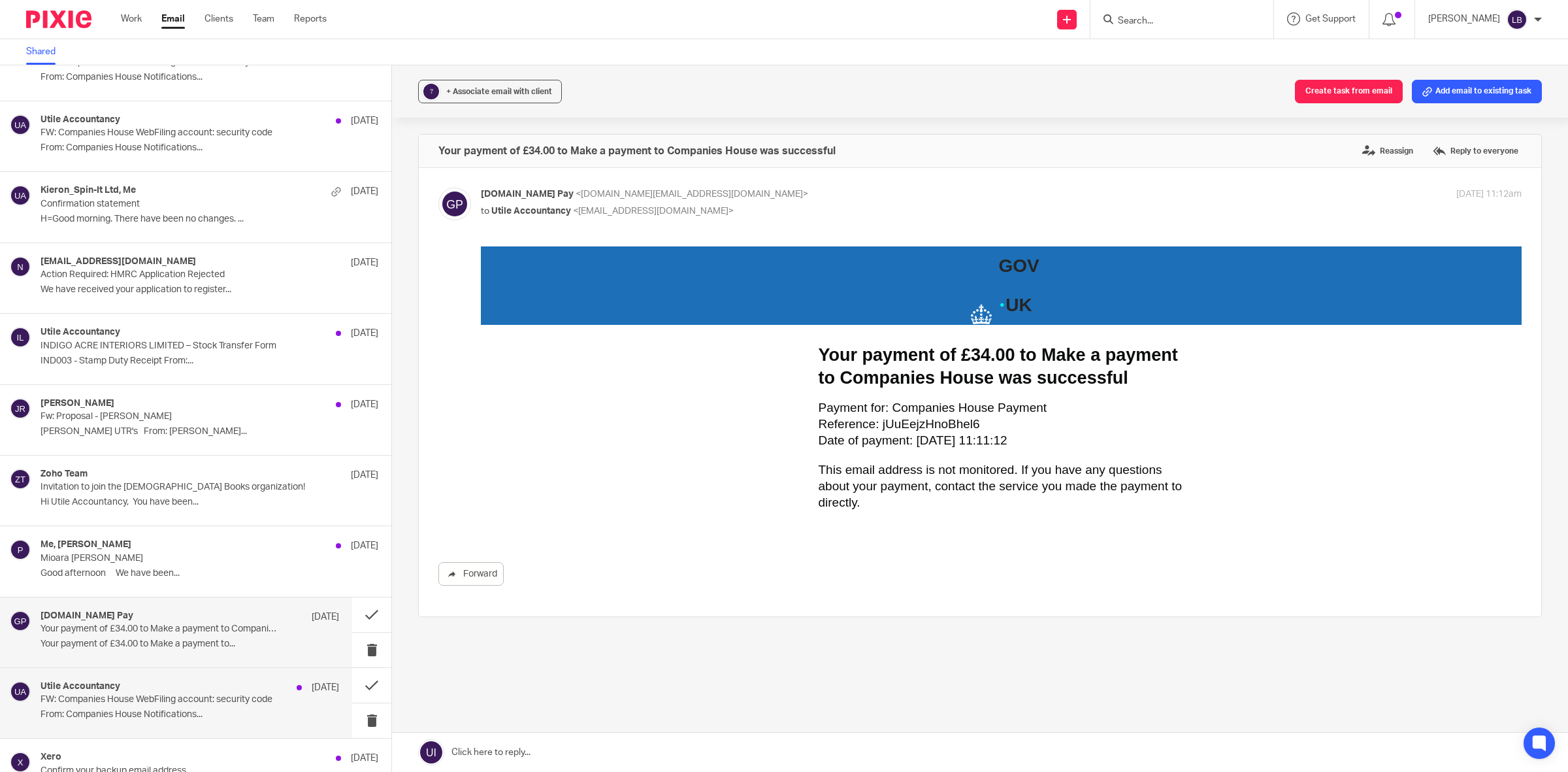
click at [210, 703] on p "FW: Companies House WebFiling account: security code" at bounding box center [159, 700] width 239 height 11
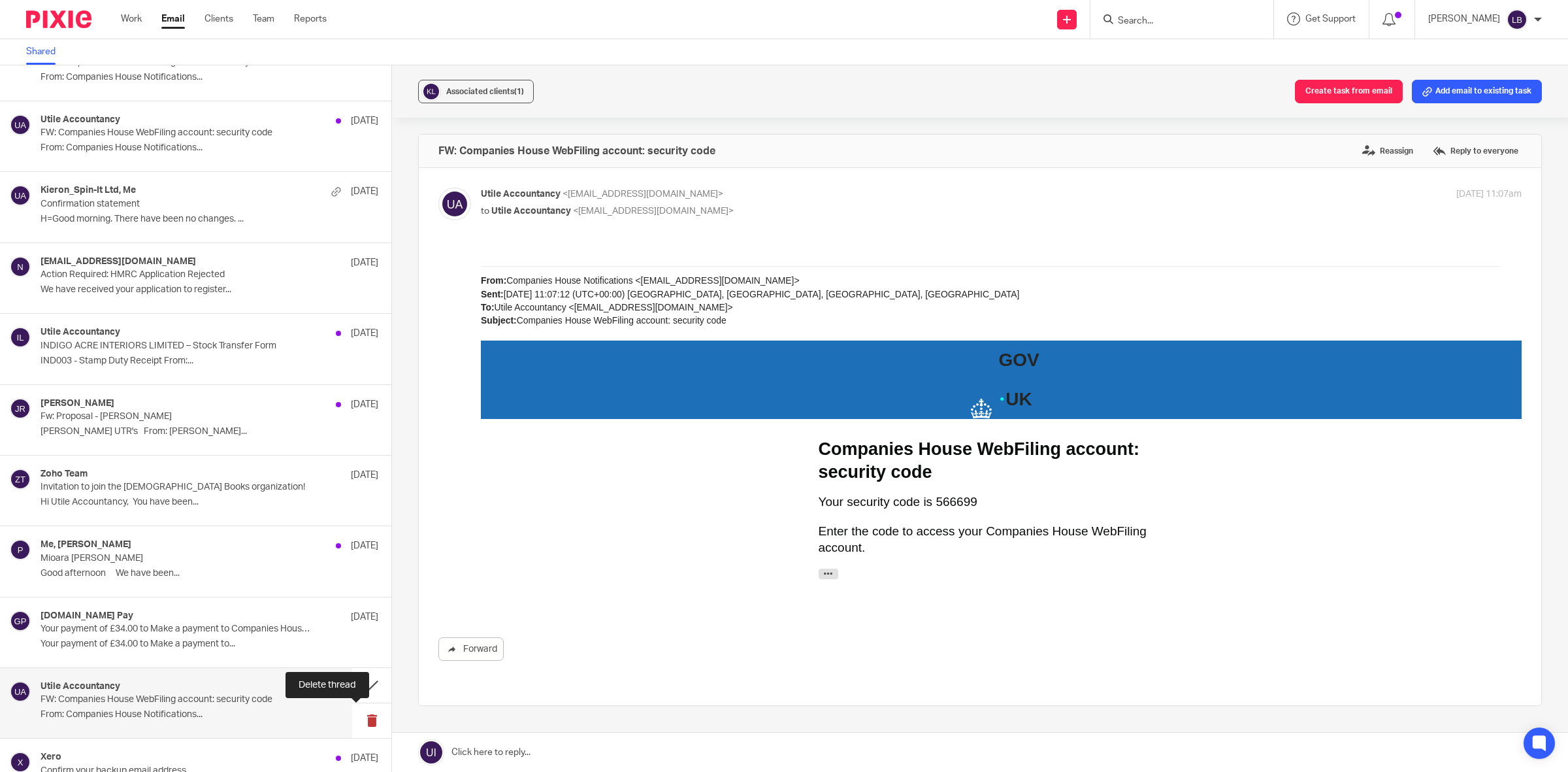
click at [357, 722] on button at bounding box center [372, 720] width 40 height 35
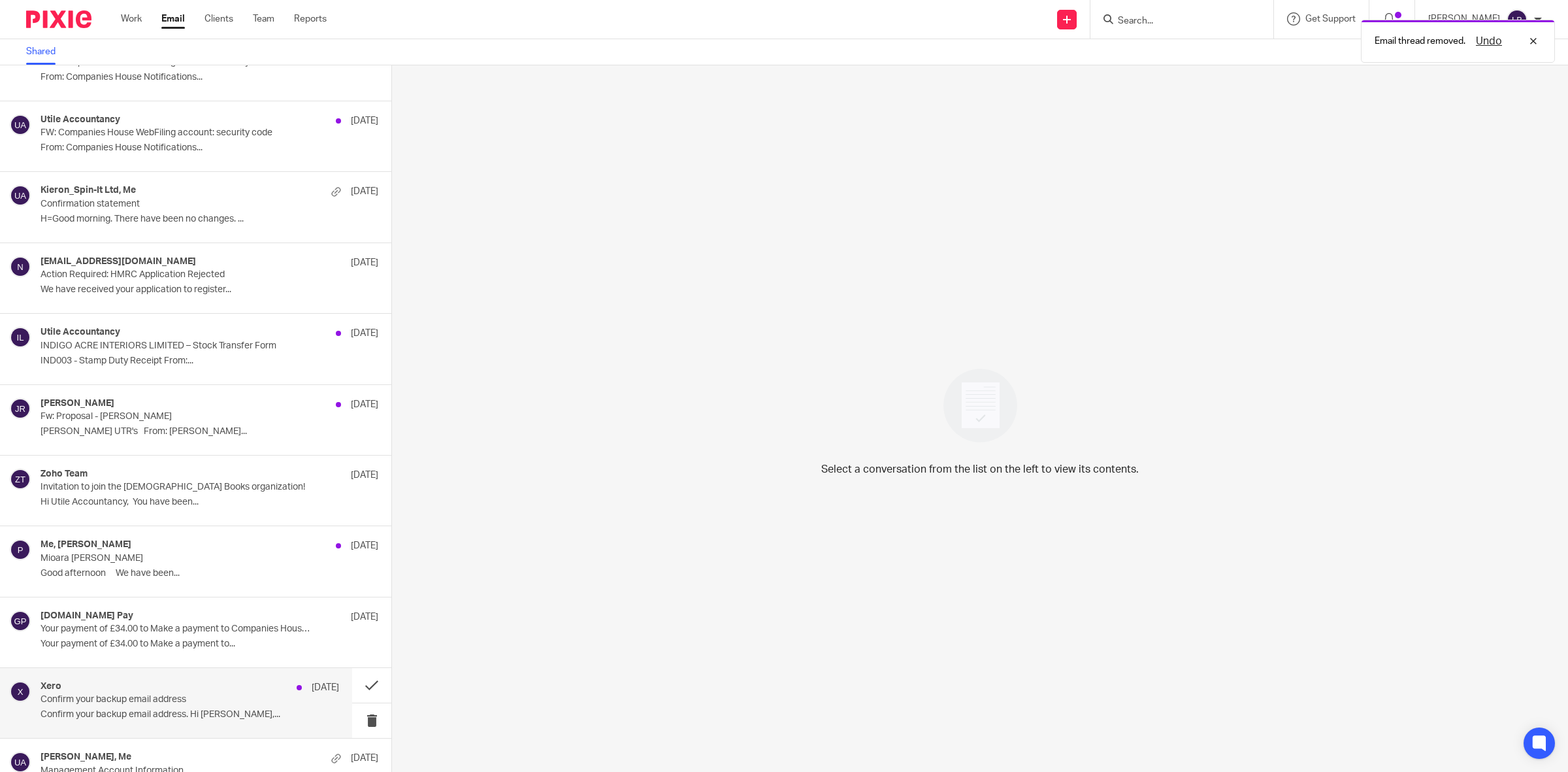
click at [212, 703] on p "Confirm your backup email address" at bounding box center [159, 700] width 239 height 11
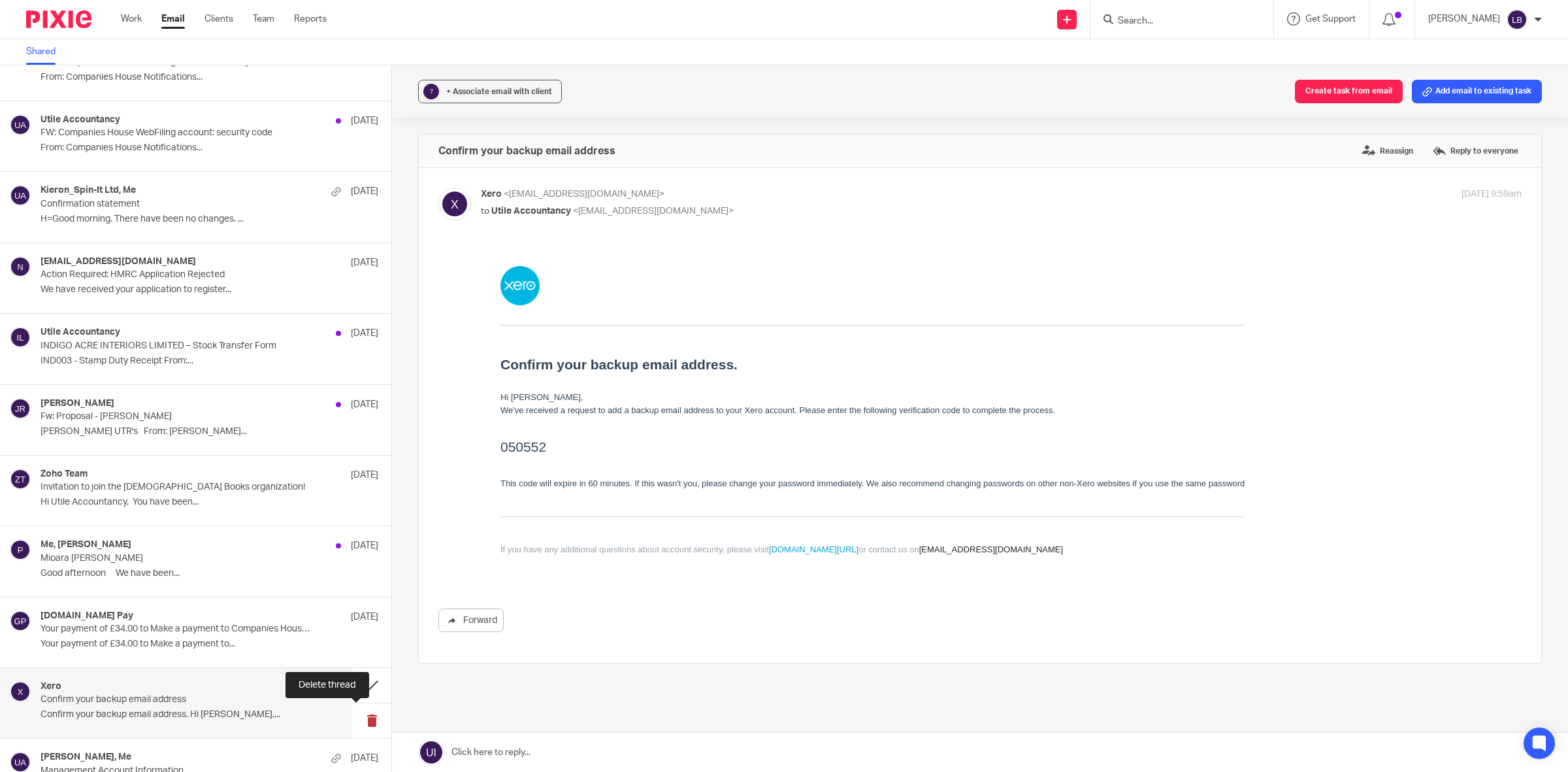
click at [356, 719] on button at bounding box center [372, 720] width 40 height 35
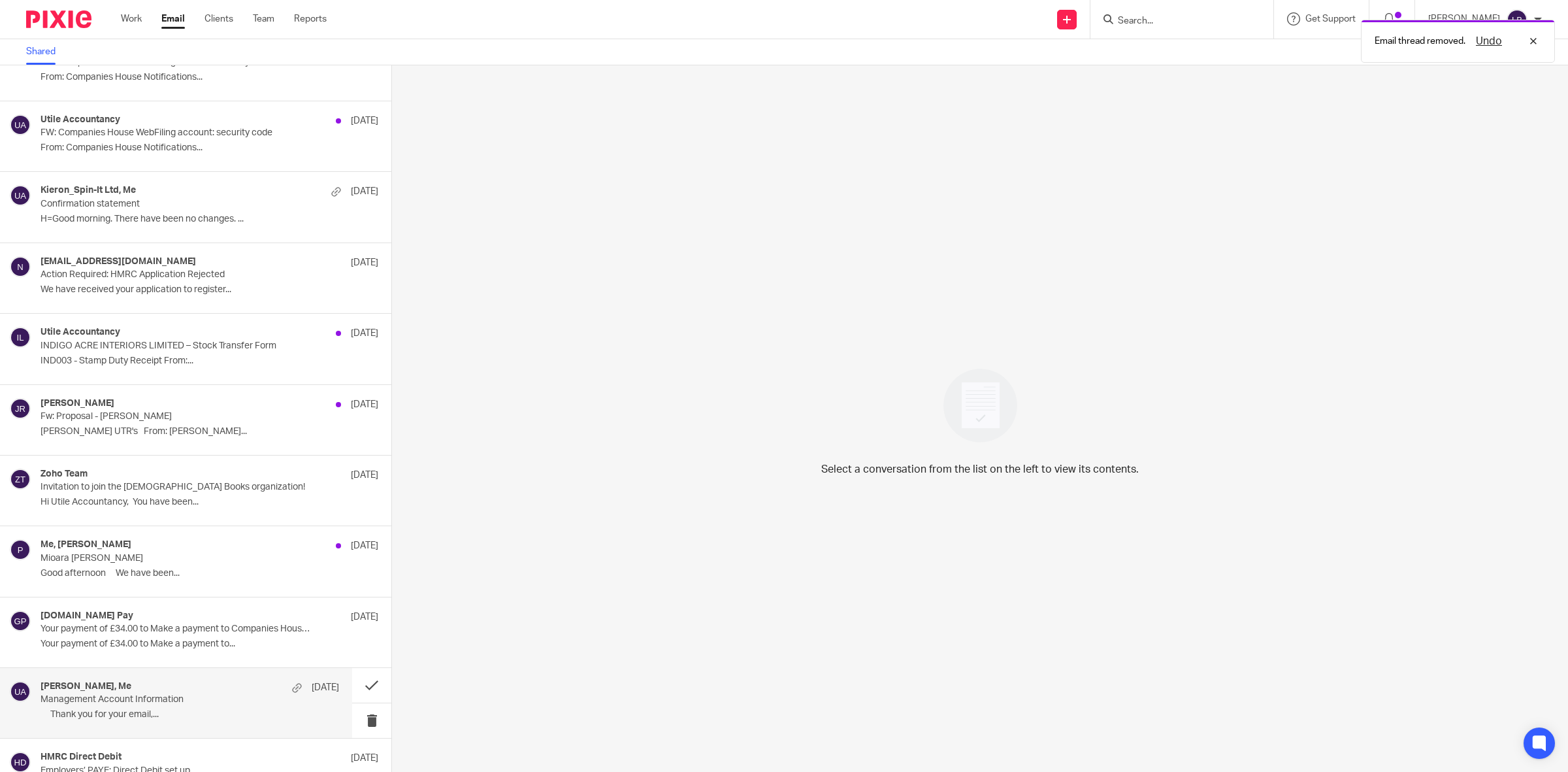
click at [206, 707] on div "[PERSON_NAME], Me [DATE] Management Account Information ﻿ Thank you for your em…" at bounding box center [190, 703] width 299 height 43
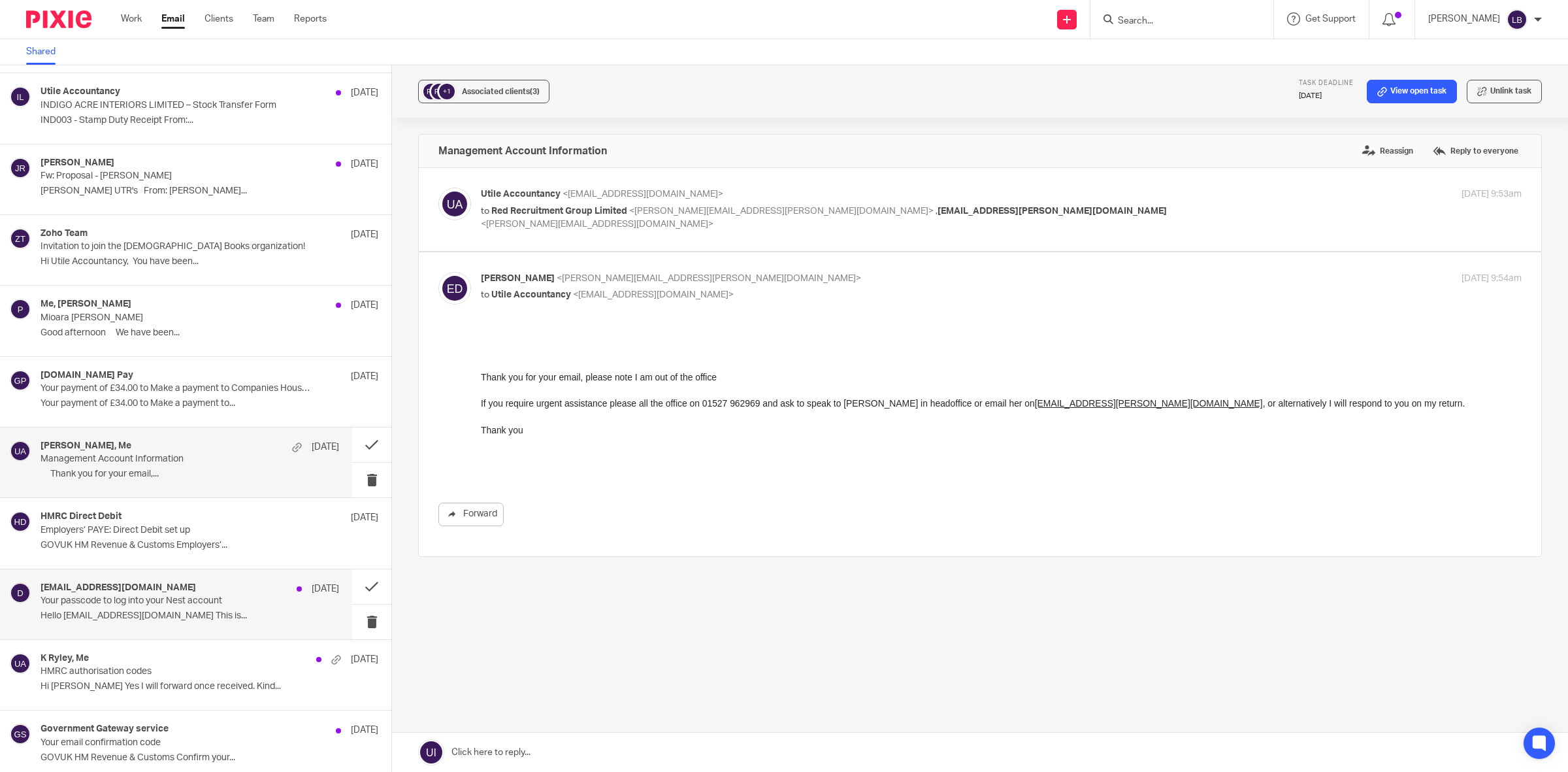
scroll to position [422, 0]
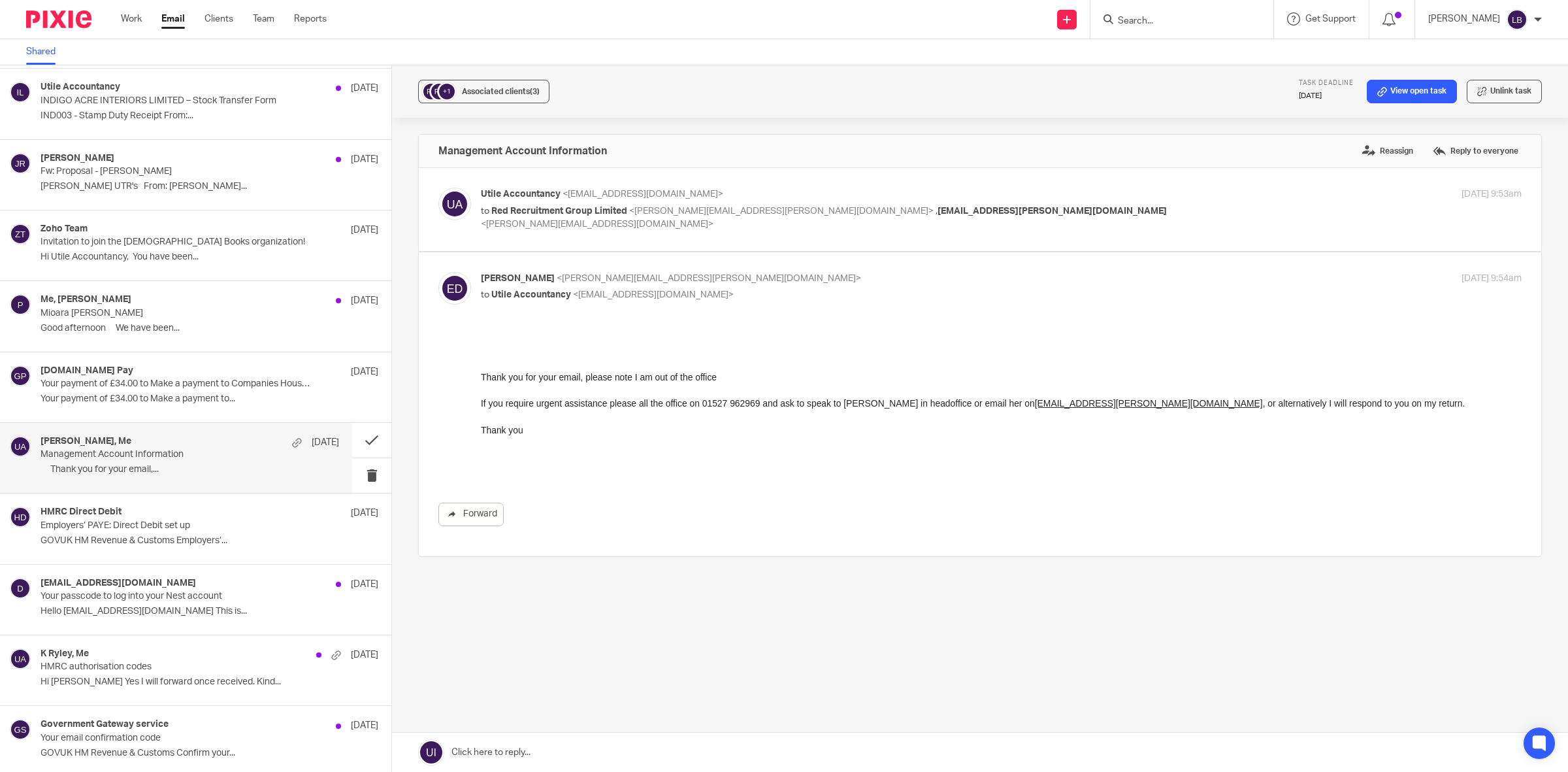
click at [733, 227] on div "Utile Accountancy <[EMAIL_ADDRESS][DOMAIN_NAME]> to Red Recruitment Group Limit…" at bounding box center [980, 210] width 1083 height 43
click at [1252, 183] on label at bounding box center [980, 210] width 1123 height 83
click at [439, 187] on input "checkbox" at bounding box center [438, 187] width 1 height 1
checkbox input "true"
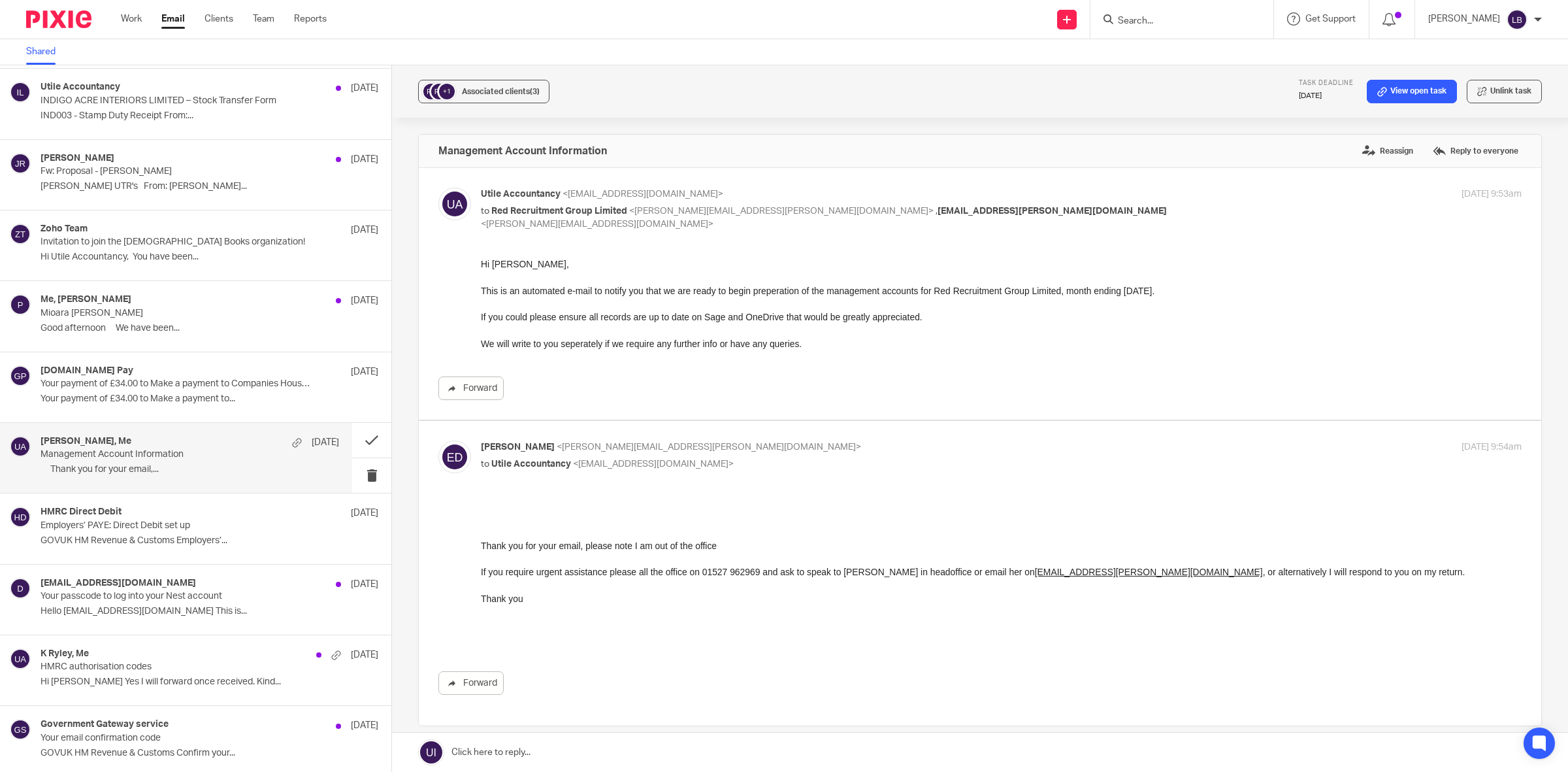
scroll to position [0, 0]
click at [357, 478] on button at bounding box center [372, 476] width 40 height 35
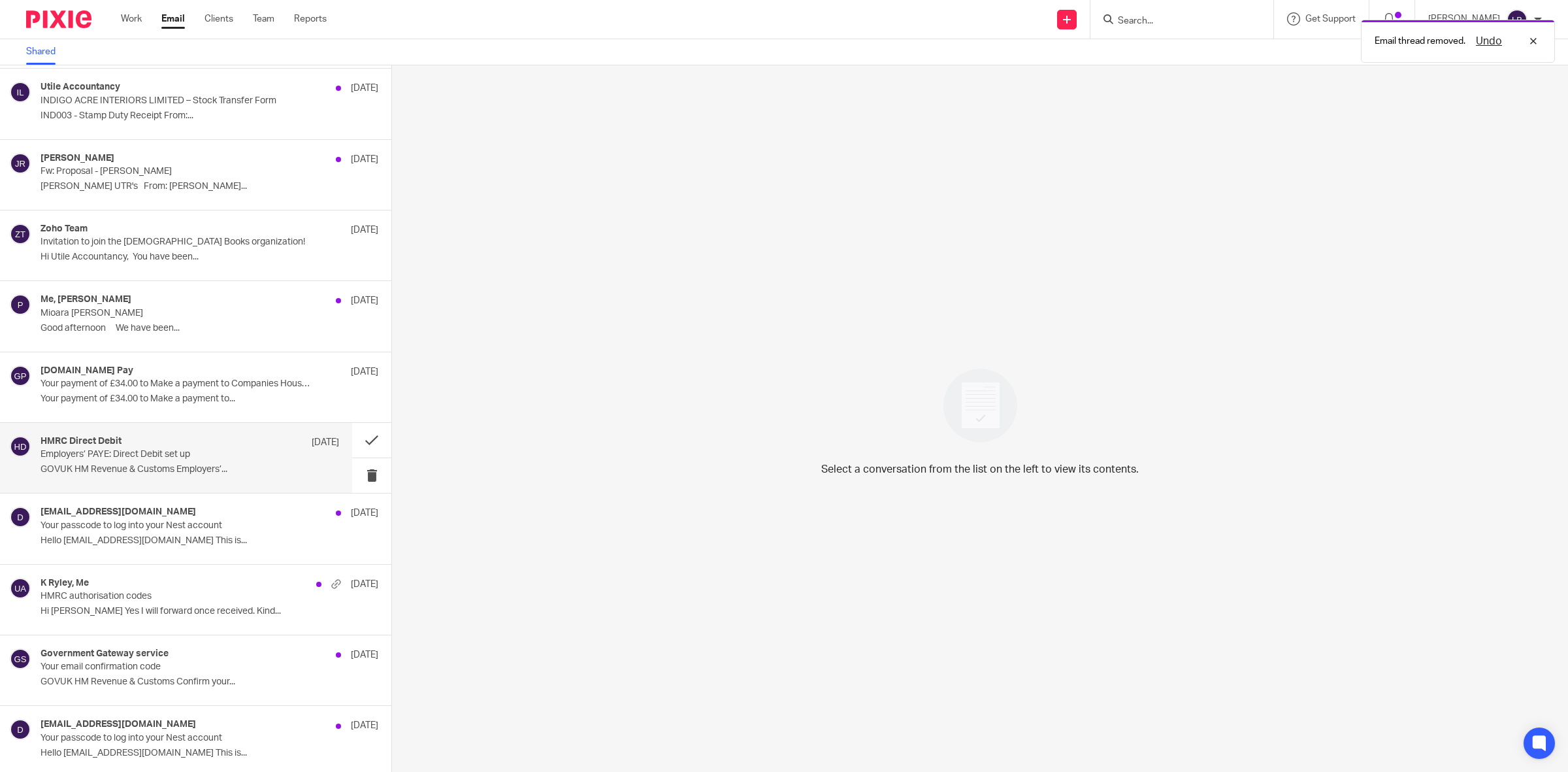
click at [275, 461] on div "HMRC Direct Debit [DATE] Employers’ PAYE: Direct Debit set up GOVUK HM Revenue …" at bounding box center [190, 458] width 299 height 43
